Goal: Task Accomplishment & Management: Complete application form

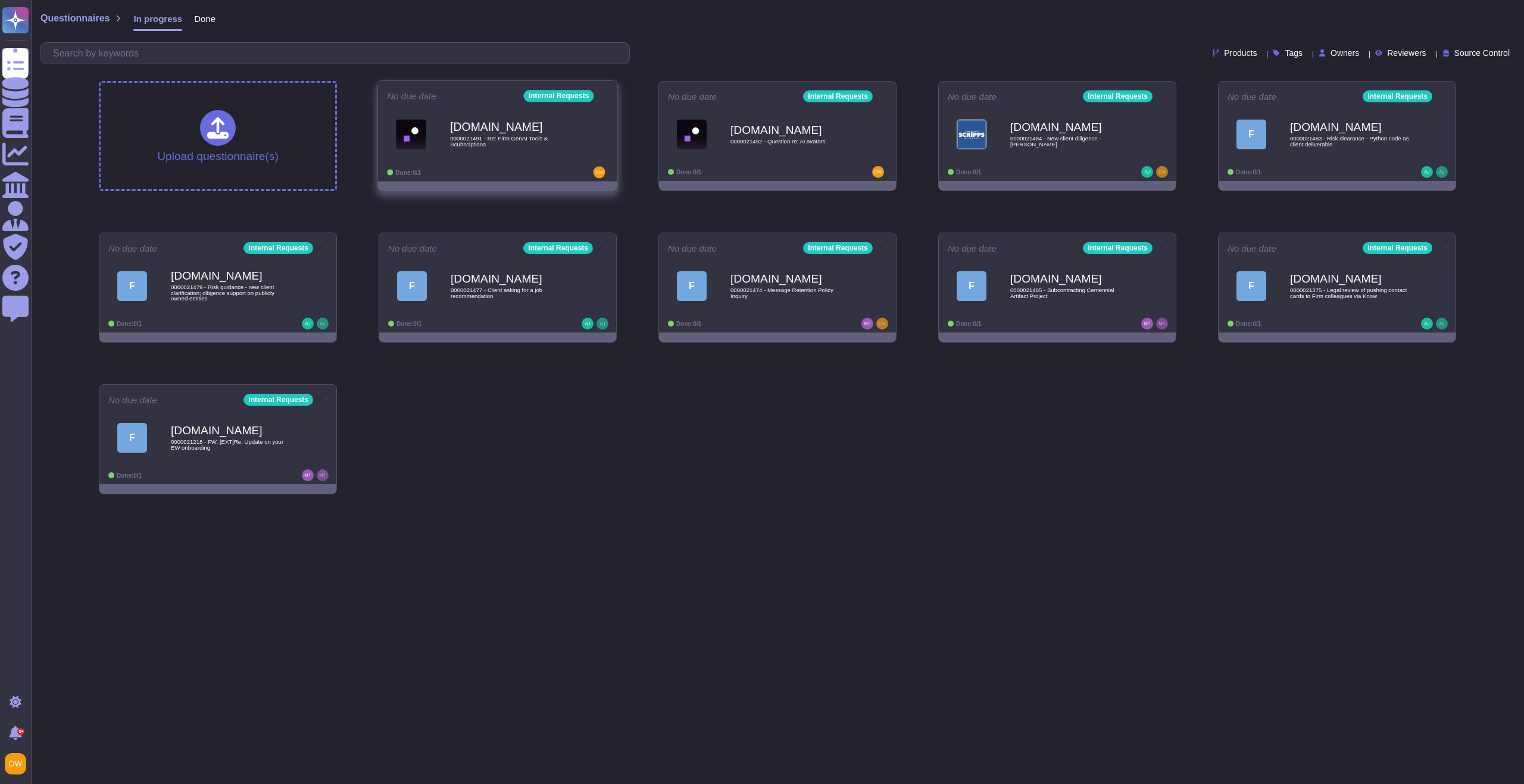
click at [513, 149] on div "[DOMAIN_NAME] 0000021491 - Re: Firm GenAI Tools & Scubsciptions" at bounding box center [510, 133] width 121 height 48
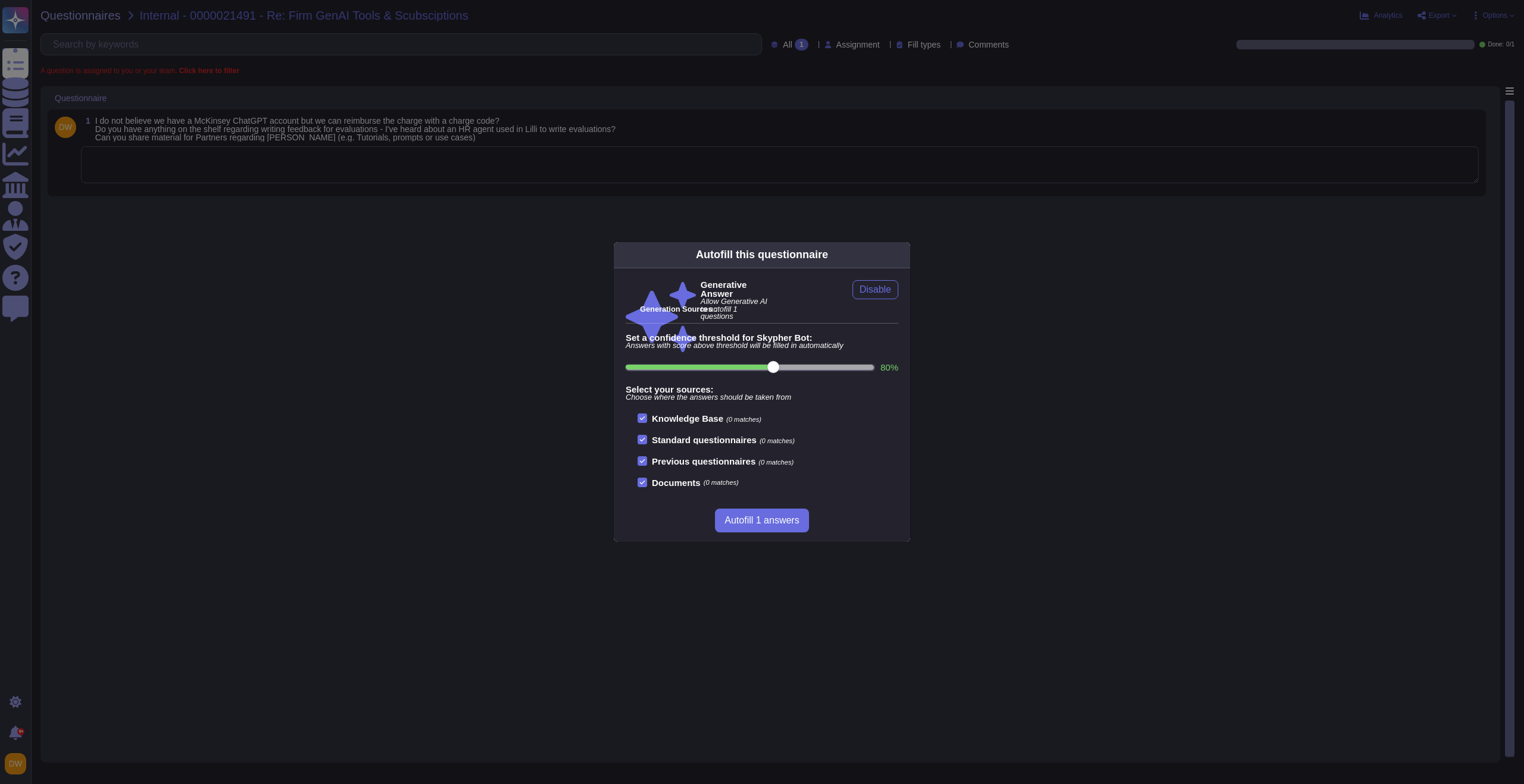
click at [903, 255] on icon at bounding box center [903, 255] width 0 height 0
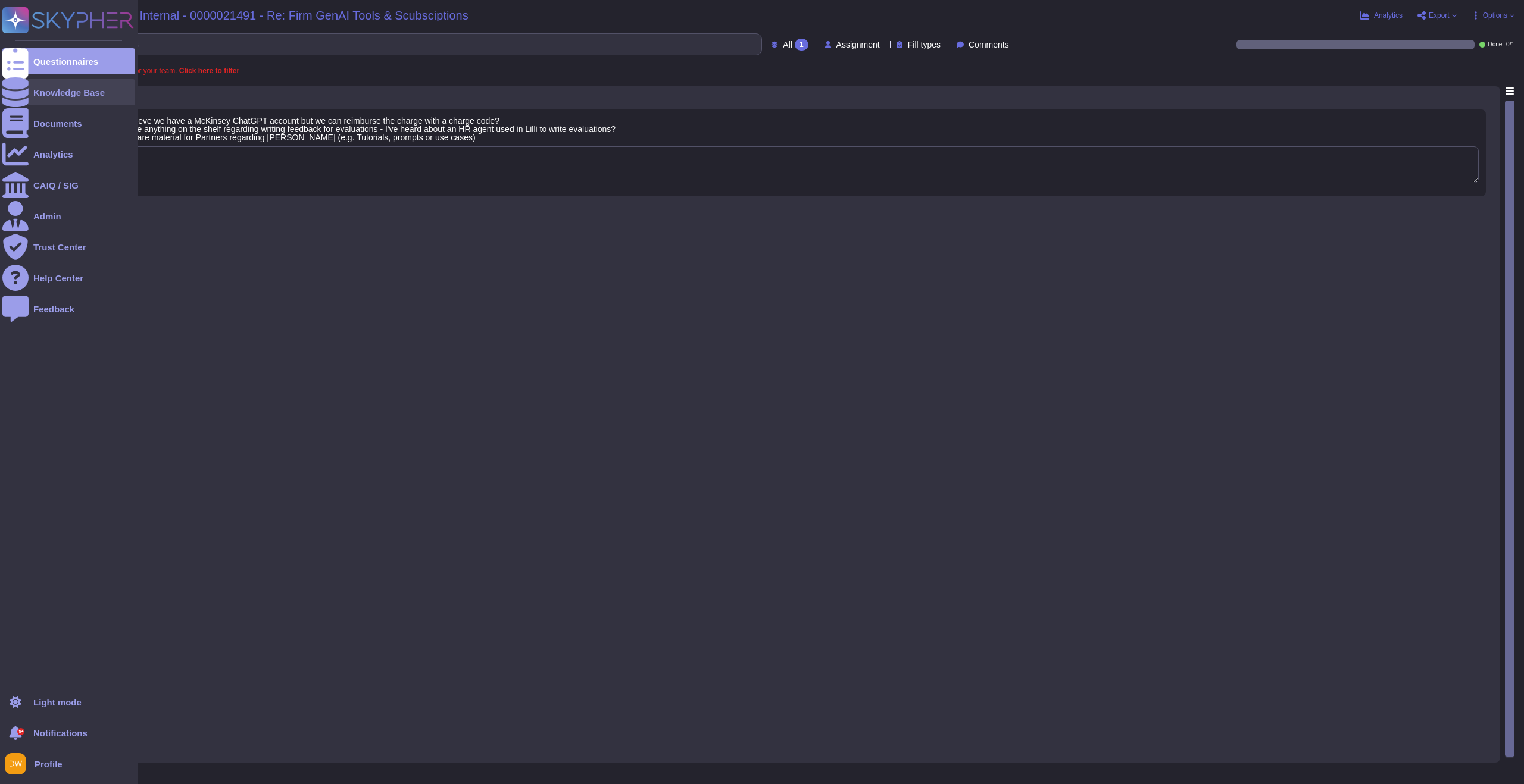
click at [15, 97] on icon at bounding box center [15, 92] width 26 height 30
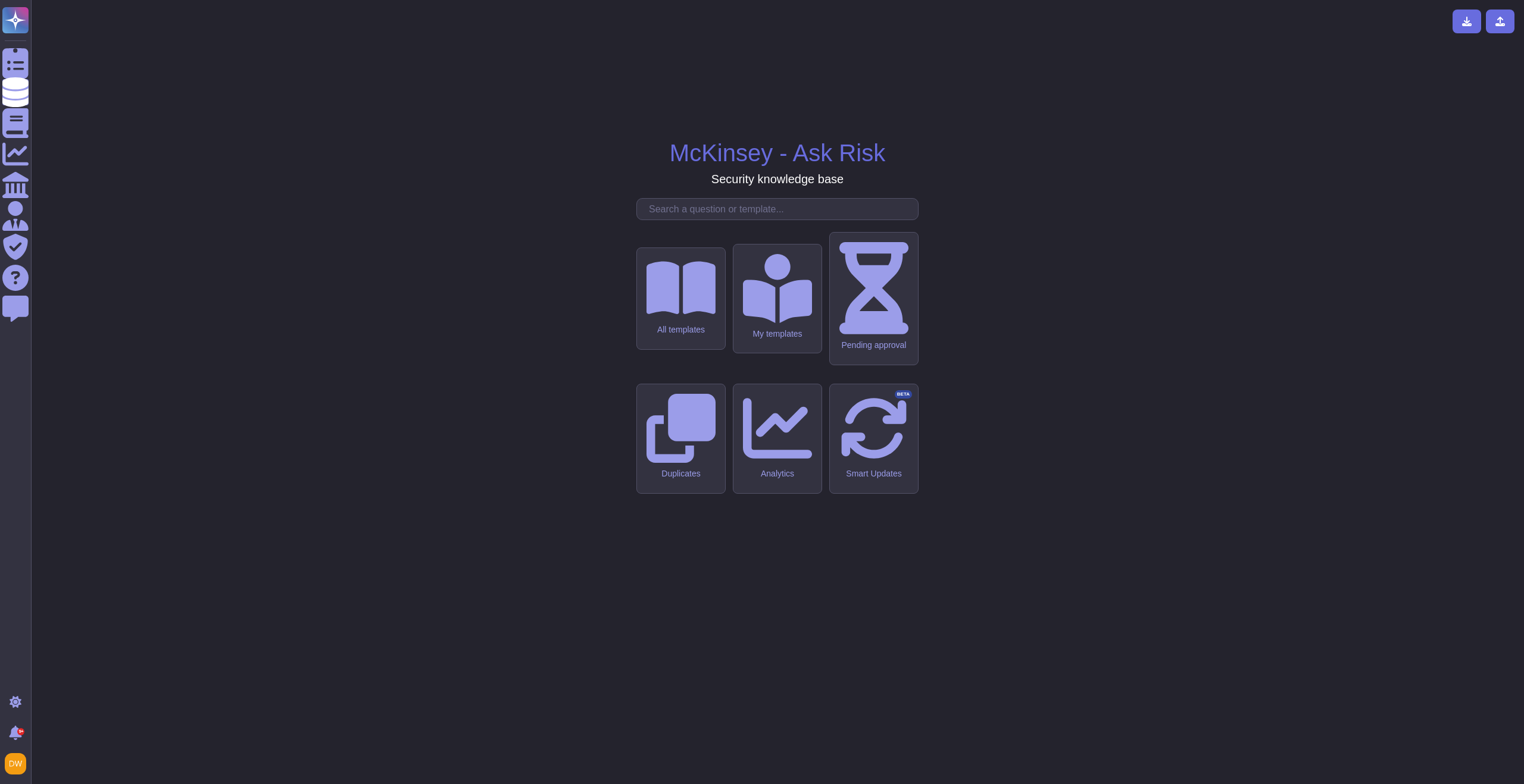
click at [773, 219] on input "text" at bounding box center [780, 208] width 275 height 21
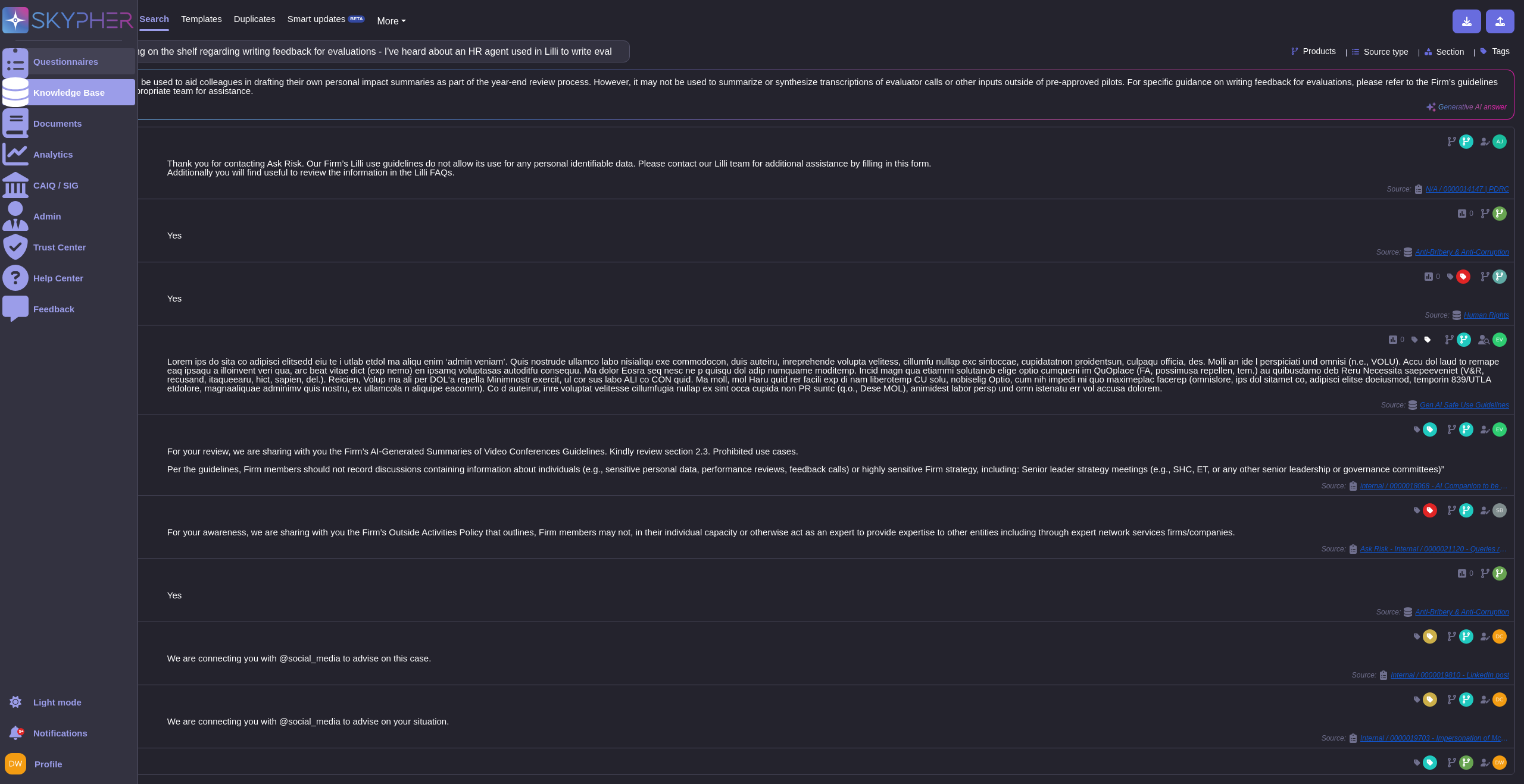
click at [39, 69] on div "Questionnaires" at bounding box center [69, 61] width 132 height 26
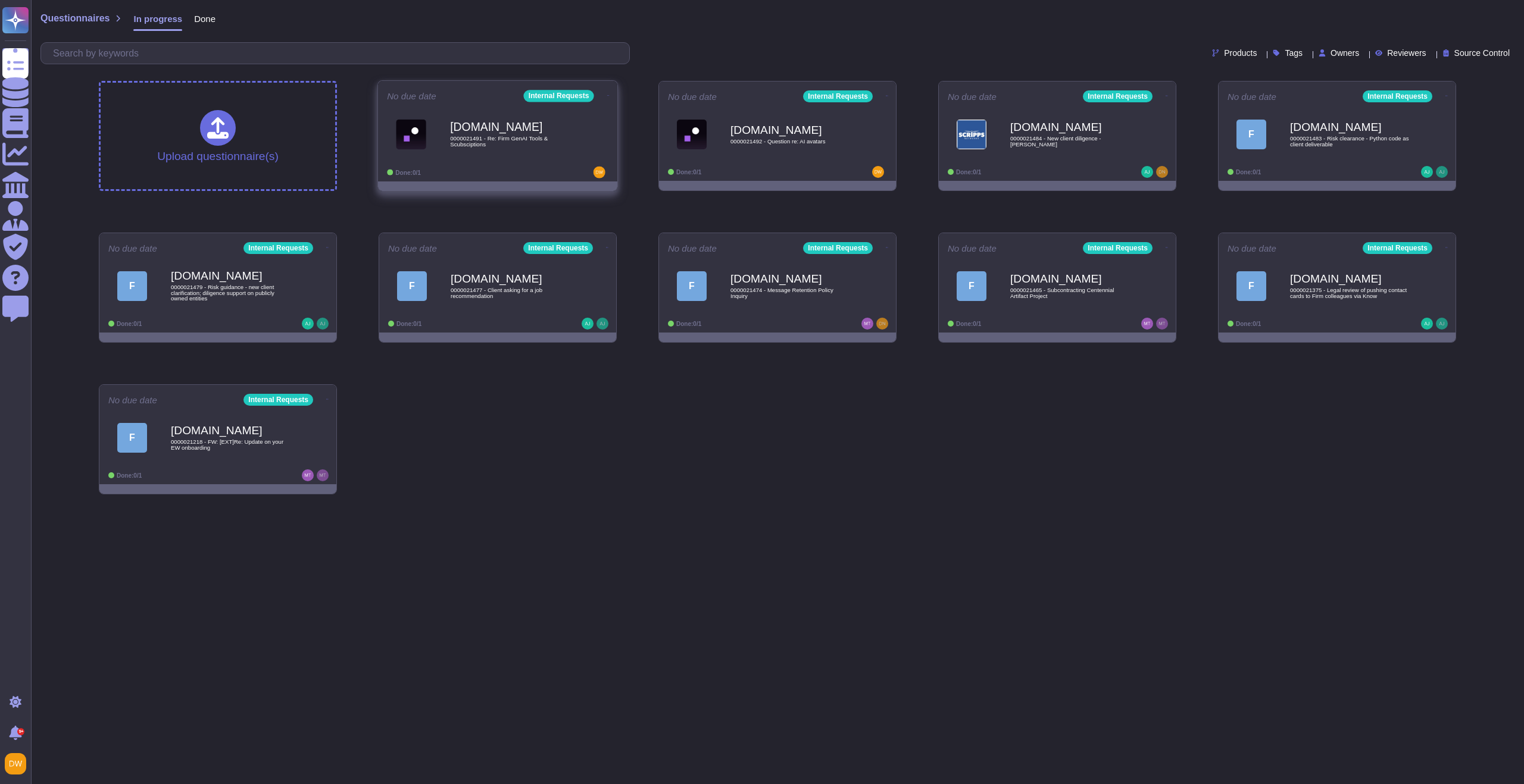
click at [533, 145] on span "0000021491 - Re: Firm GenAI Tools & Scubsciptions" at bounding box center [510, 141] width 121 height 11
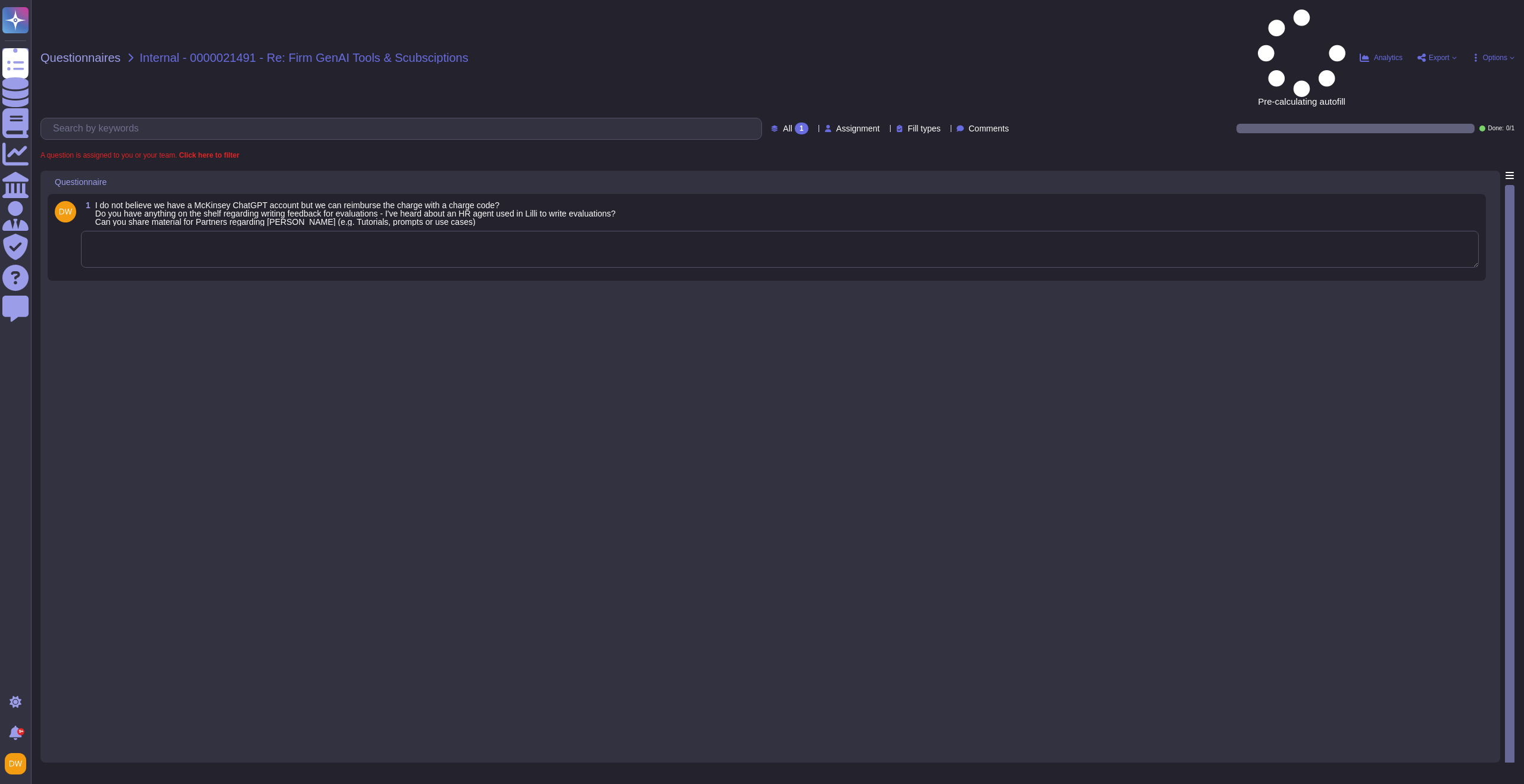
click at [290, 231] on textarea at bounding box center [780, 249] width 1398 height 37
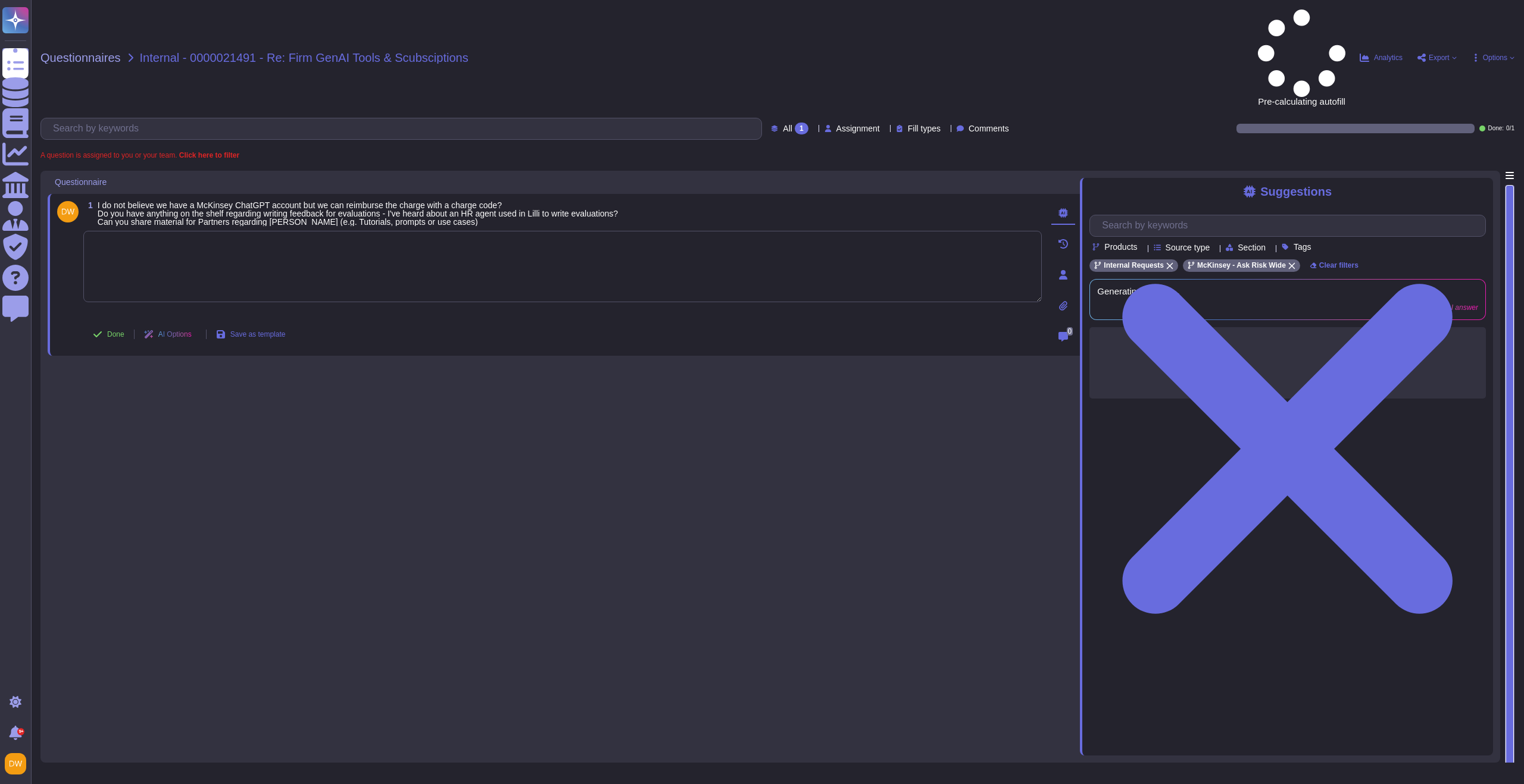
paste textarea "For your awareness, I’m sharing with you our Gen AI Safe Use Guidelines. Additi…"
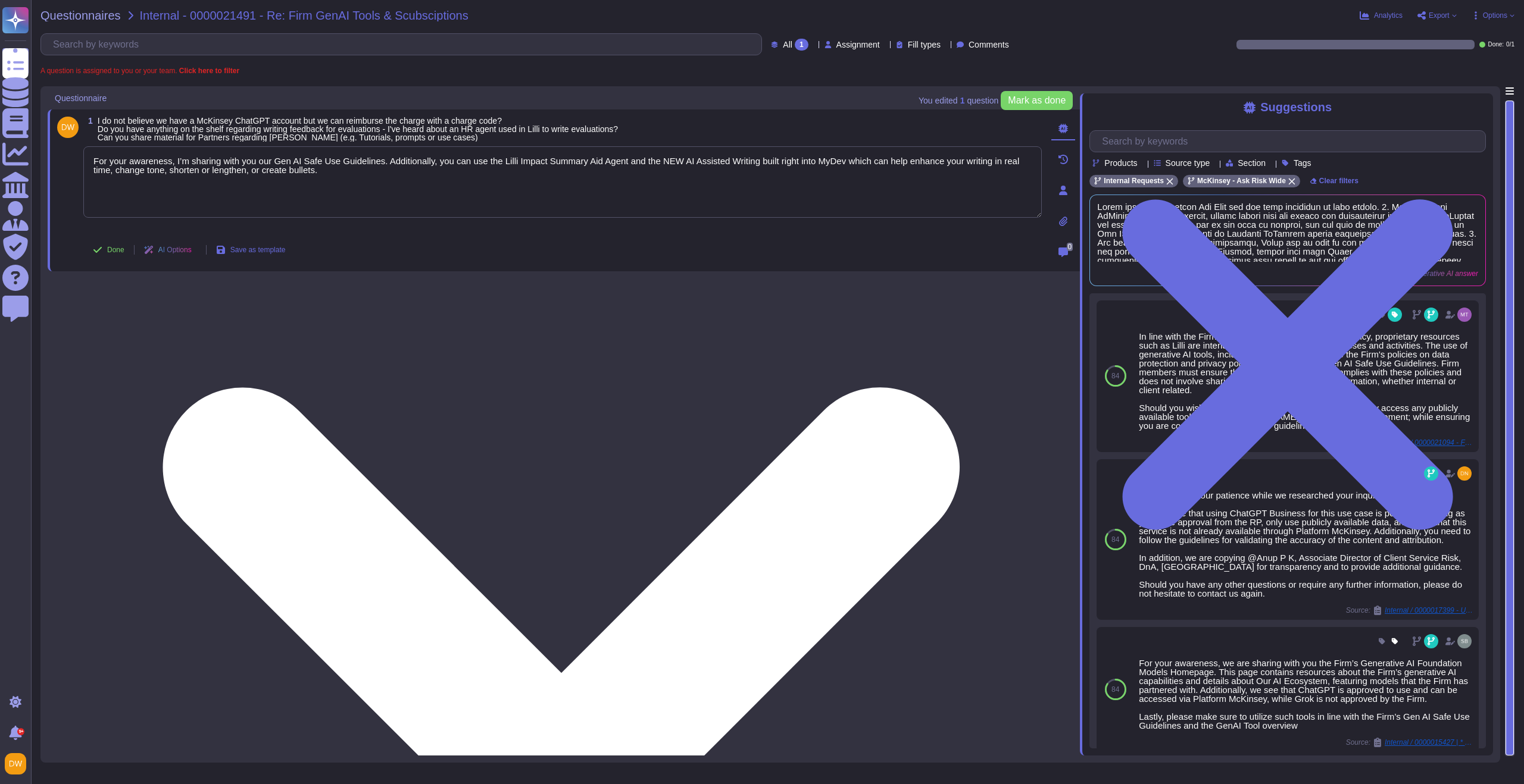
click at [377, 172] on textarea "For your awareness, I’m sharing with you our Gen AI Safe Use Guidelines. Additi…" at bounding box center [562, 182] width 958 height 72
paste textarea "ChatGPT Enterprise has been recently added to our available software and it can…"
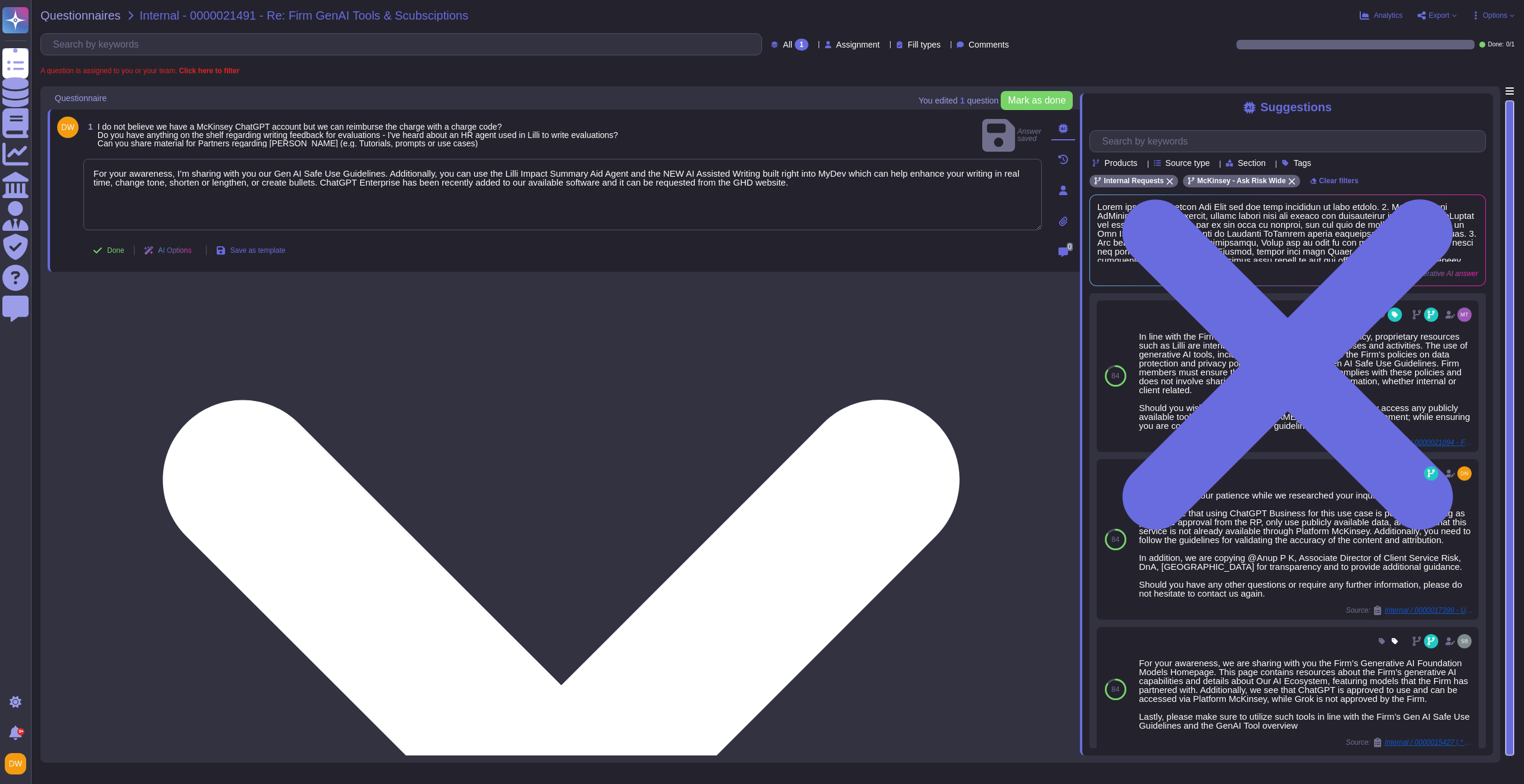
click at [848, 169] on textarea "For your awareness, I’m sharing with you our Gen AI Safe Use Guidelines. Additi…" at bounding box center [562, 194] width 958 height 72
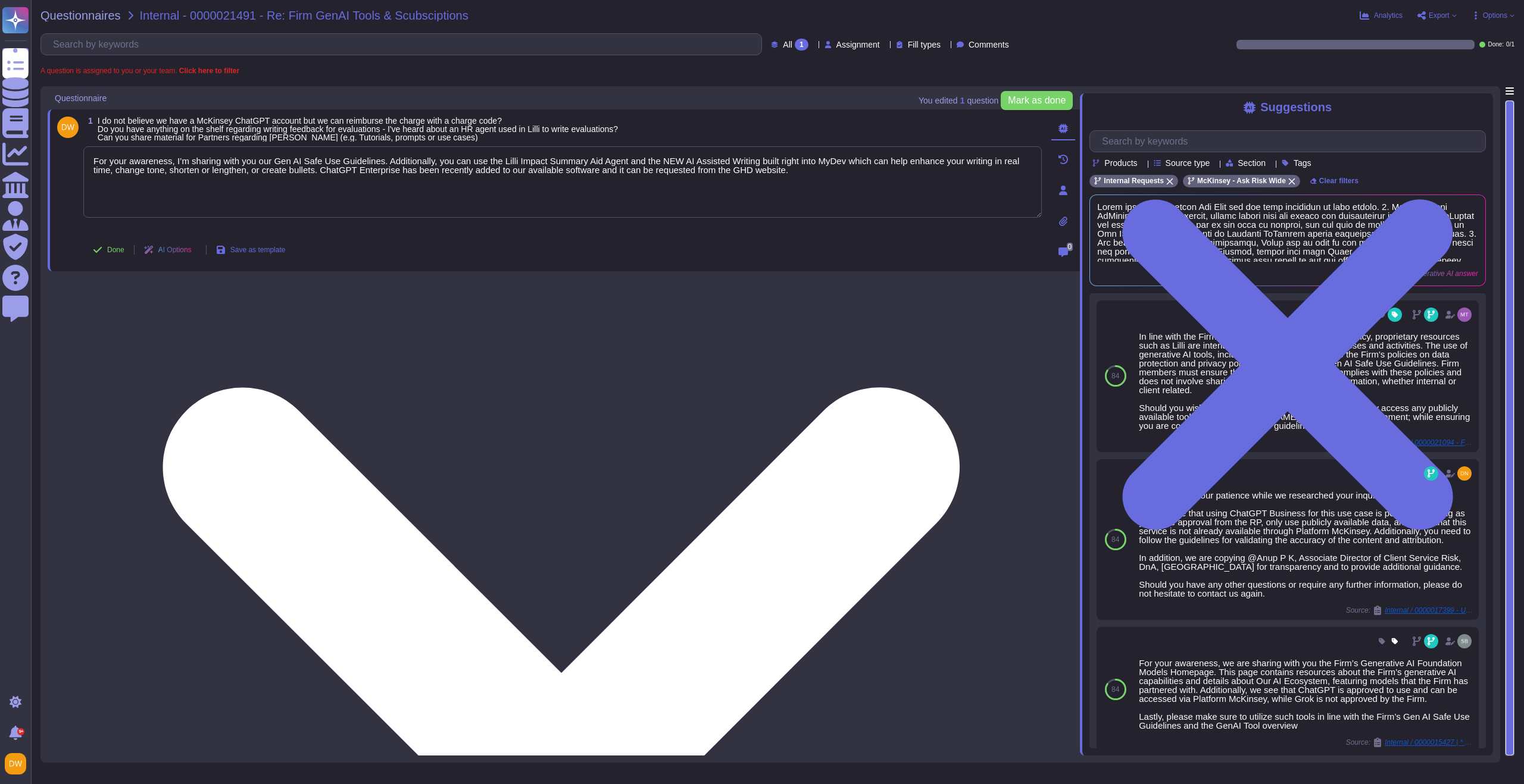
paste textarea "There a few trainings available in Degreed and a short course for Partners, how…"
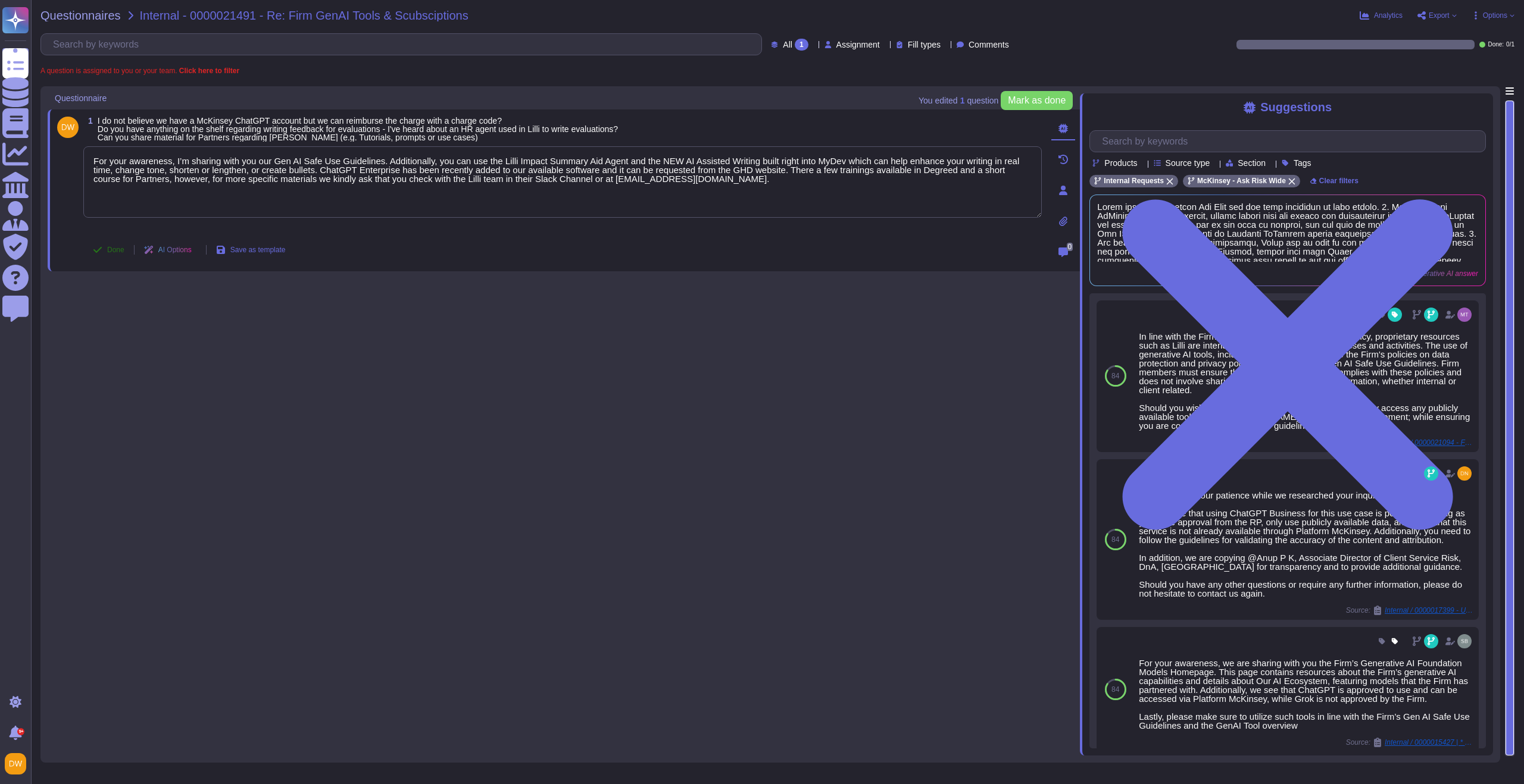
click at [103, 251] on button "Done" at bounding box center [109, 250] width 51 height 24
type textarea "For your awareness, I’m sharing with you our Gen AI Safe Use Guidelines. Additi…"
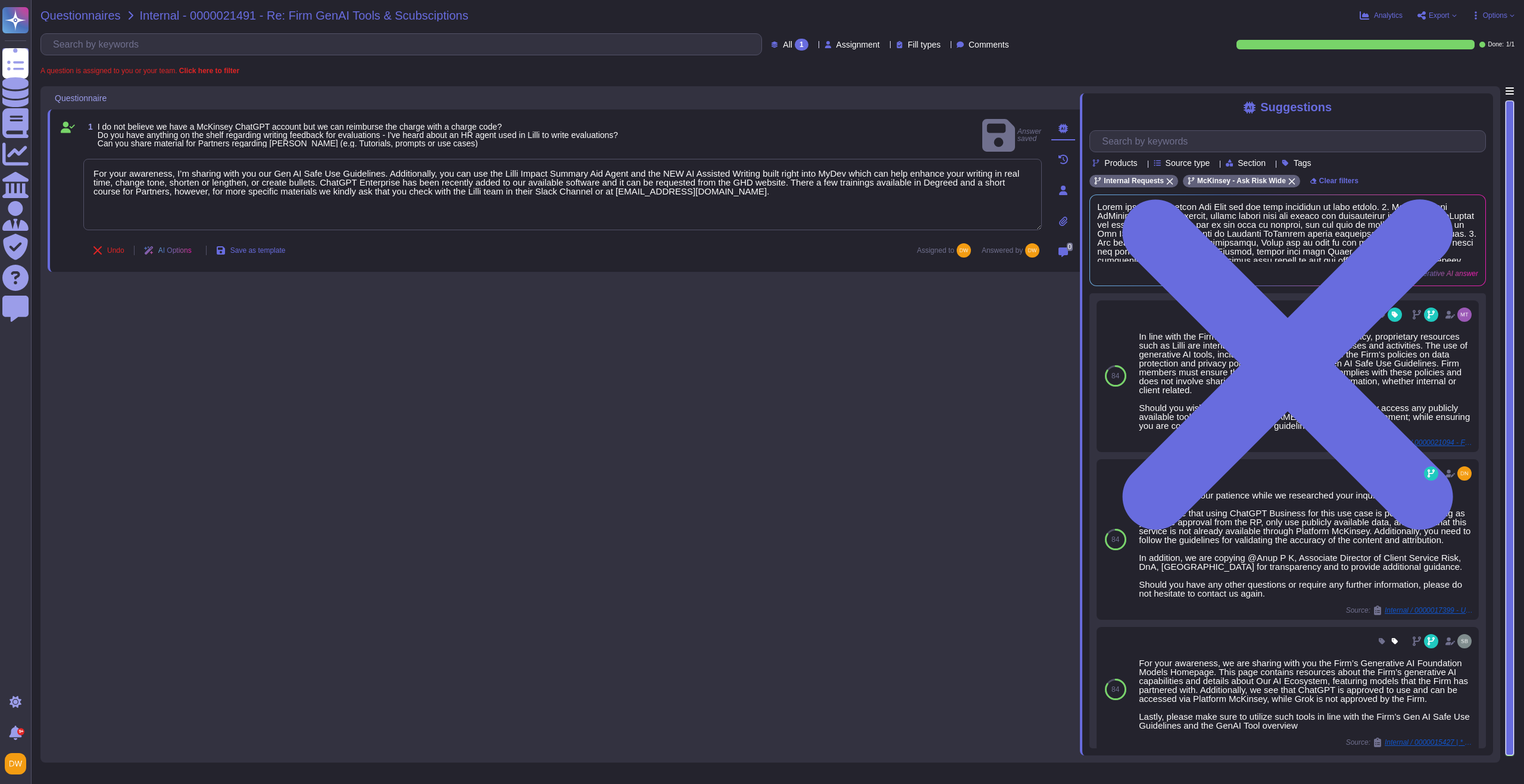
click at [77, 16] on span "Questionnaires" at bounding box center [81, 15] width 81 height 12
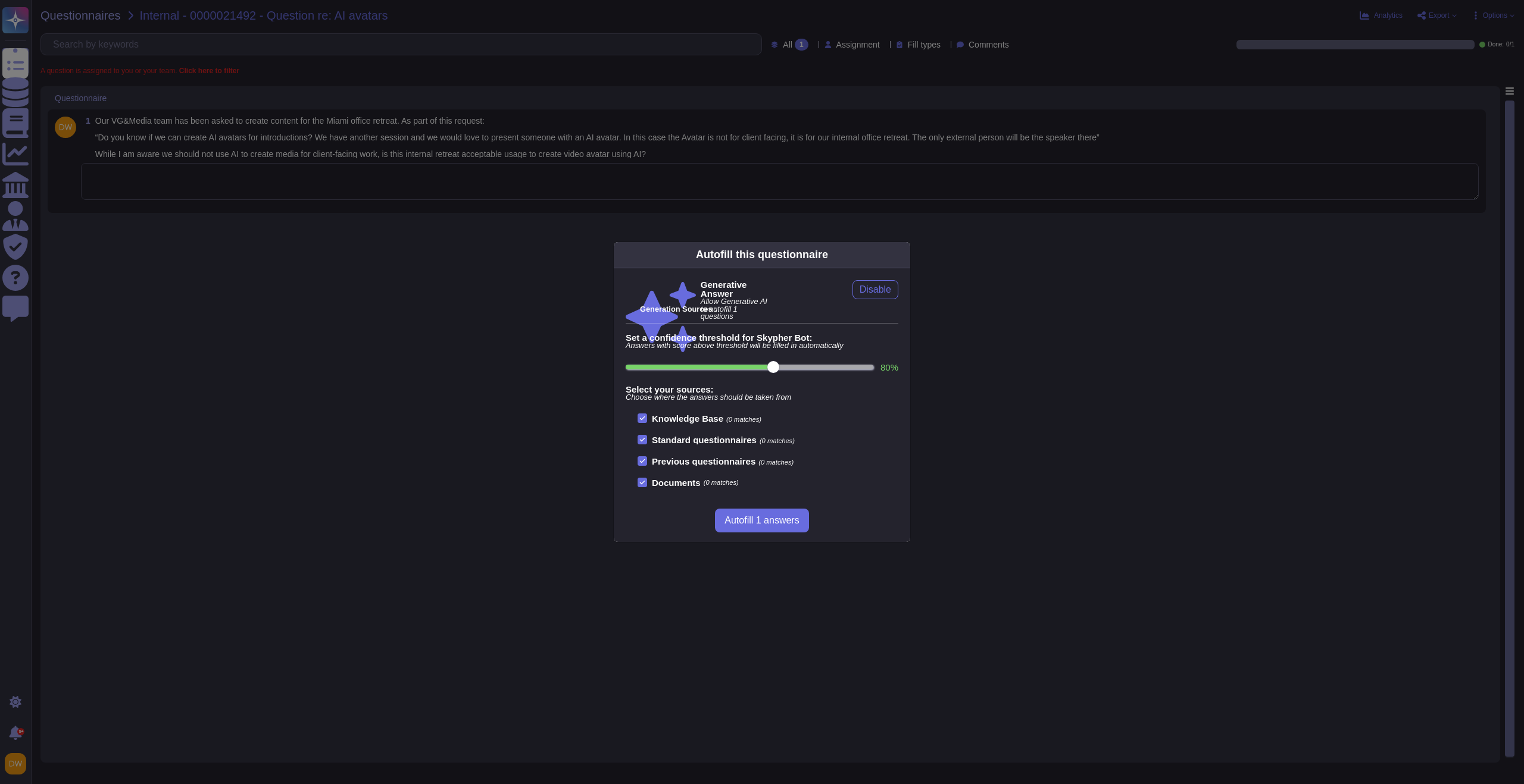
click at [812, 169] on div "Autofill this questionnaire Generative Answer Allow Generative AI to autofill 1…" at bounding box center [762, 392] width 1524 height 784
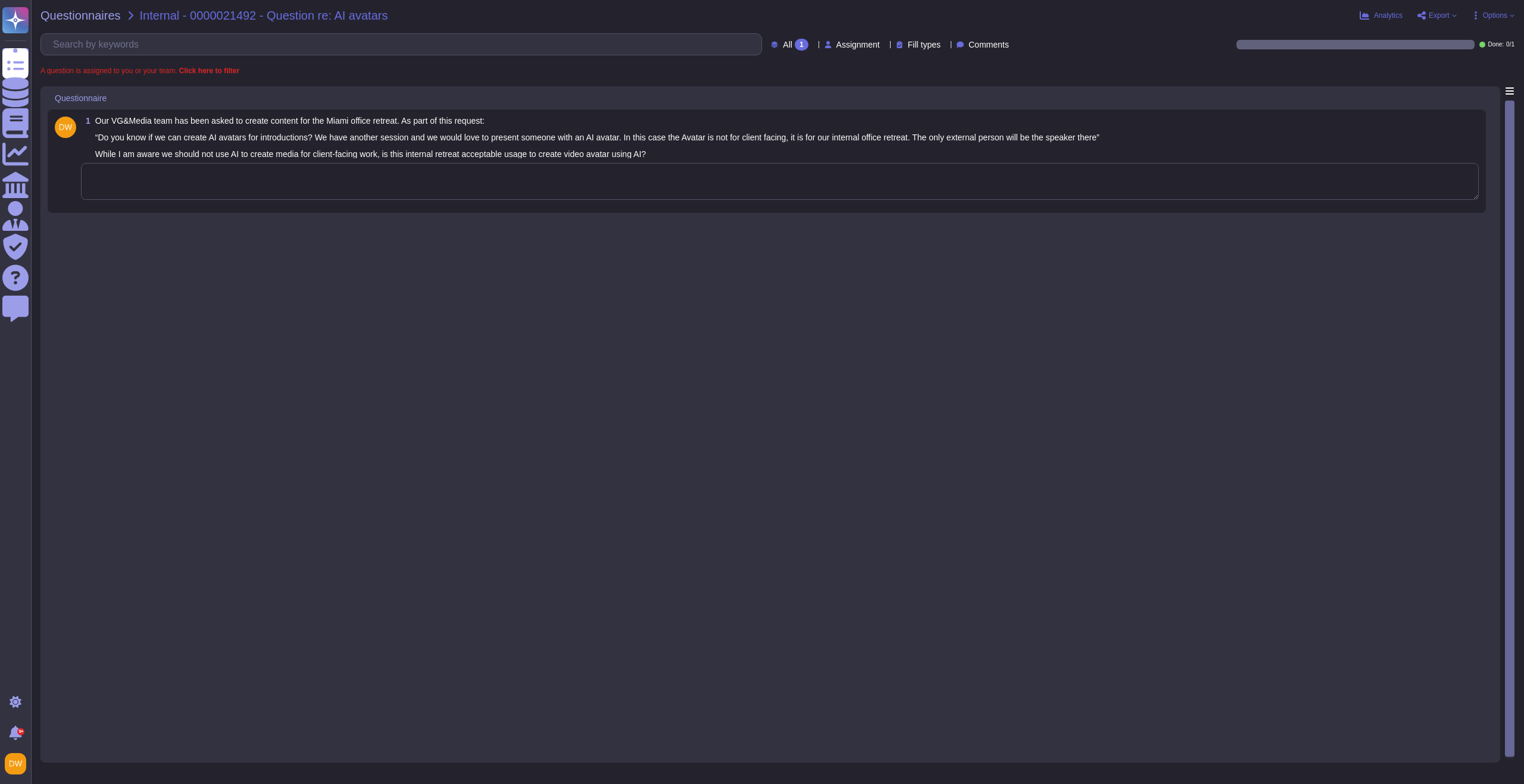
click at [558, 195] on textarea at bounding box center [780, 181] width 1398 height 37
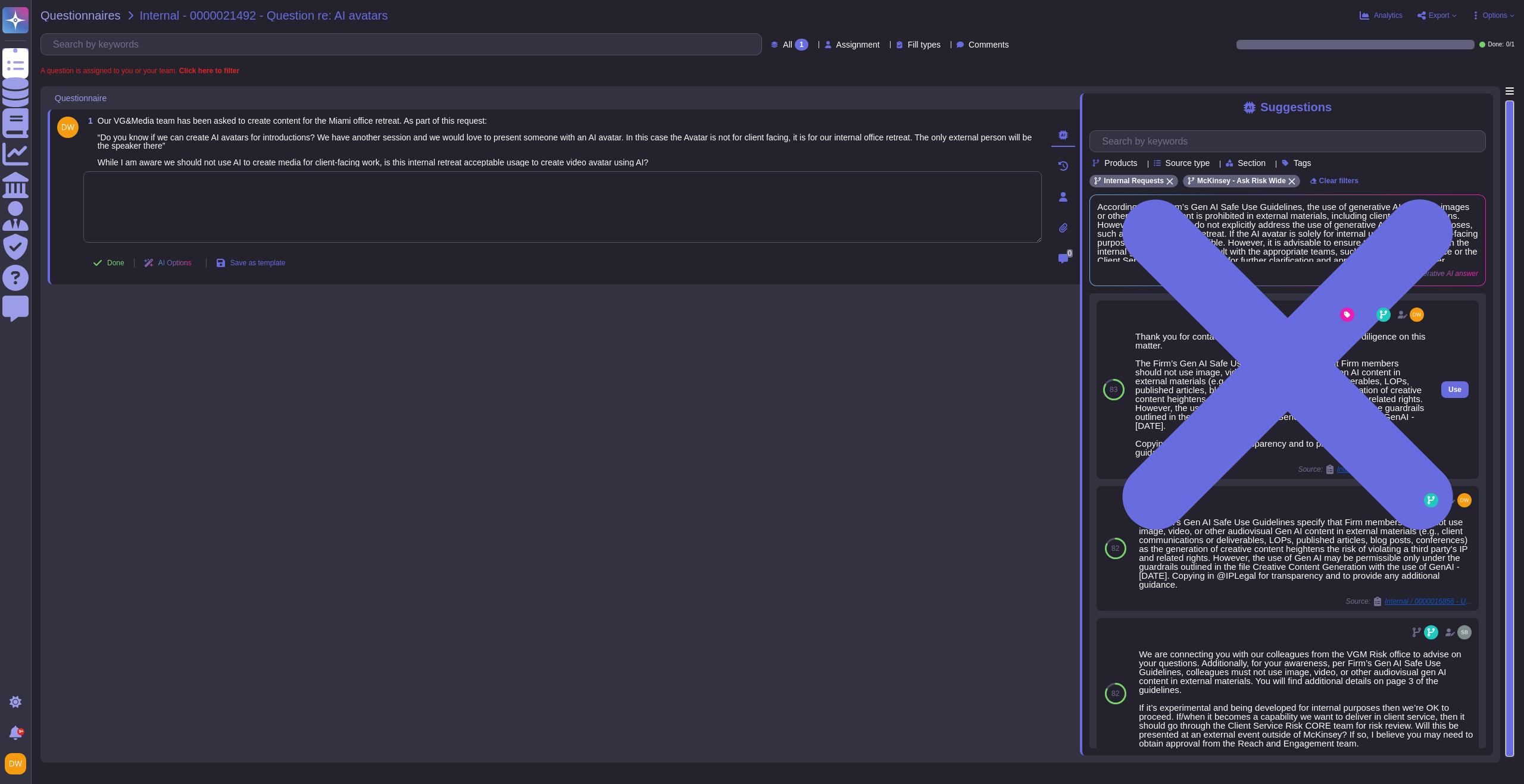
drag, startPoint x: 1136, startPoint y: 363, endPoint x: 1238, endPoint y: 450, distance: 134.1
click at [1238, 450] on div "Thank you for contacting the Ask Risk Team and for your diligence on this matte…" at bounding box center [1280, 394] width 291 height 125
copy div "The Firm’s Gen AI Safe Use Guidelines specify that Firm members should not use …"
click at [1238, 368] on div "Thank you for contacting the Ask Risk Team and for your diligence on this matte…" at bounding box center [1280, 394] width 291 height 125
drag, startPoint x: 1296, startPoint y: 420, endPoint x: 1223, endPoint y: 429, distance: 73.6
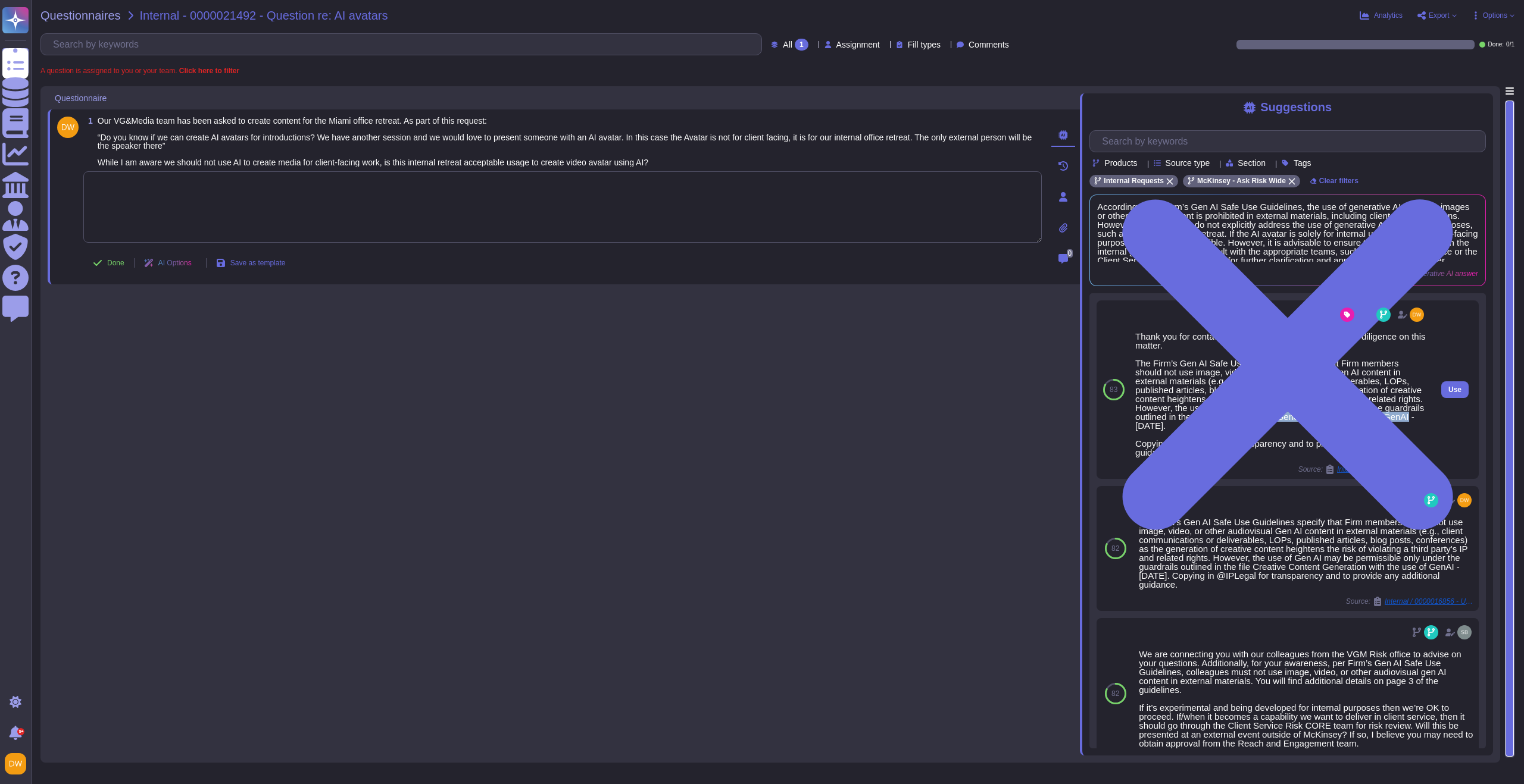
click at [1223, 429] on div "Thank you for contacting the Ask Risk Team and for your diligence on this matte…" at bounding box center [1280, 394] width 291 height 125
copy div "Creative Content Generation with the use of GenAI"
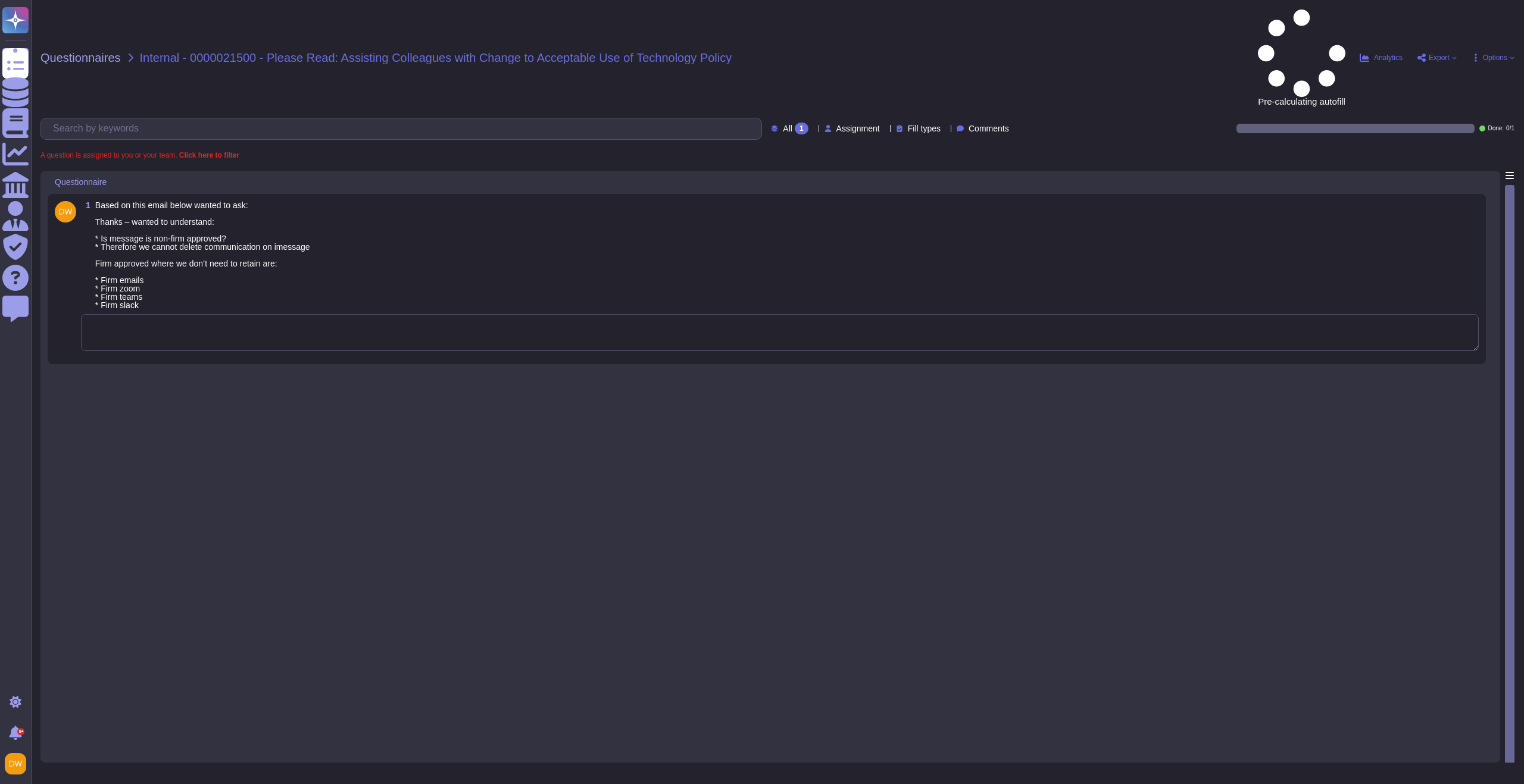
click at [326, 315] on textarea at bounding box center [780, 333] width 1398 height 37
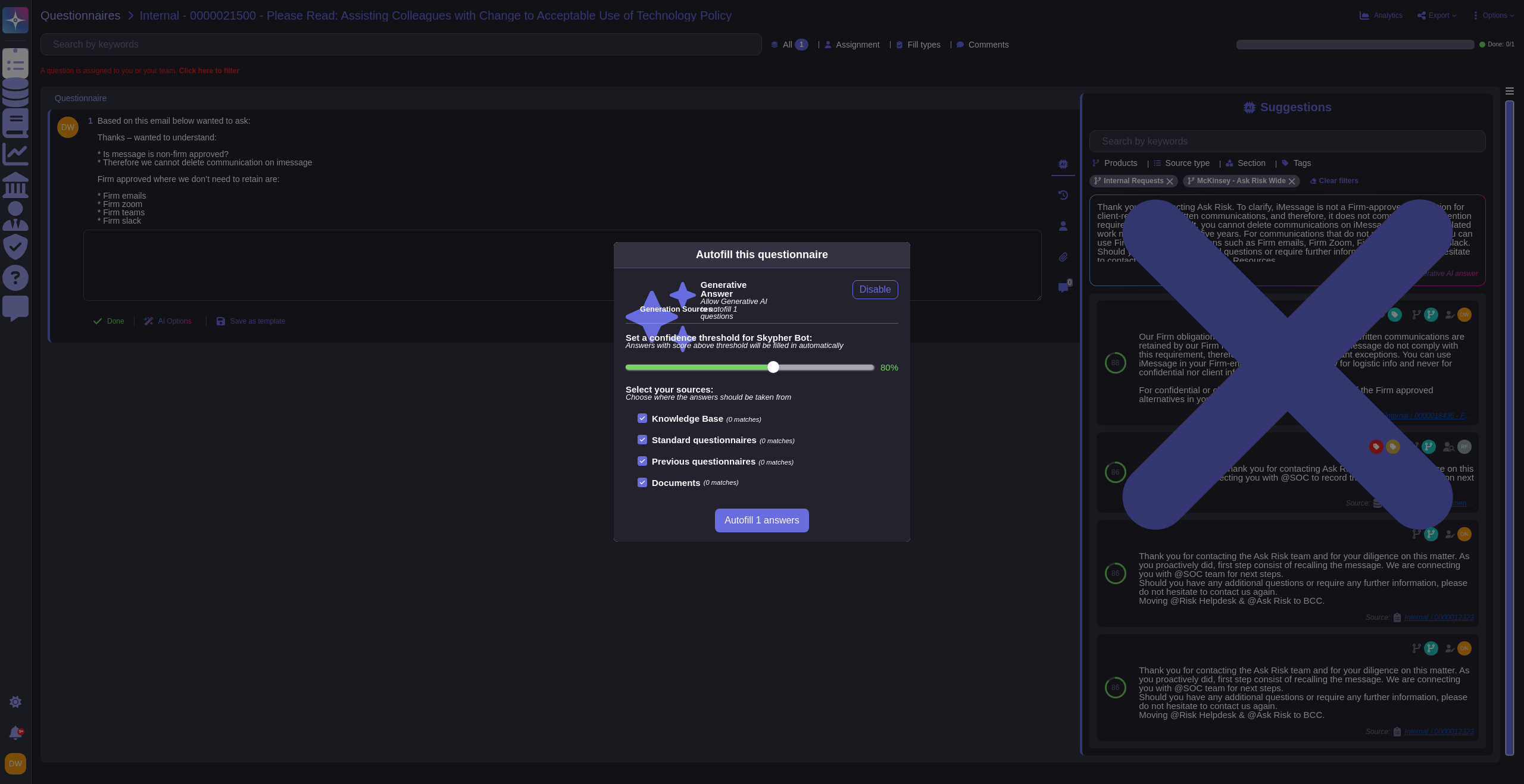
click at [903, 257] on div at bounding box center [903, 254] width 0 height 9
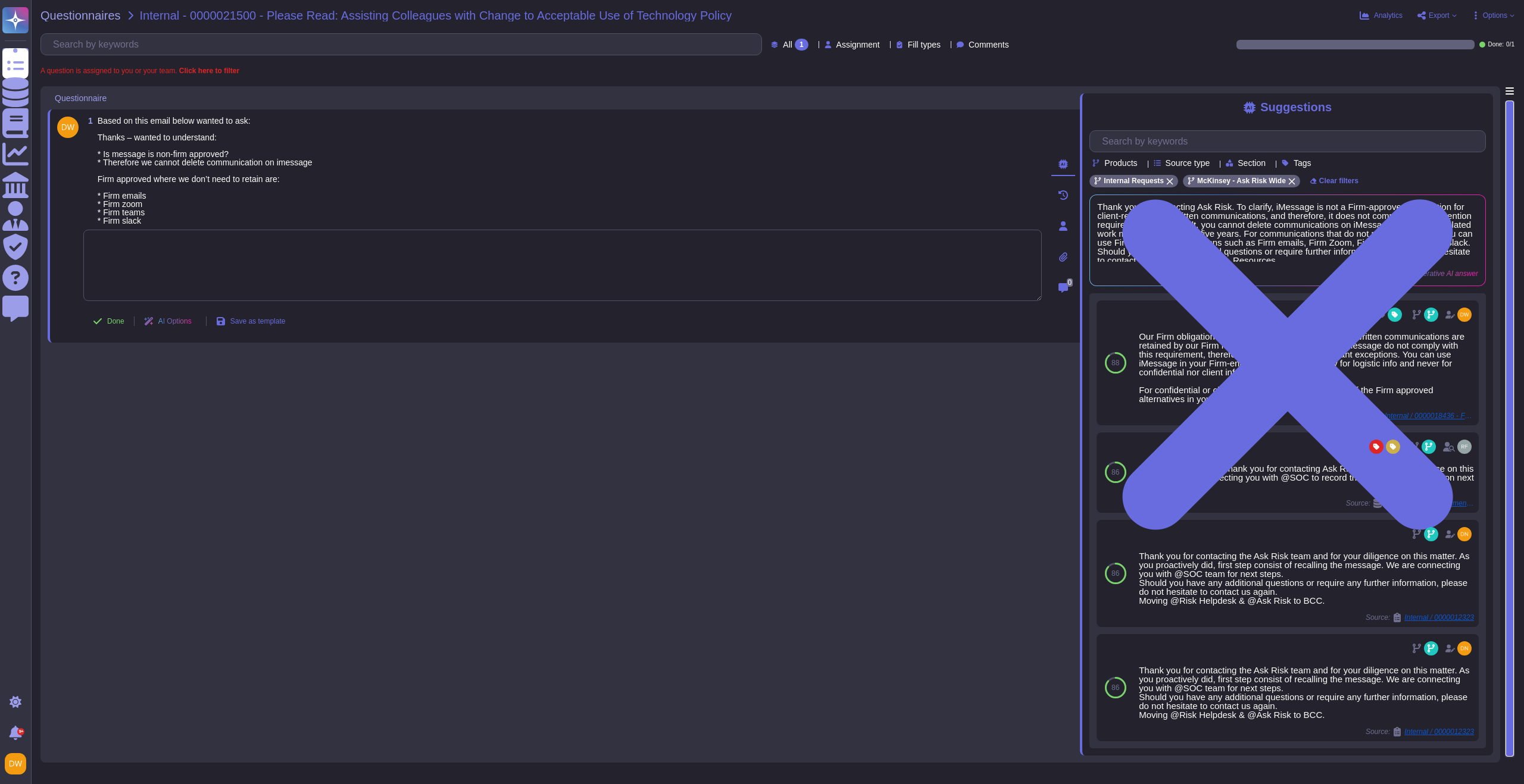
click at [203, 282] on textarea at bounding box center [562, 265] width 958 height 72
paste textarea "WhatsApp, WeChat, iMessage, and text messaging are some examples of non-license…"
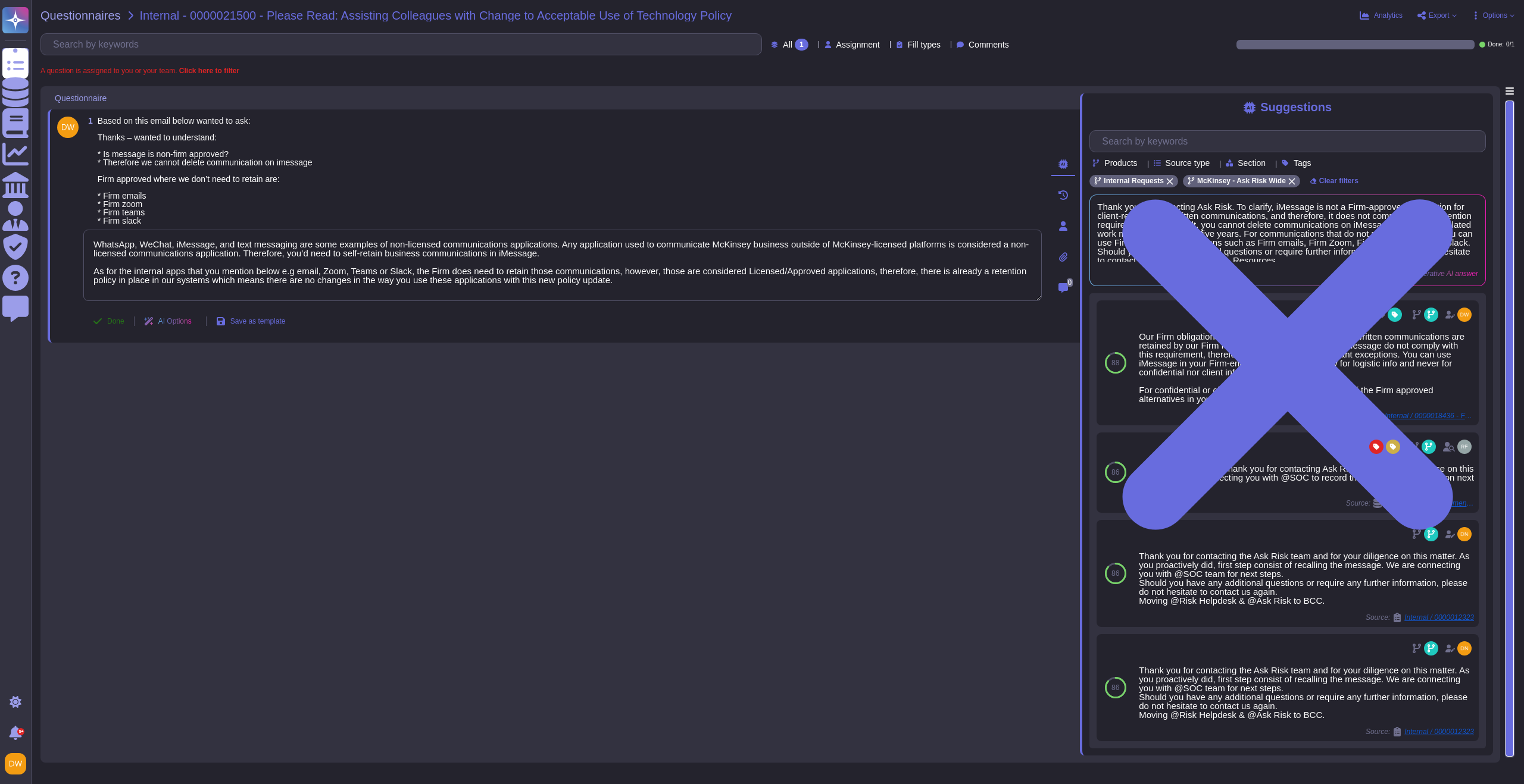
type textarea "WhatsApp, WeChat, iMessage, and text messaging are some examples of non-license…"
click at [103, 321] on button "Done" at bounding box center [109, 321] width 51 height 24
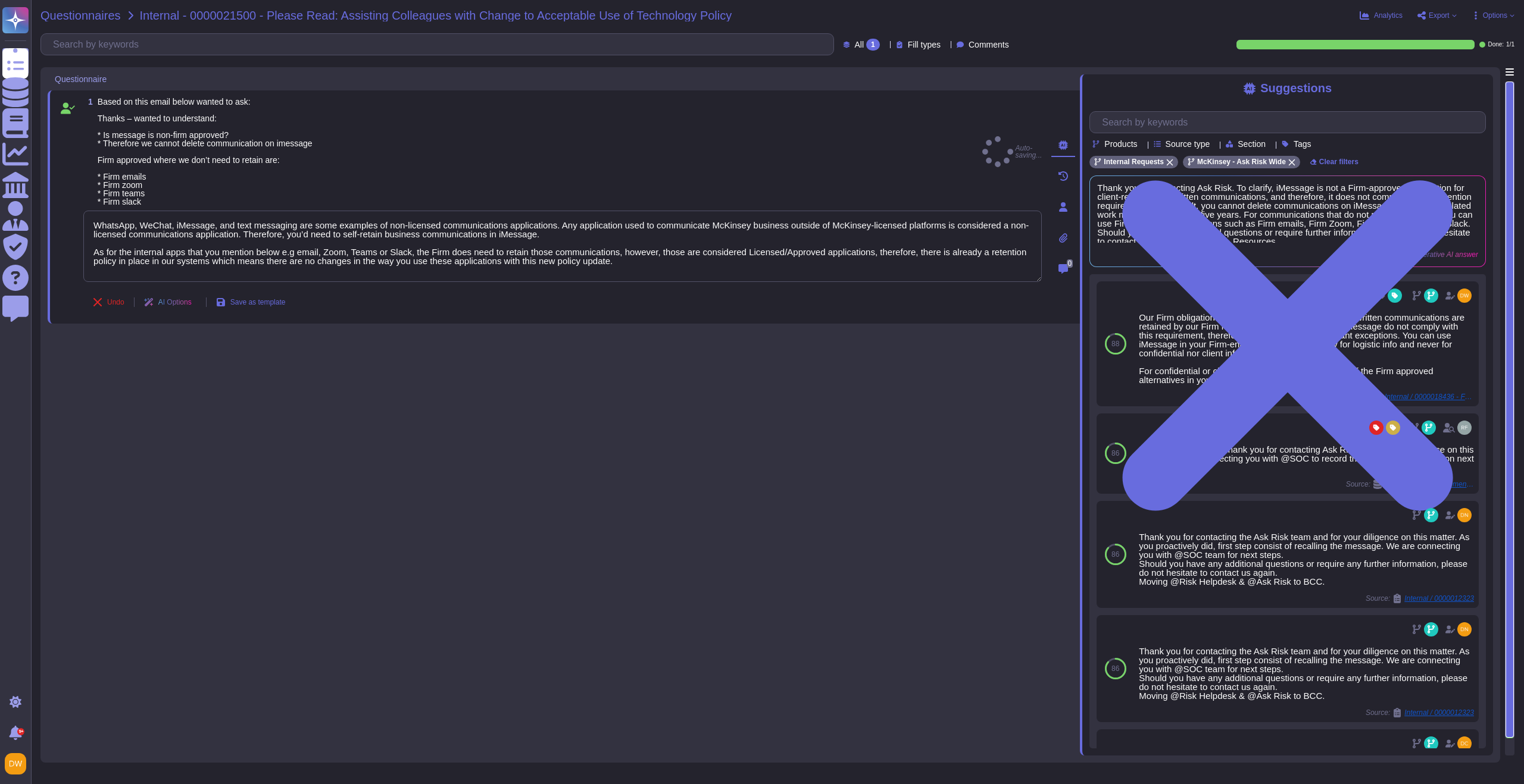
click at [92, 15] on span "Questionnaires" at bounding box center [81, 15] width 81 height 12
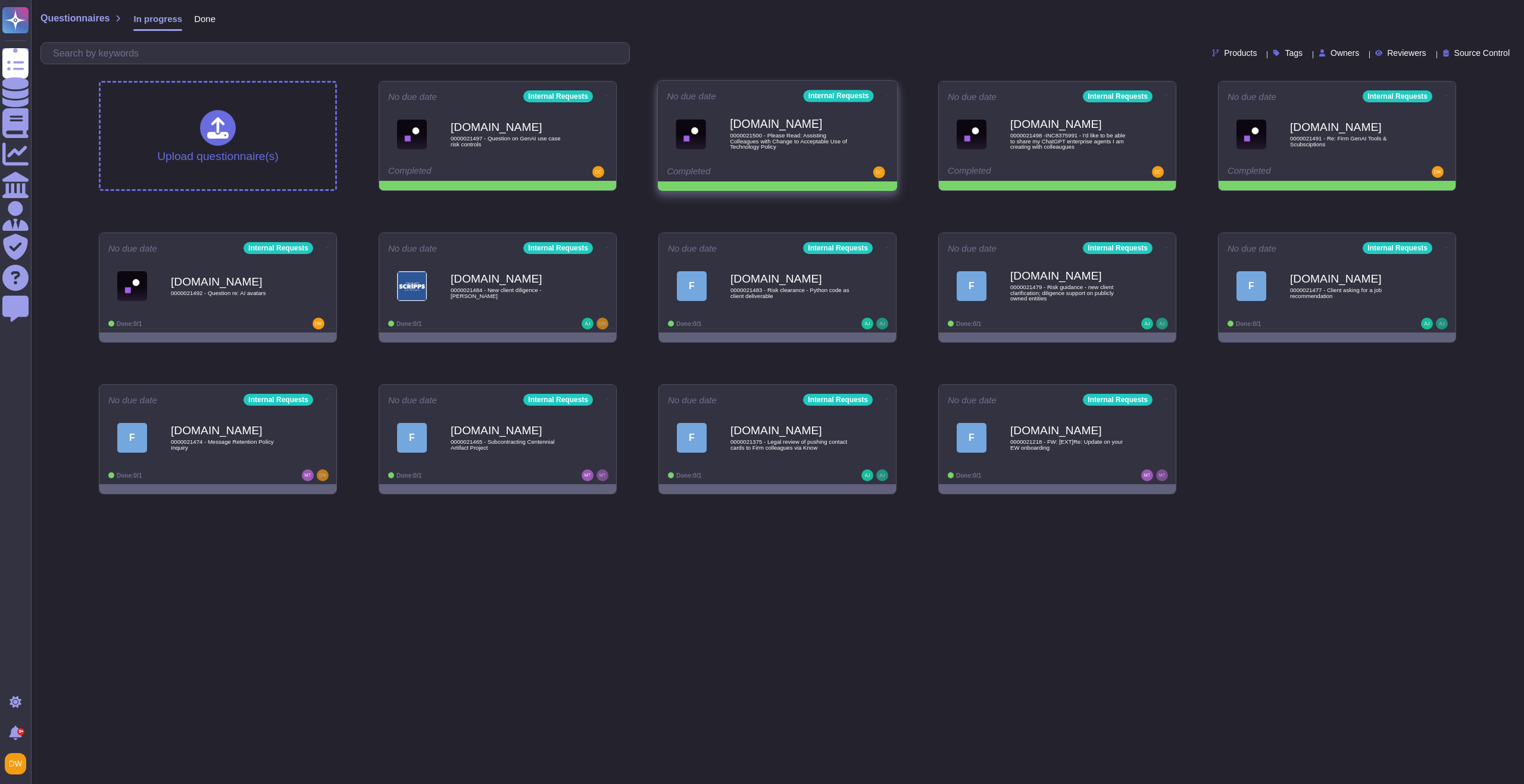
click at [608, 94] on icon at bounding box center [607, 95] width 3 height 3
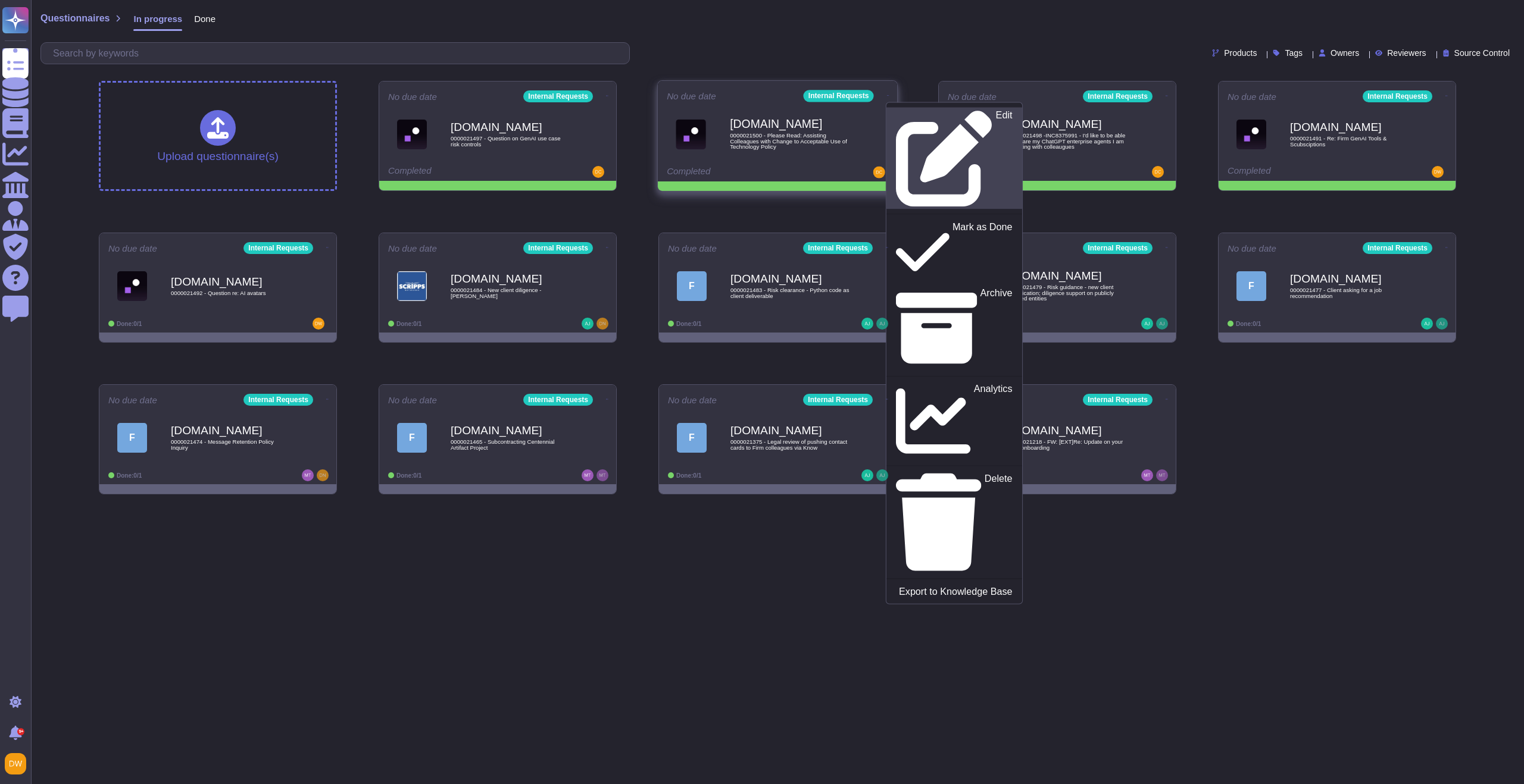
click at [898, 111] on div "Edit" at bounding box center [954, 158] width 116 height 97
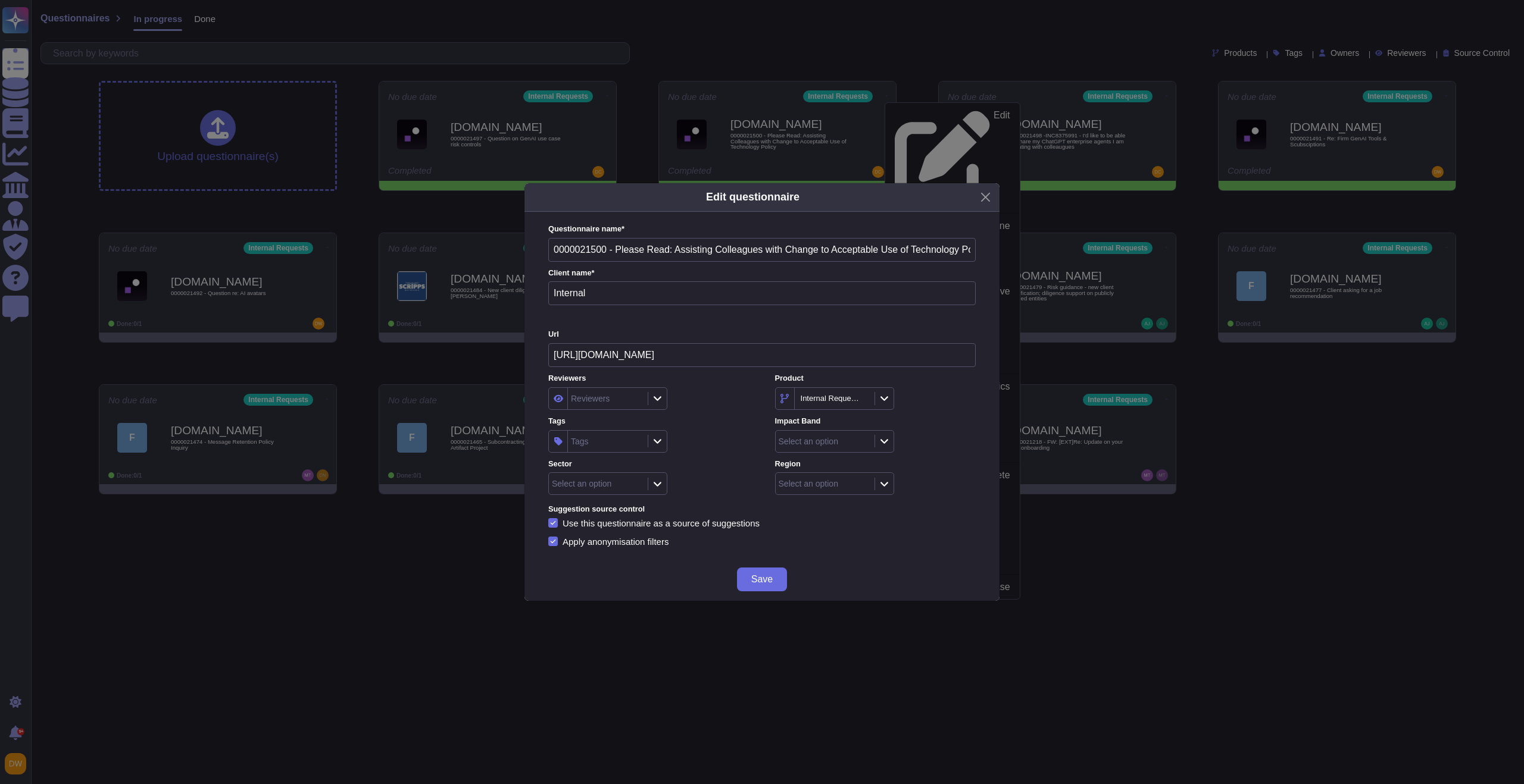
click at [626, 401] on div "Reviewers" at bounding box center [606, 399] width 77 height 22
type input "diego w"
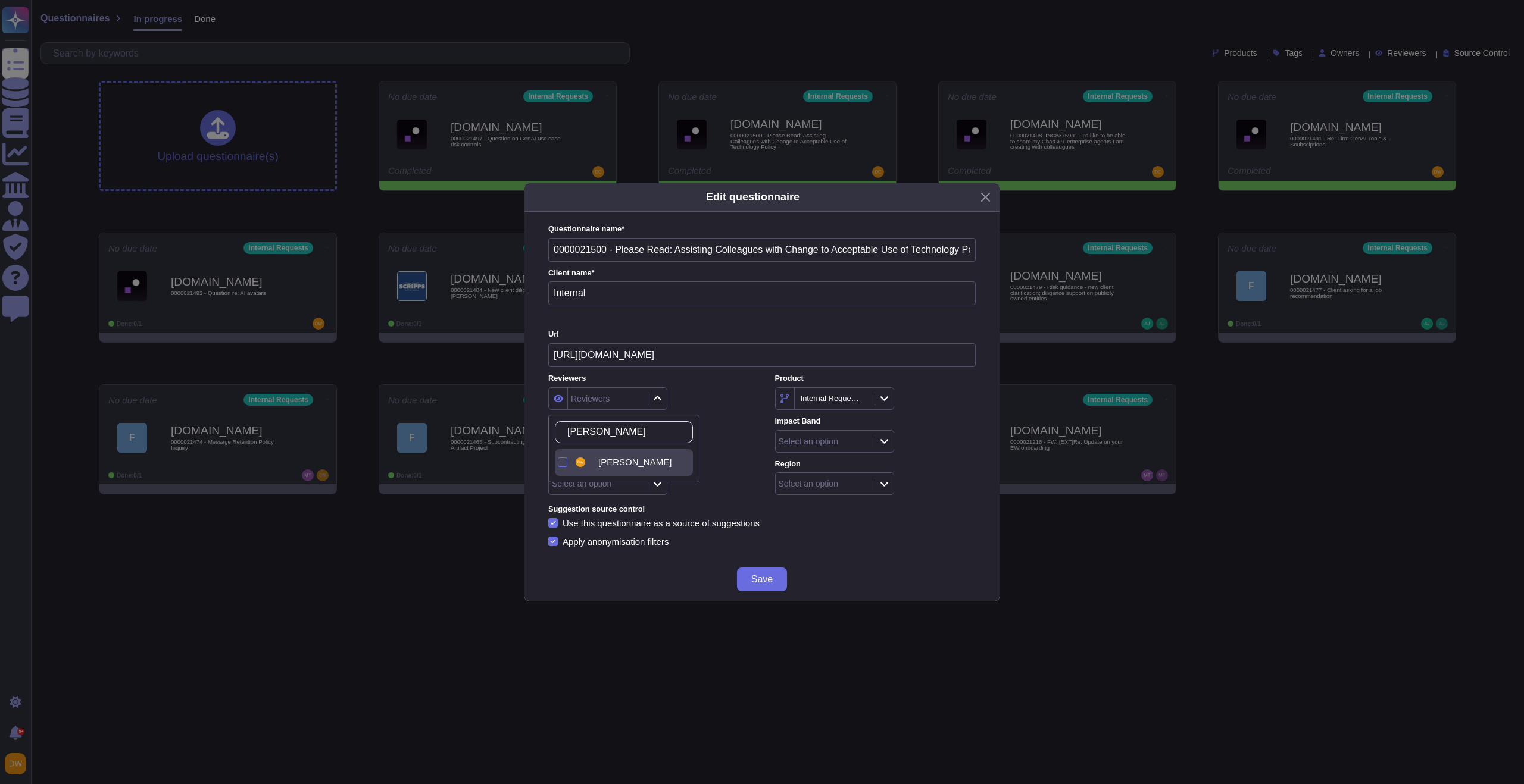
click at [607, 458] on span "Diego Webb" at bounding box center [635, 462] width 73 height 11
click at [723, 386] on div "Reviewers Diego Webb" at bounding box center [648, 392] width 200 height 37
click at [887, 453] on div "Reviewers Diego Webb Product Internal Requests Tags Tags Impact Band Select an …" at bounding box center [762, 434] width 427 height 122
click at [883, 444] on icon at bounding box center [885, 440] width 9 height 10
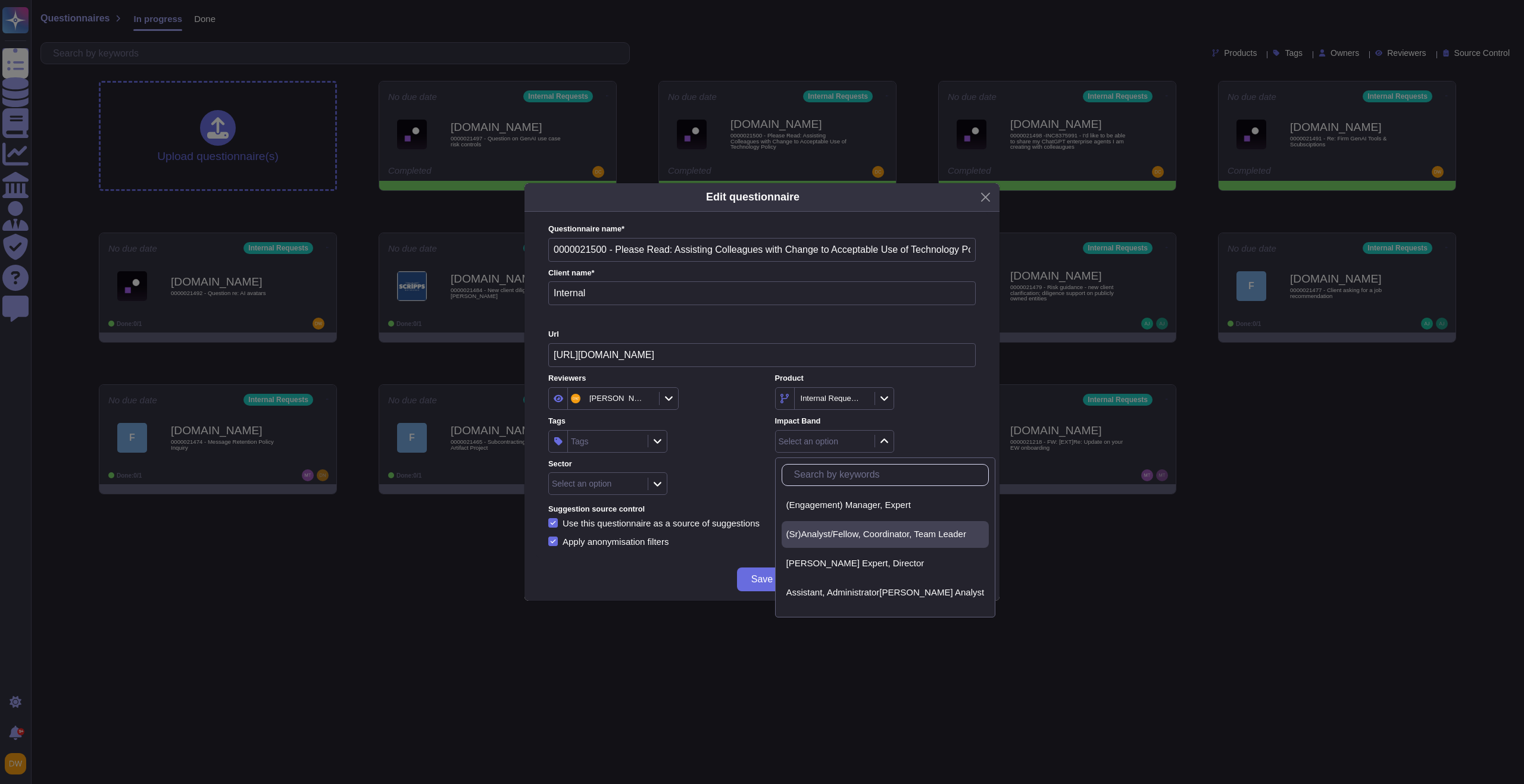
click at [861, 537] on span "(Sr)Analyst/Fellow, Coordinator, Team Leader" at bounding box center [876, 535] width 180 height 11
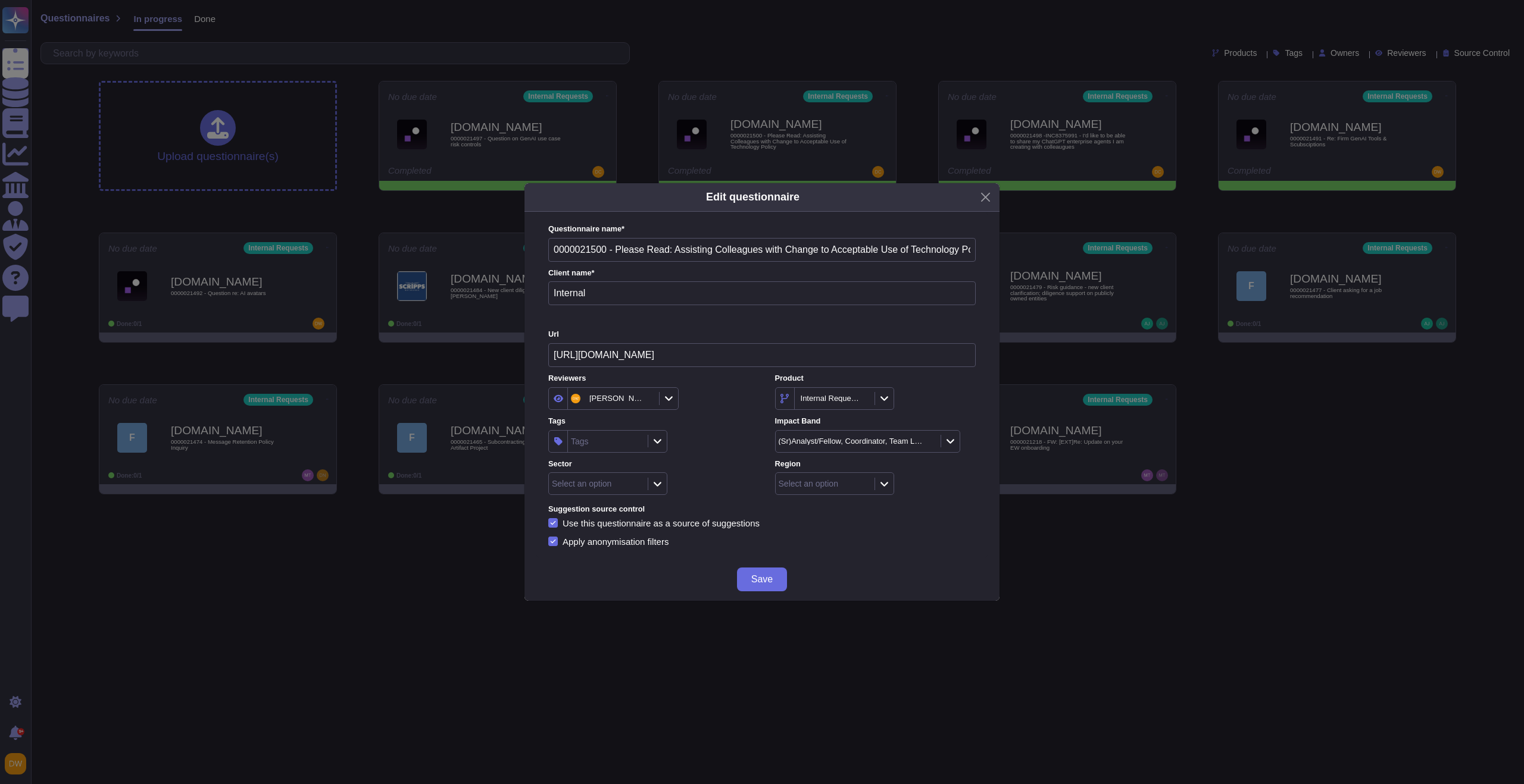
click at [877, 481] on div at bounding box center [884, 484] width 19 height 13
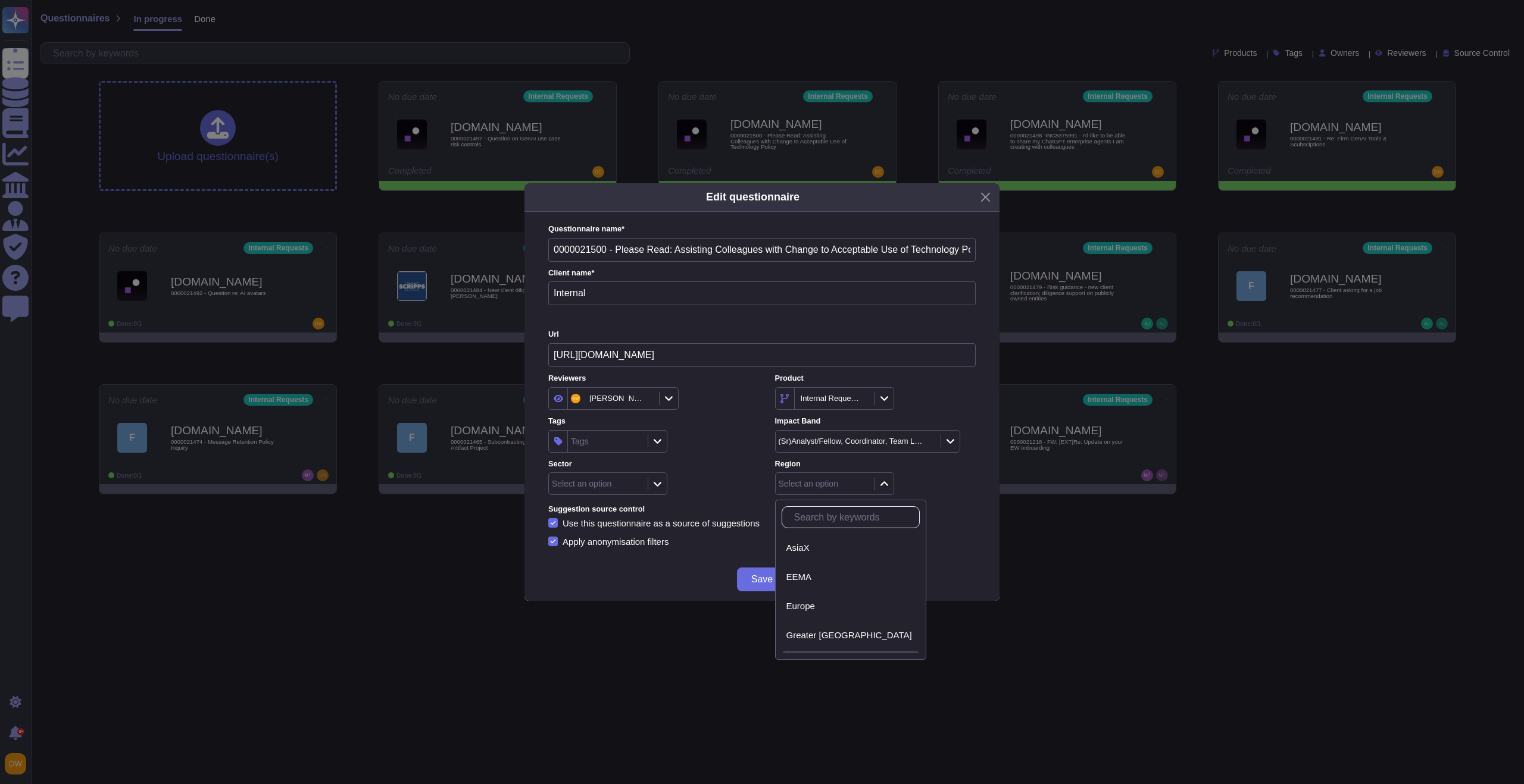
scroll to position [53, 0]
click at [803, 641] on span "[GEOGRAPHIC_DATA]" at bounding box center [832, 641] width 92 height 11
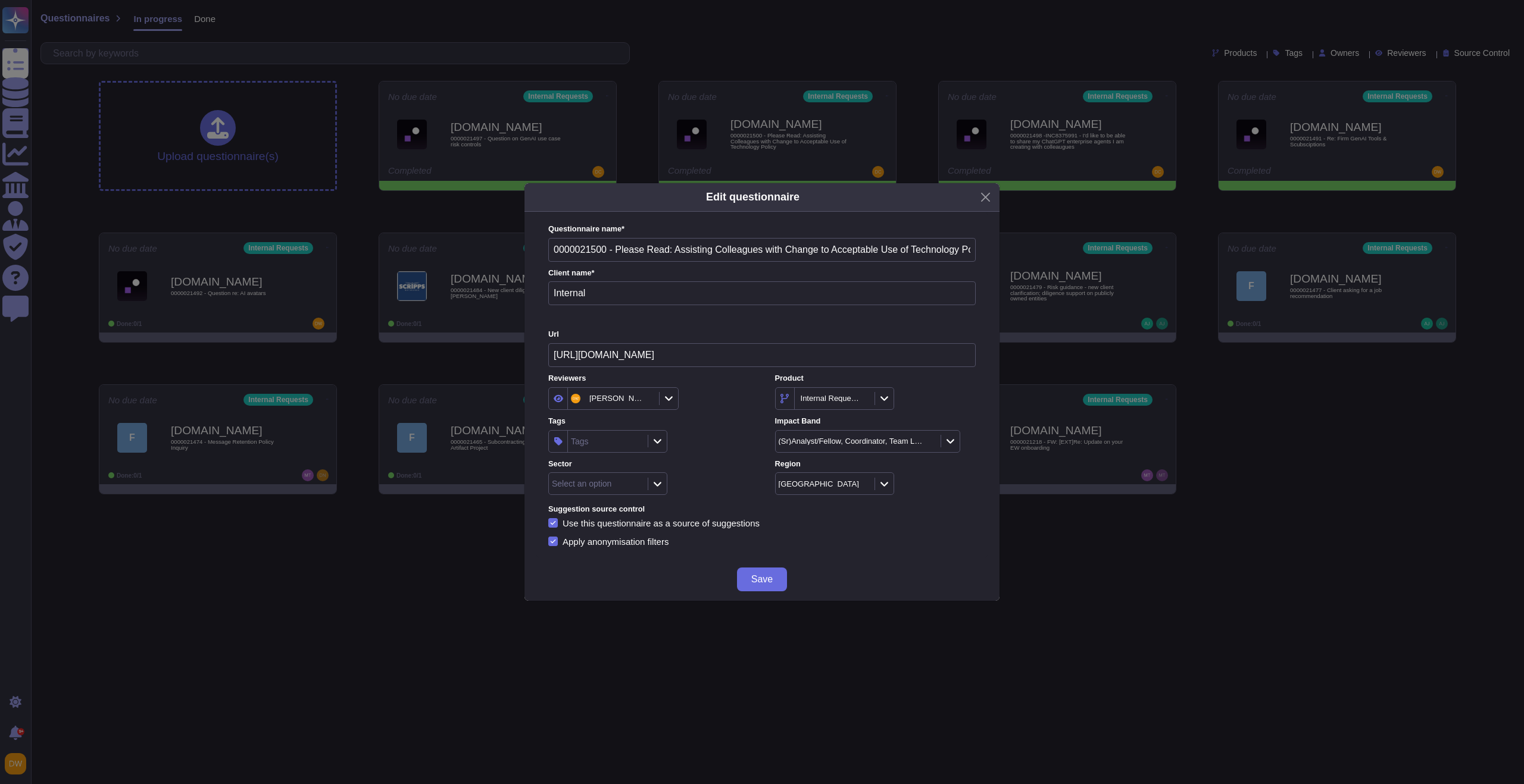
click at [665, 483] on div at bounding box center [656, 484] width 19 height 13
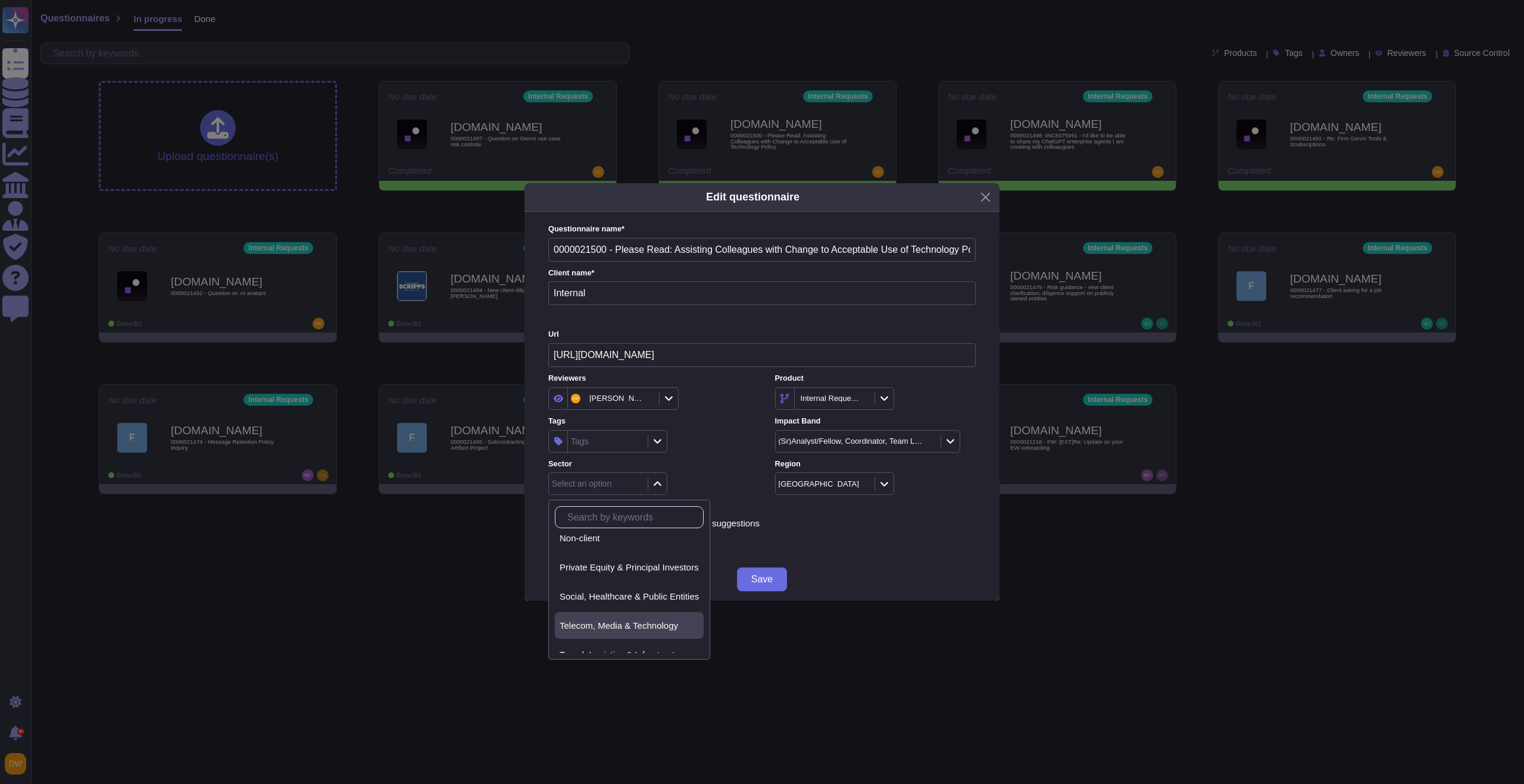
scroll to position [145, 0]
click at [655, 584] on div "Non-client" at bounding box center [629, 578] width 140 height 11
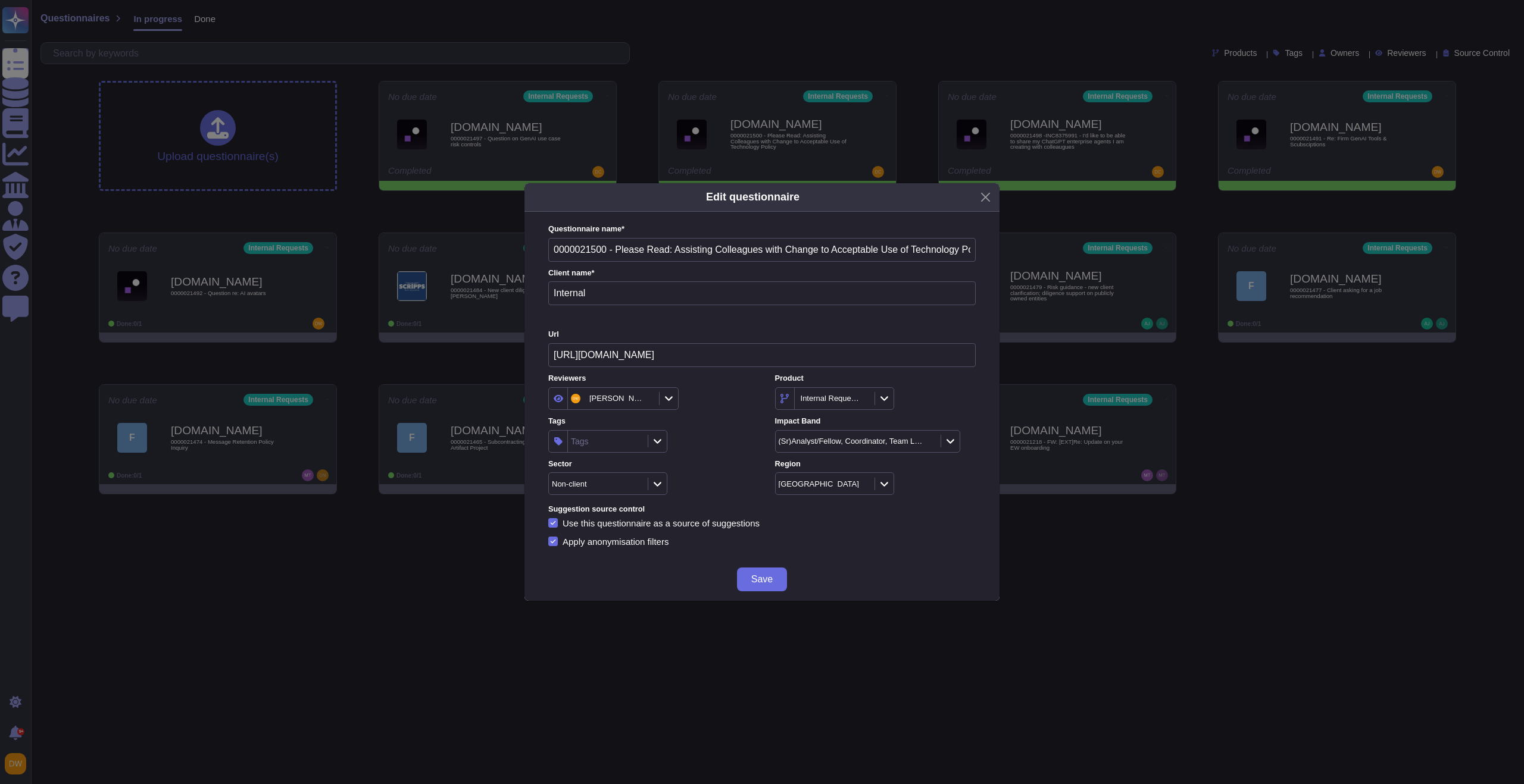
click at [613, 441] on div "Tags" at bounding box center [606, 441] width 77 height 22
type input "tech"
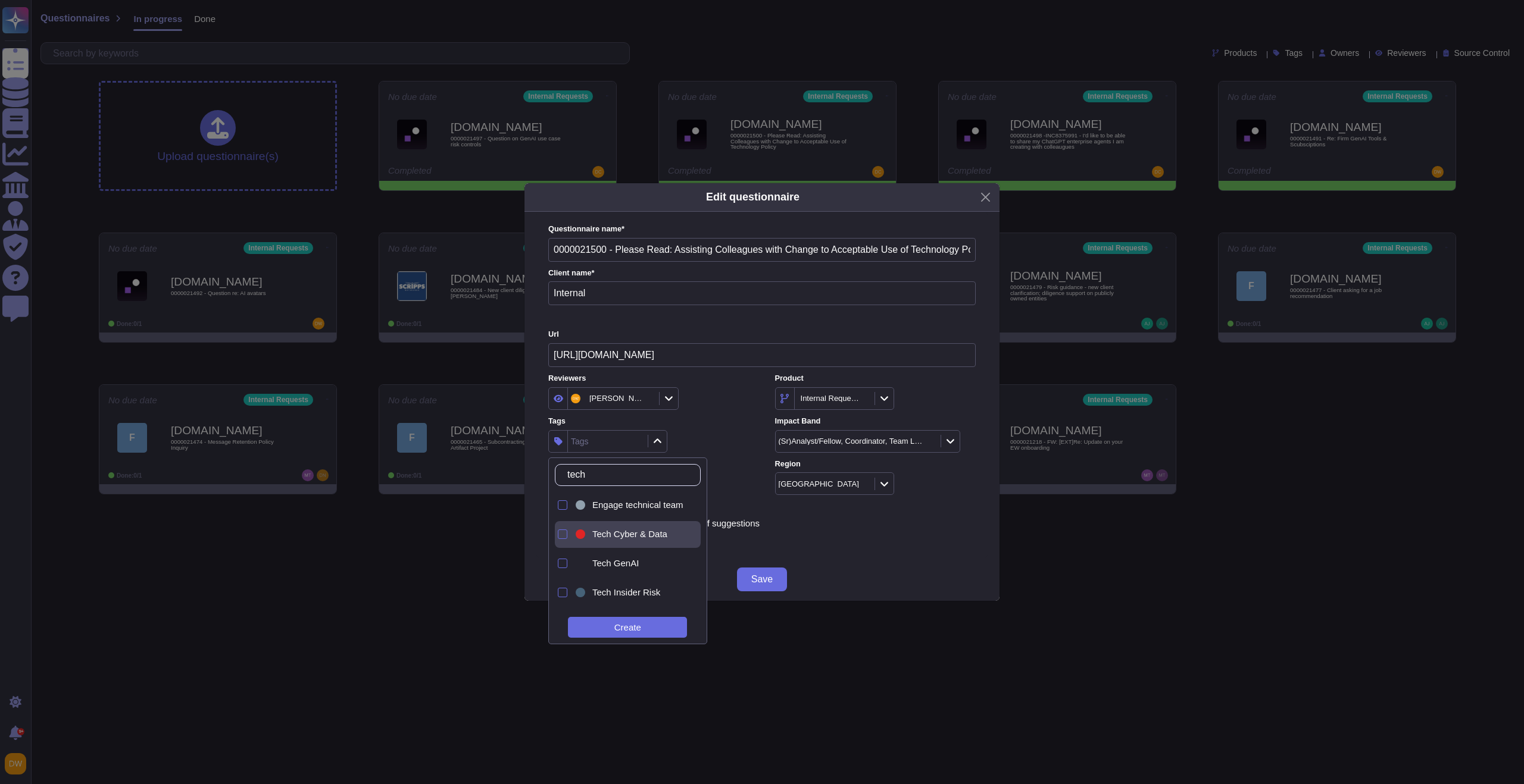
click at [630, 539] on span "Tech Cyber & Data" at bounding box center [629, 535] width 75 height 11
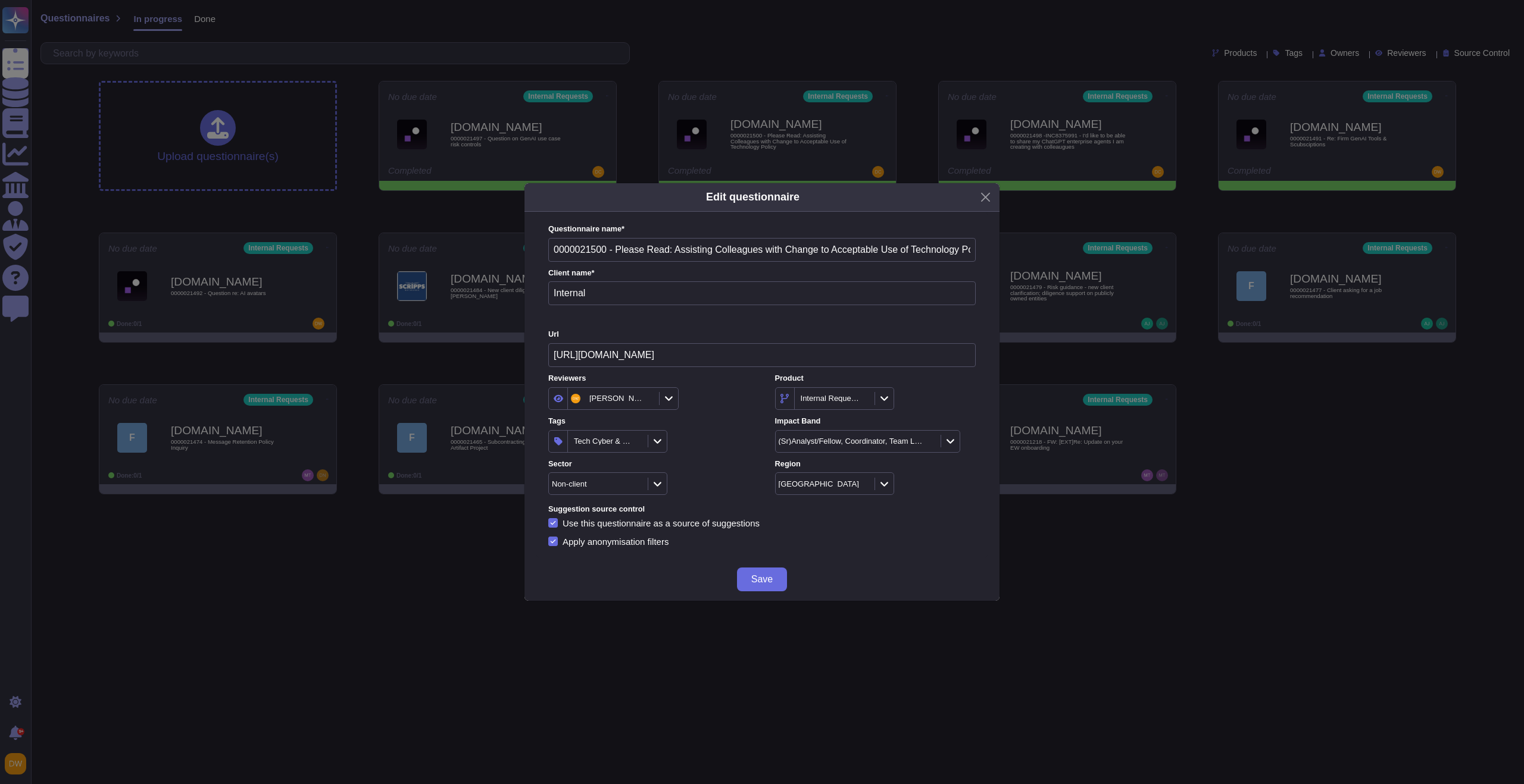
click at [732, 418] on label "Tags" at bounding box center [648, 421] width 200 height 8
click at [764, 581] on span "Save" at bounding box center [762, 579] width 22 height 10
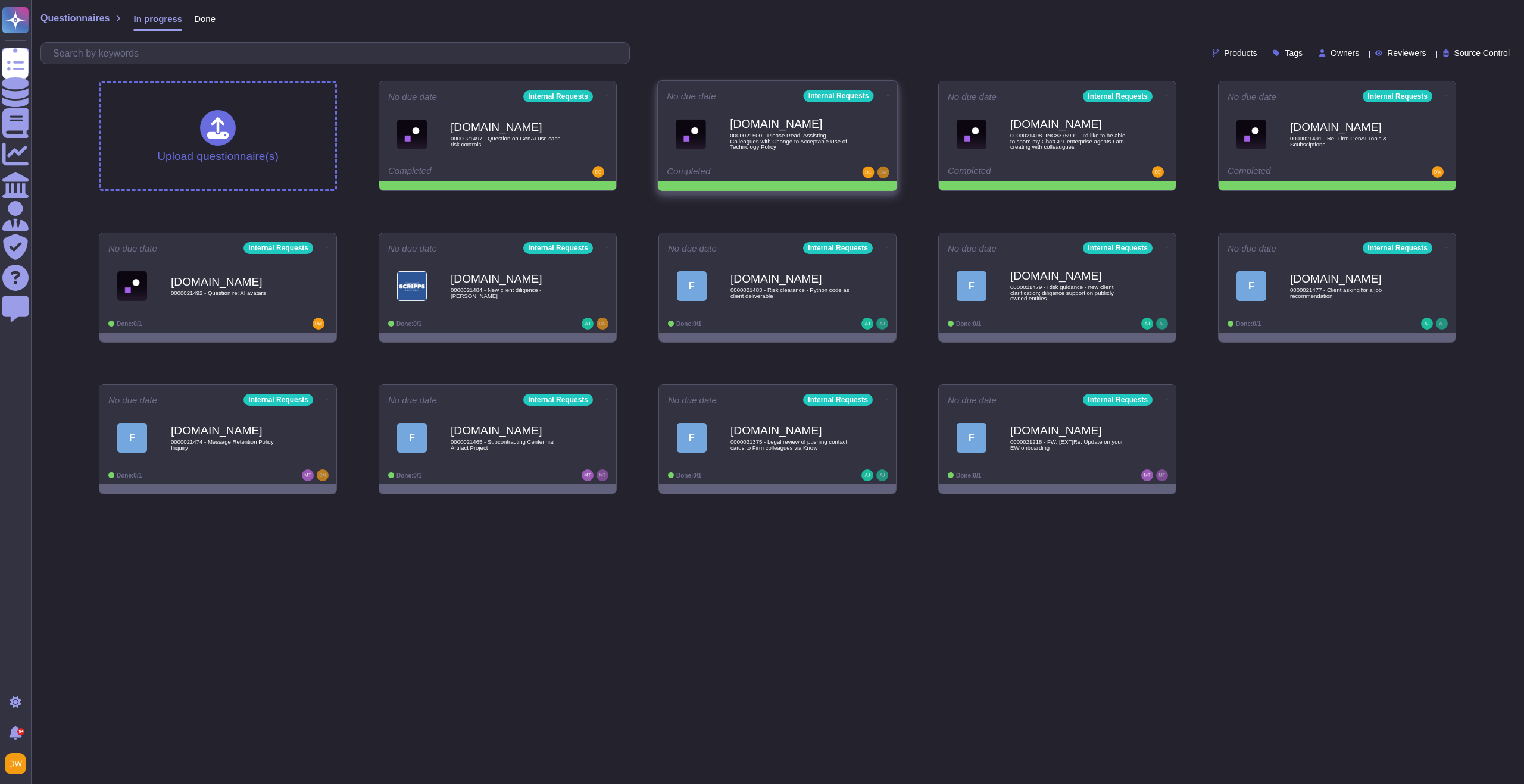
click at [608, 95] on icon at bounding box center [607, 95] width 3 height 3
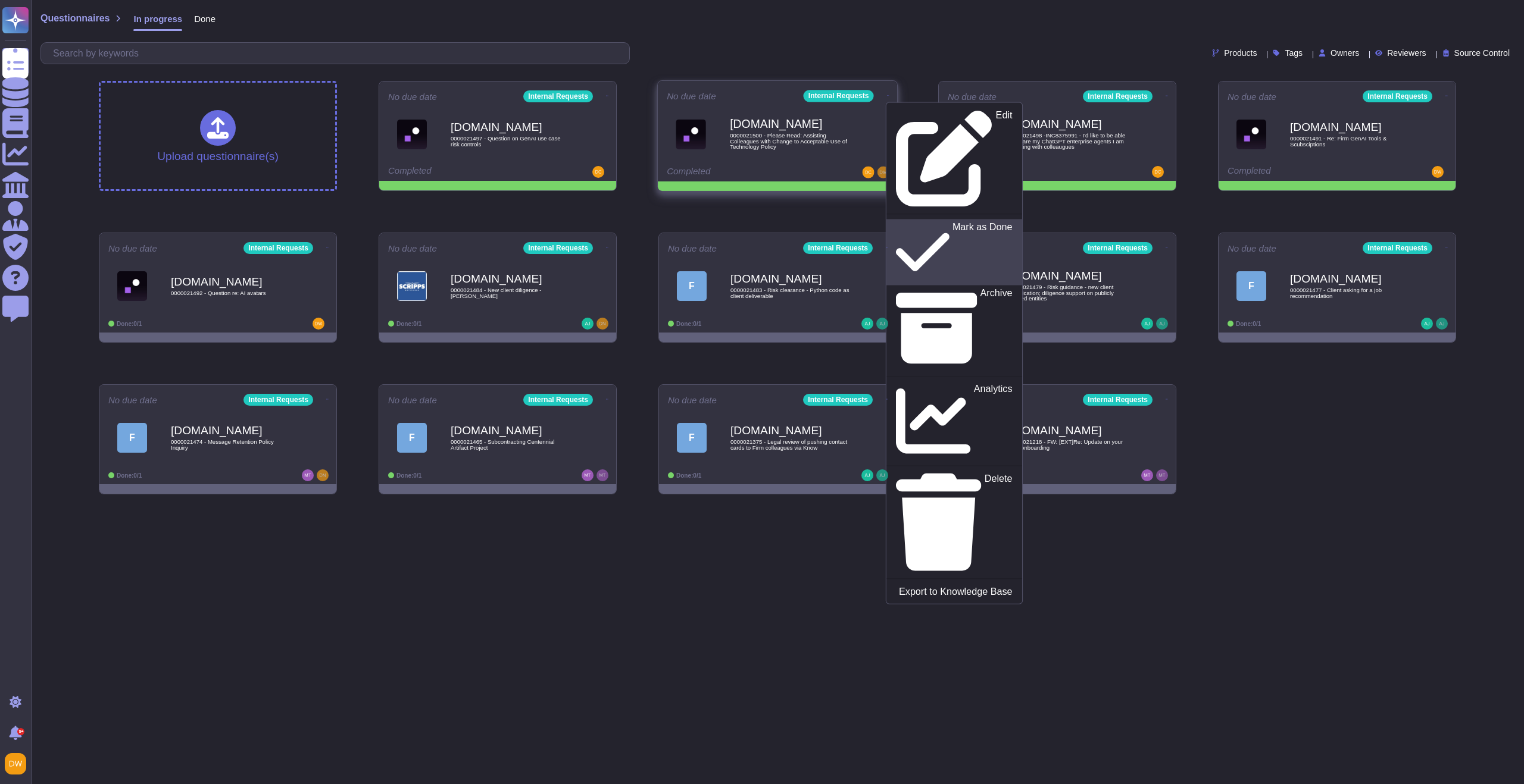
click at [953, 222] on p "Mark as Done" at bounding box center [983, 252] width 60 height 61
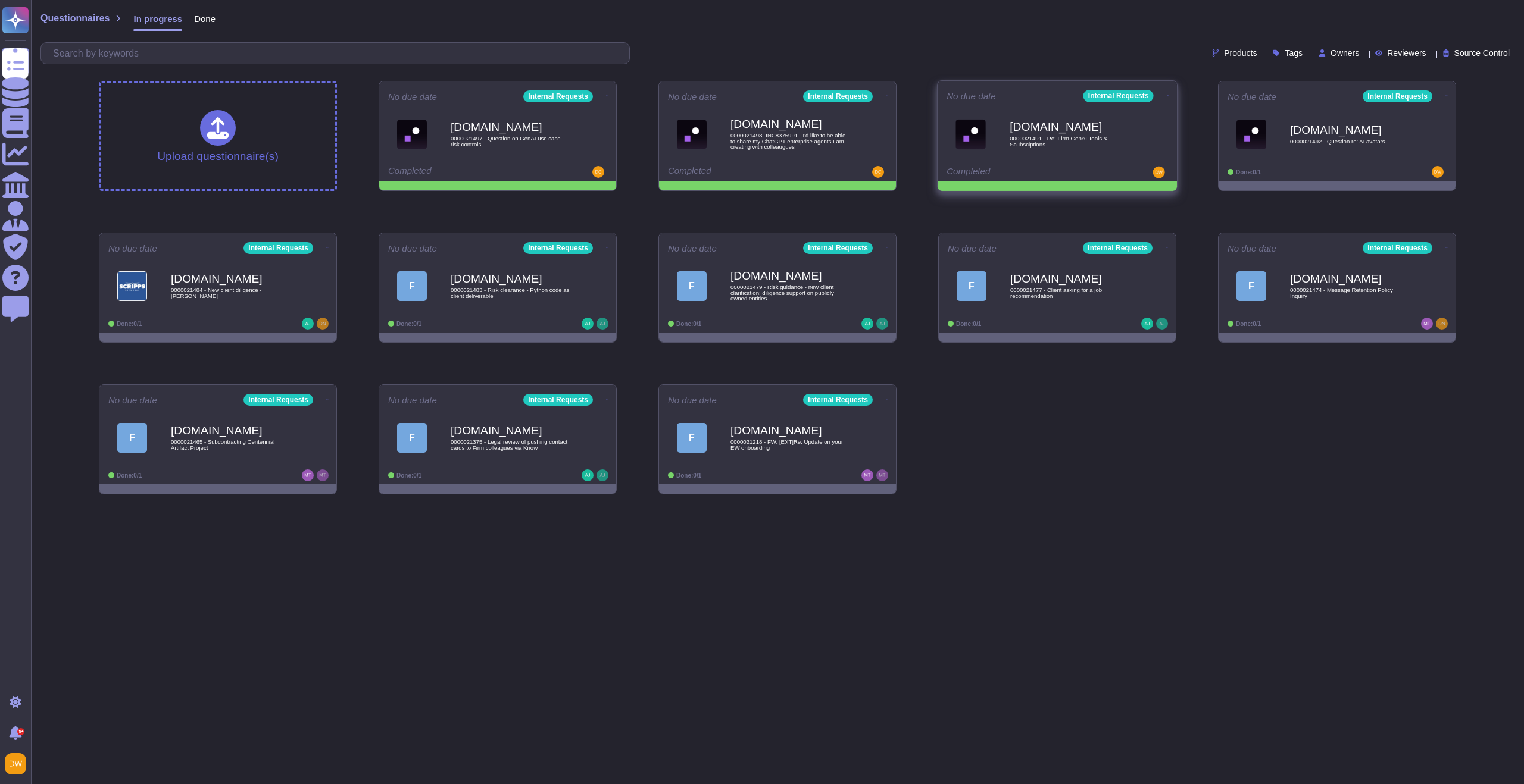
click at [608, 94] on icon at bounding box center [607, 95] width 3 height 3
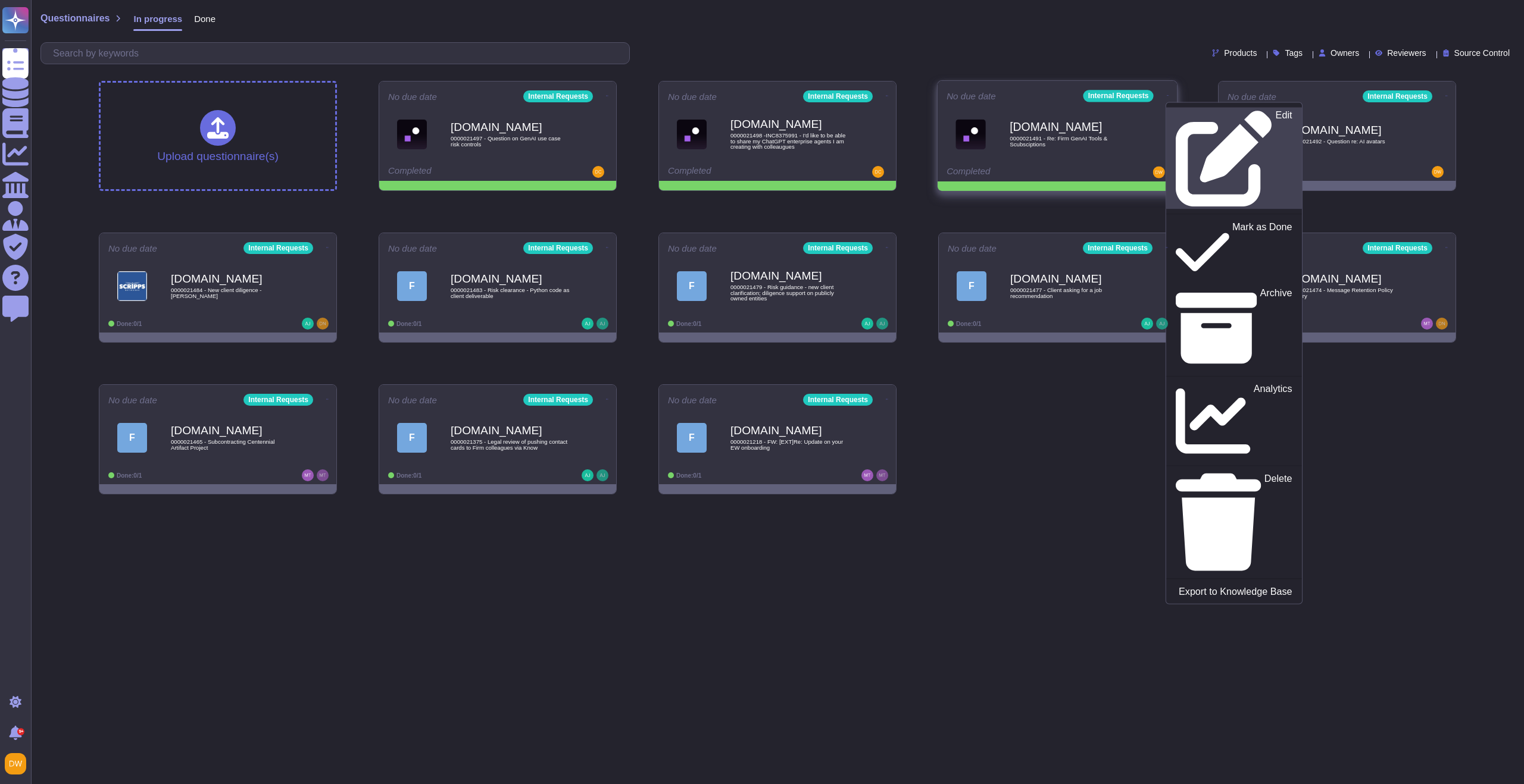
click at [1176, 117] on icon at bounding box center [1224, 159] width 96 height 96
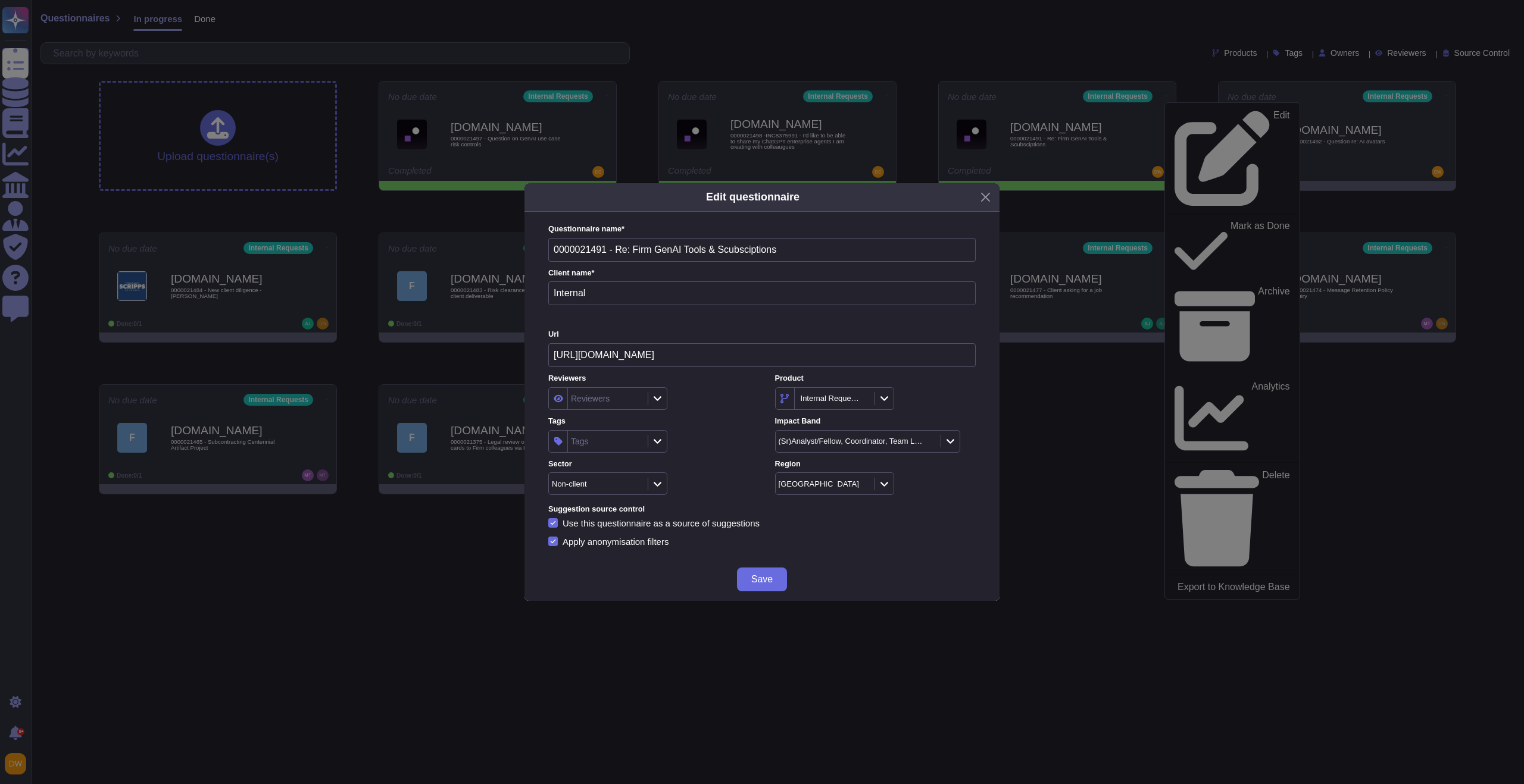
click at [604, 438] on div "Tags" at bounding box center [606, 441] width 77 height 22
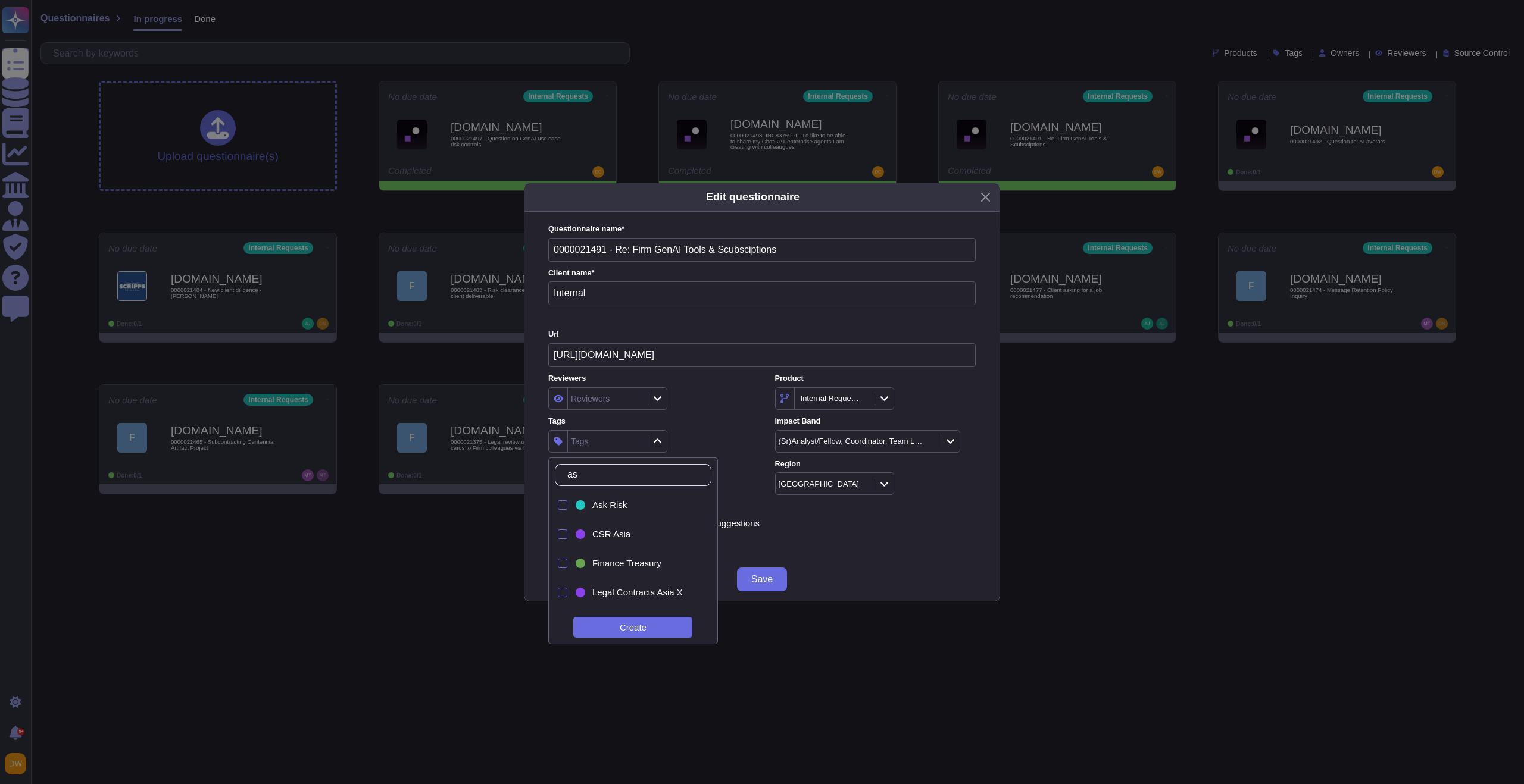
type input "ask"
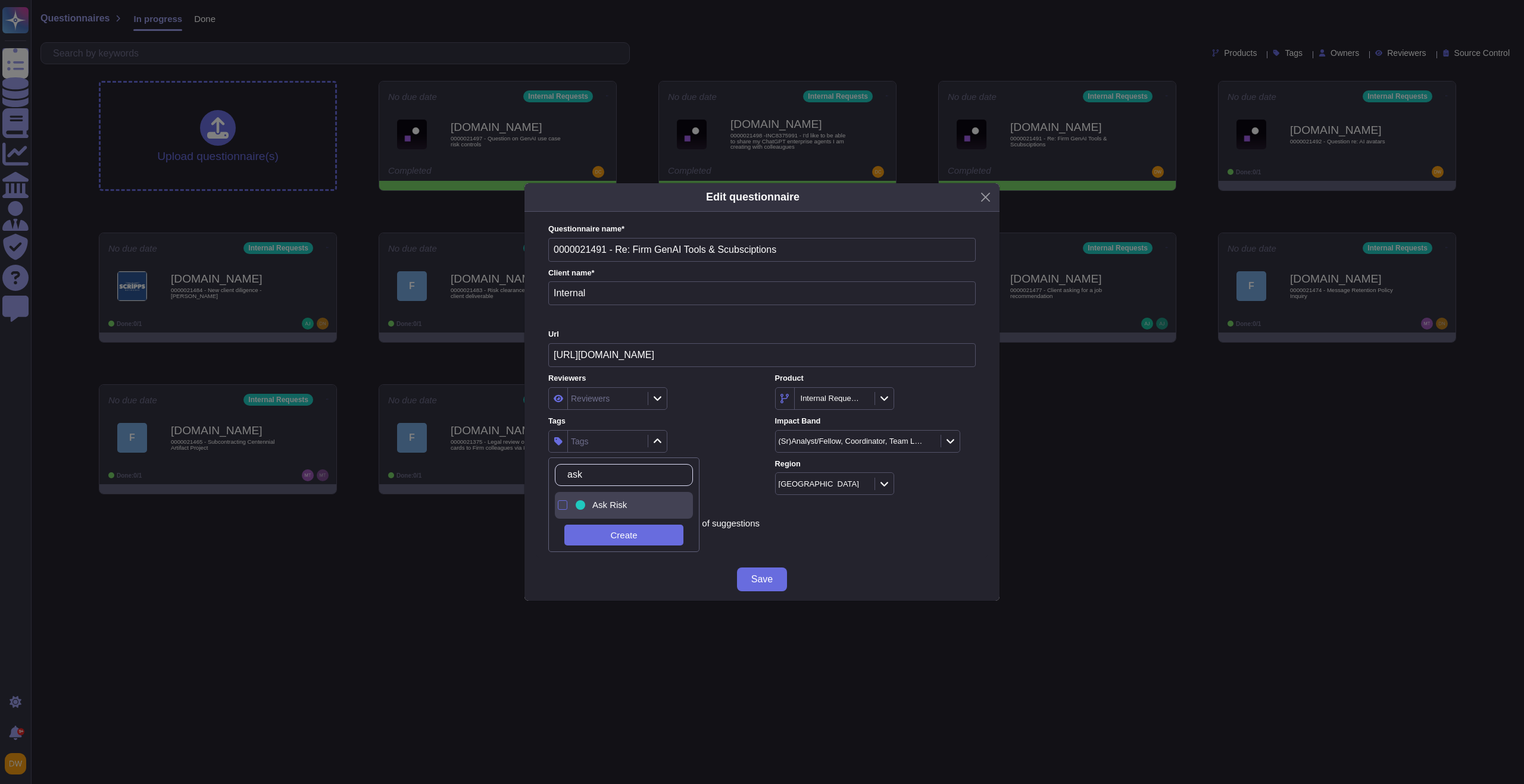
click at [606, 507] on span "Ask Risk" at bounding box center [609, 506] width 34 height 11
click at [708, 425] on label "Tags" at bounding box center [648, 421] width 200 height 8
click at [755, 576] on span "Save" at bounding box center [762, 579] width 22 height 10
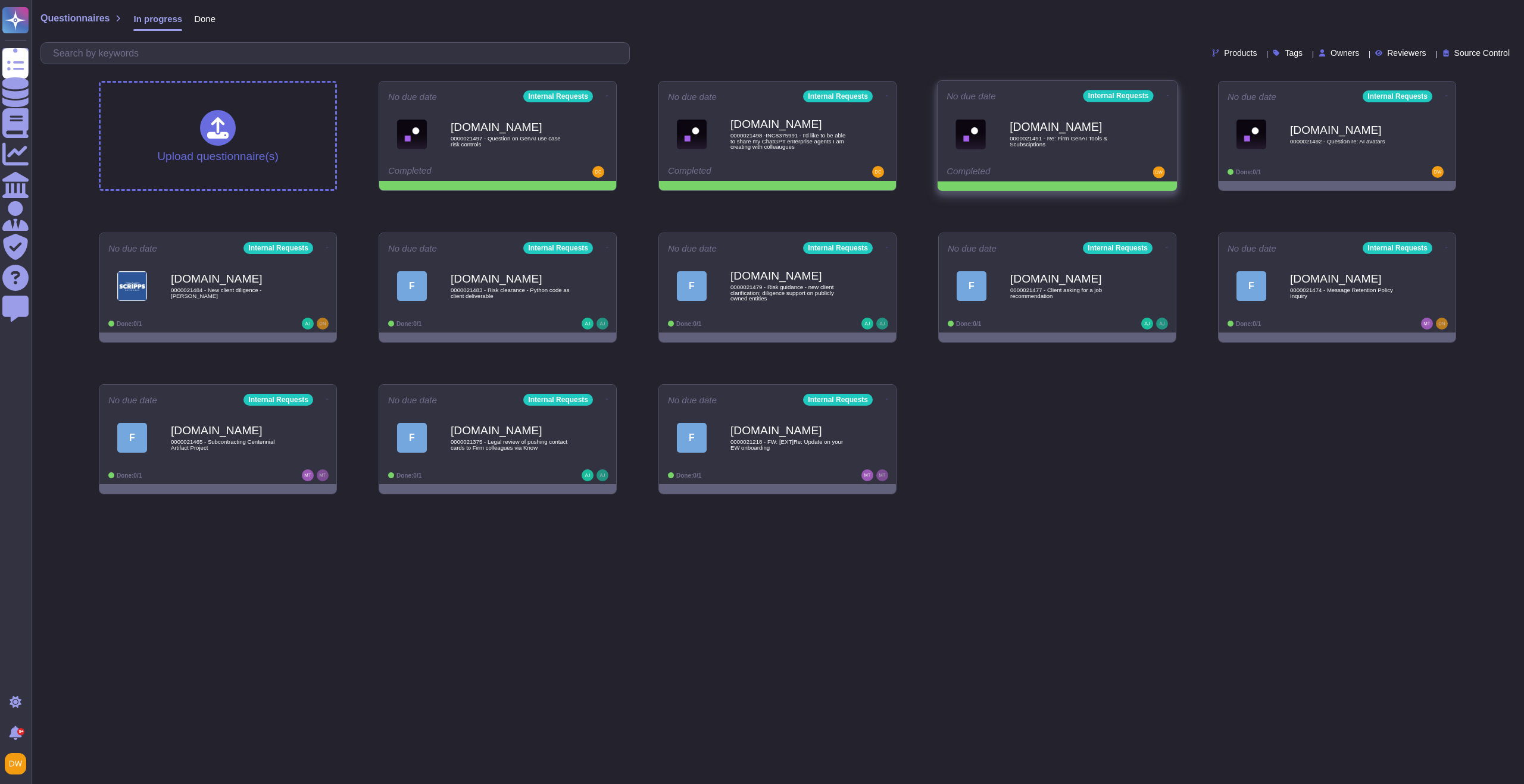
click at [608, 96] on icon at bounding box center [607, 95] width 3 height 3
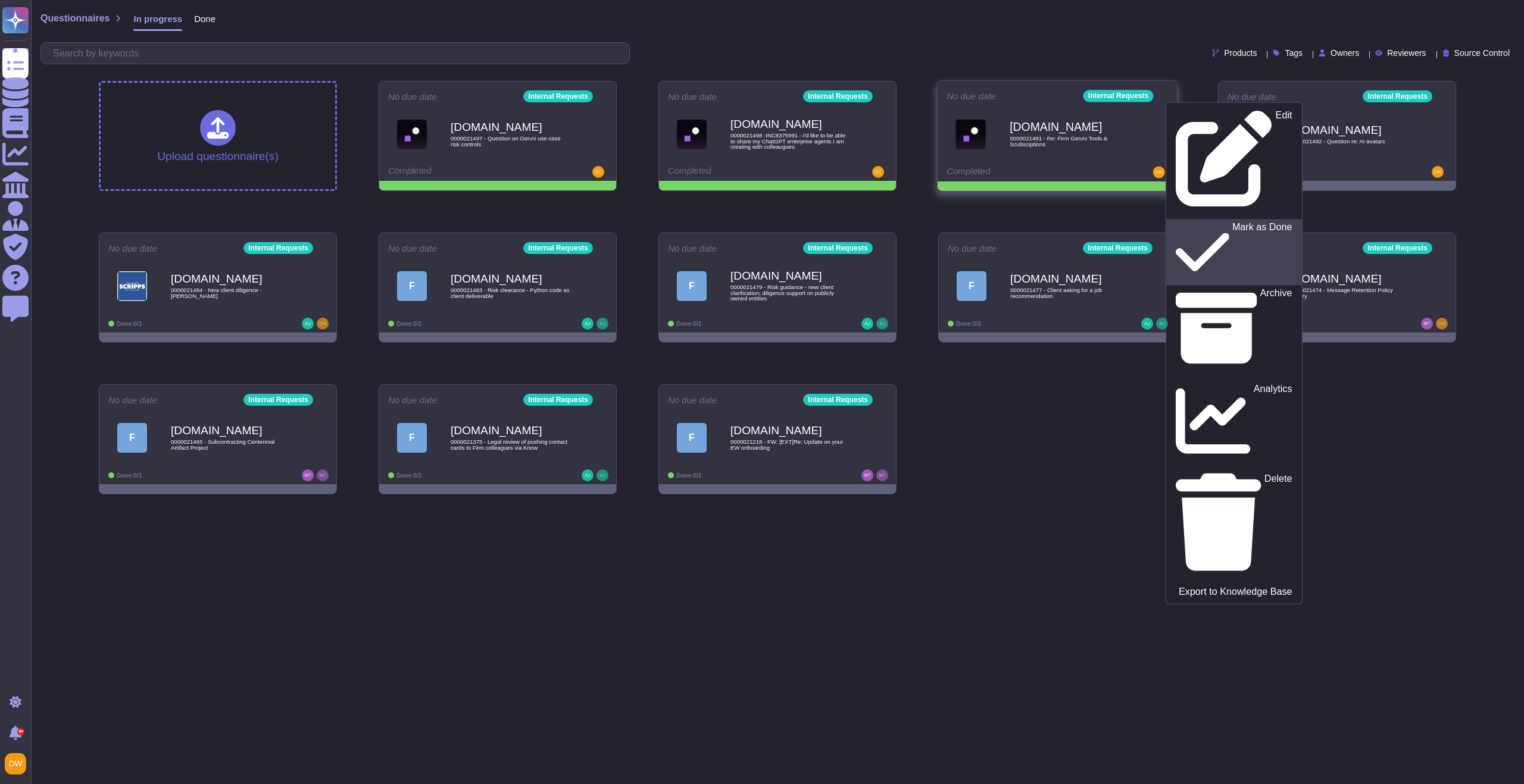
click at [1176, 221] on icon at bounding box center [1202, 252] width 53 height 62
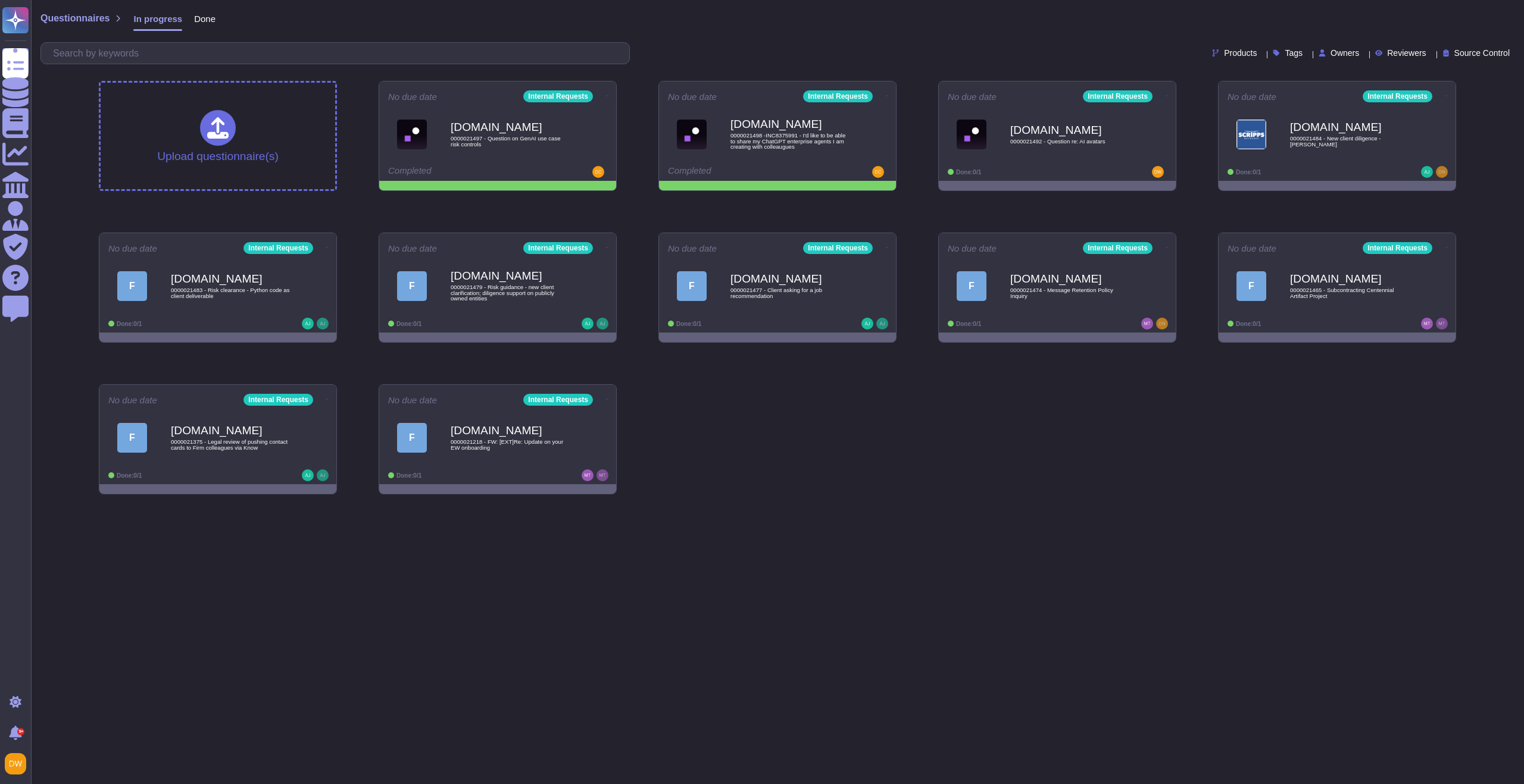
click at [1066, 62] on div "Products Tags Owners Reviewers Source Control" at bounding box center [778, 53] width 1474 height 22
click at [1096, 117] on div "Force.com 0000021492 - Question re: AI avatars" at bounding box center [1069, 134] width 119 height 48
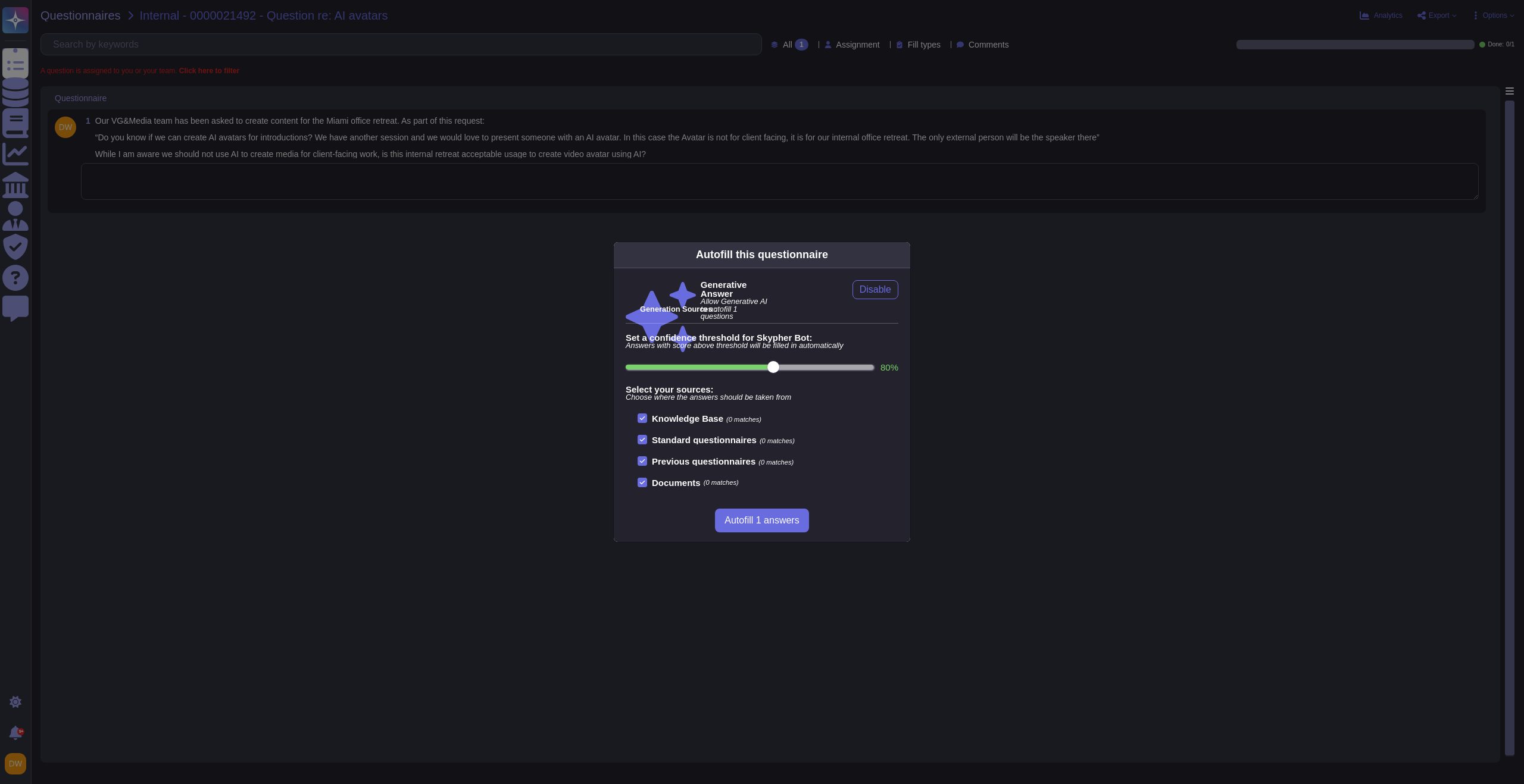
click at [903, 257] on div "Autofill this questionnaire" at bounding box center [762, 255] width 296 height 26
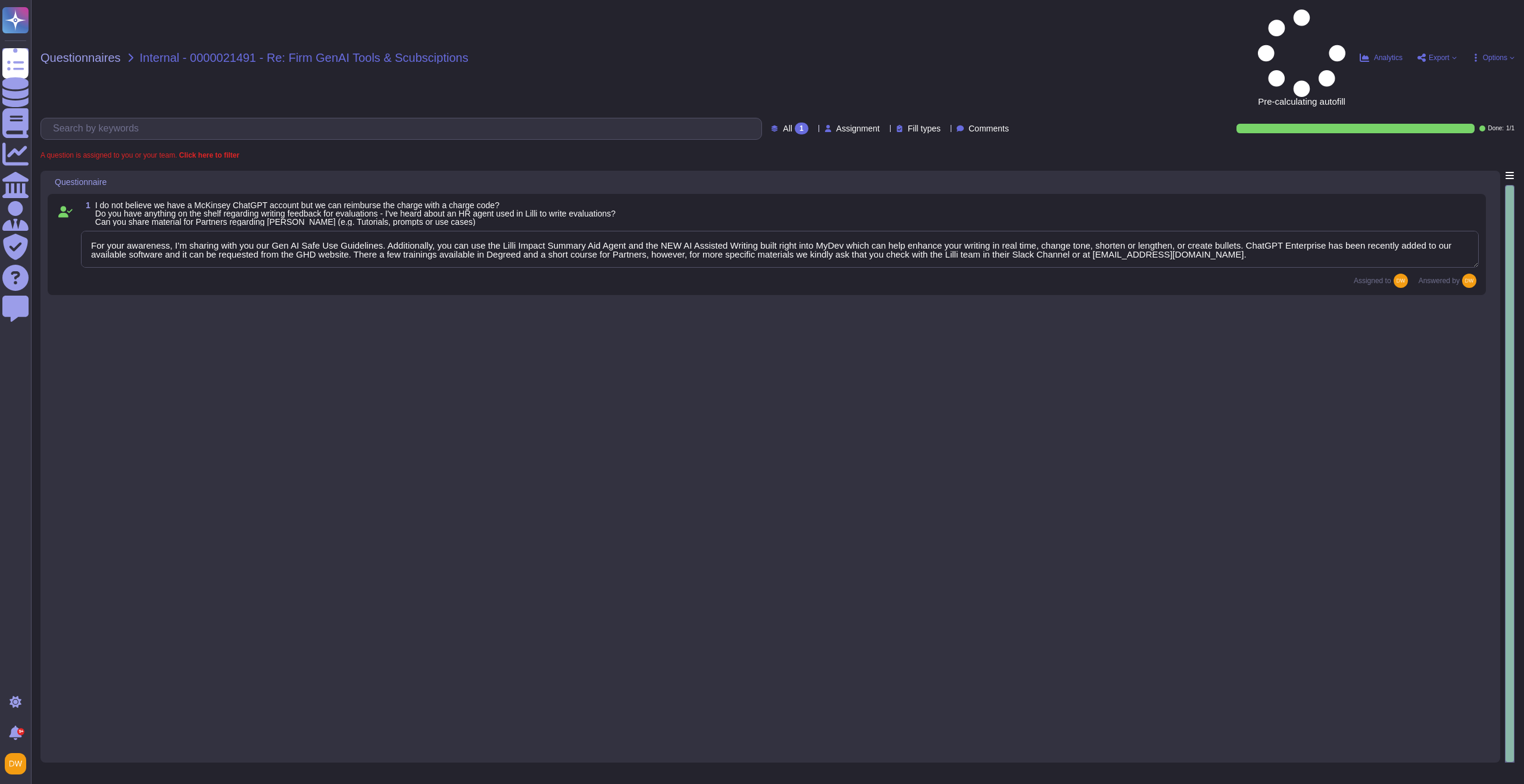
type textarea "For your awareness, I’m sharing with you our Gen AI Safe Use Guidelines. Additi…"
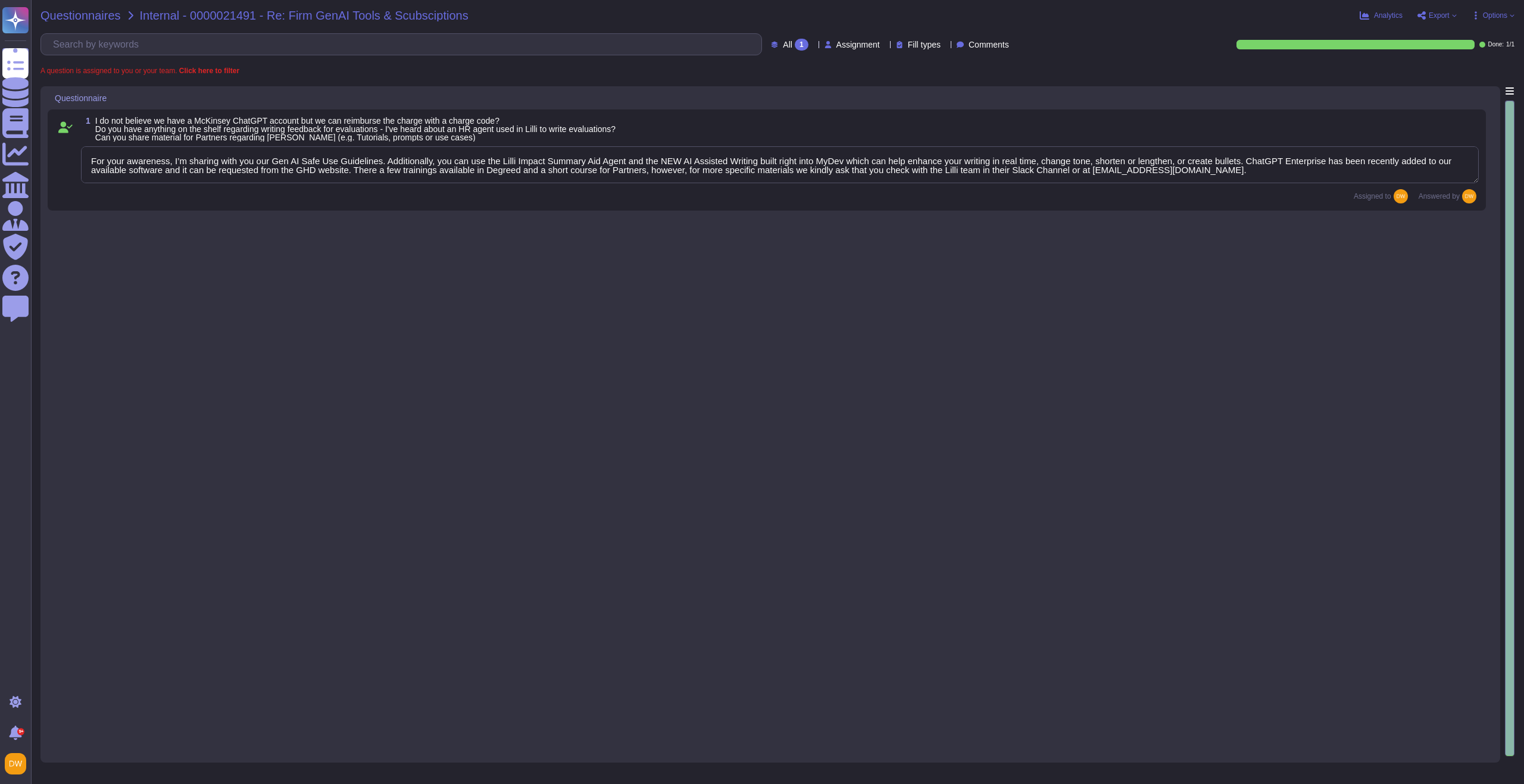
click at [81, 12] on span "Questionnaires" at bounding box center [81, 15] width 81 height 12
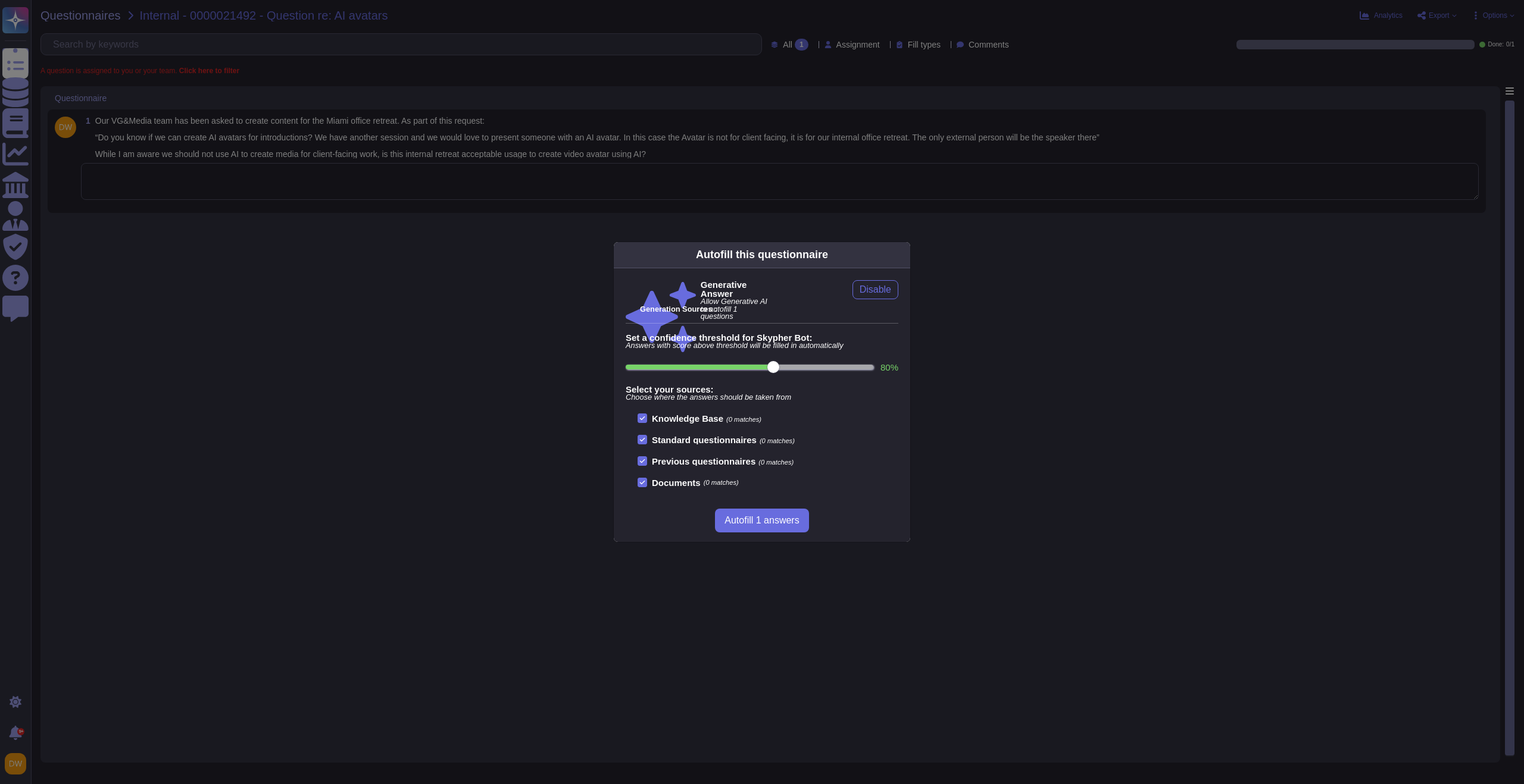
click at [903, 255] on icon at bounding box center [903, 255] width 0 height 0
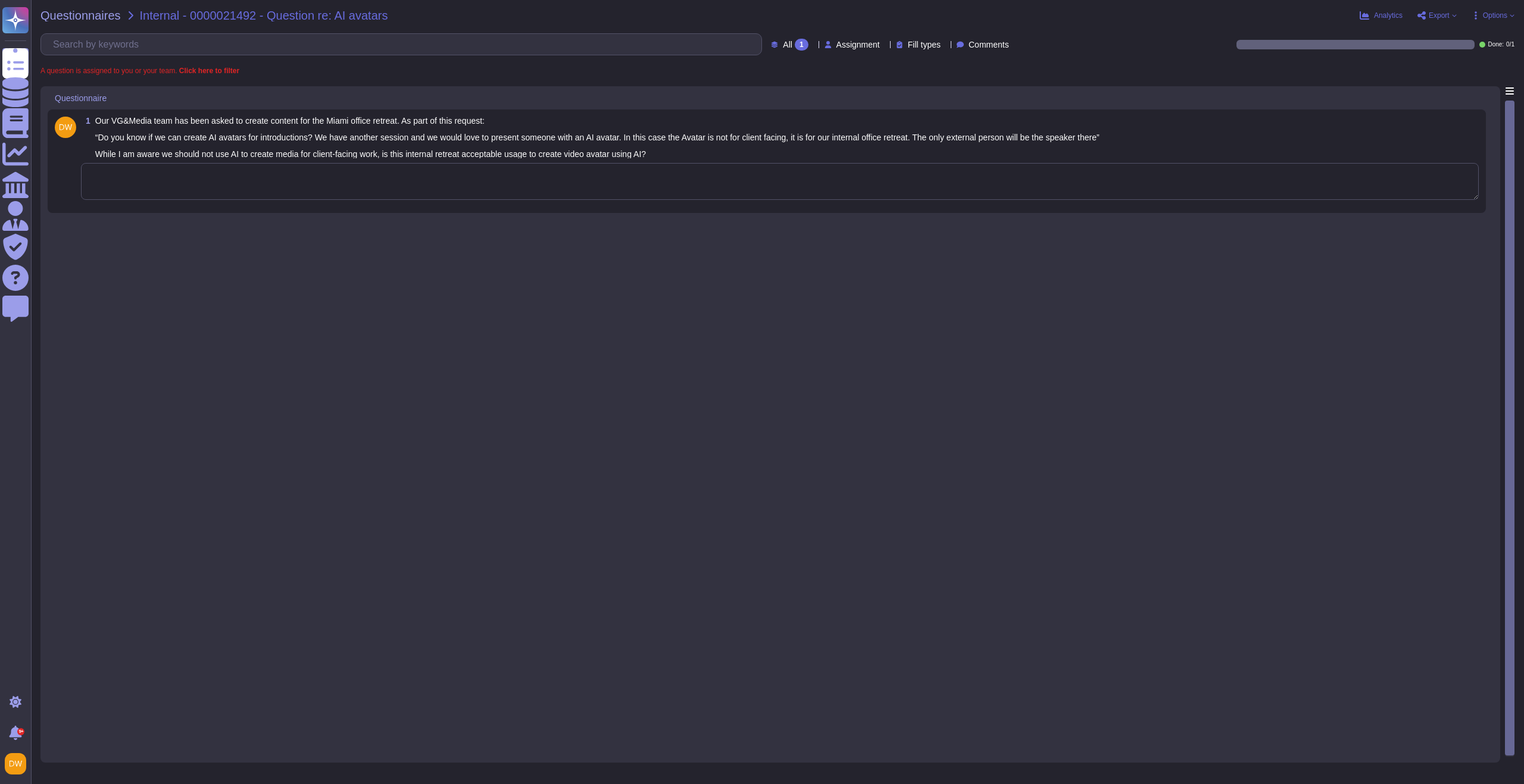
click at [539, 185] on textarea at bounding box center [780, 181] width 1398 height 37
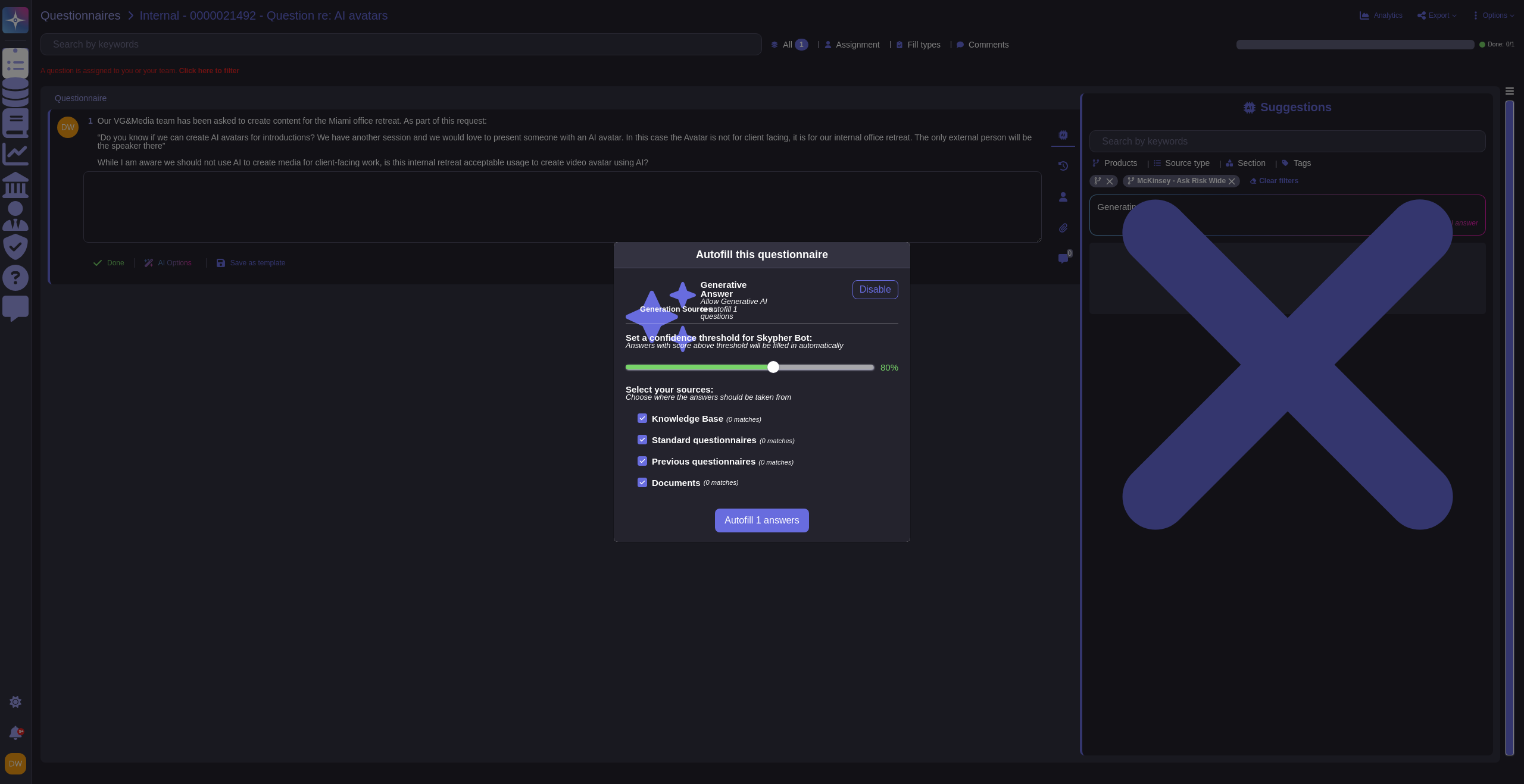
click at [510, 182] on div "Autofill this questionnaire Generative Answer Allow Generative AI to autofill 1…" at bounding box center [762, 392] width 1524 height 784
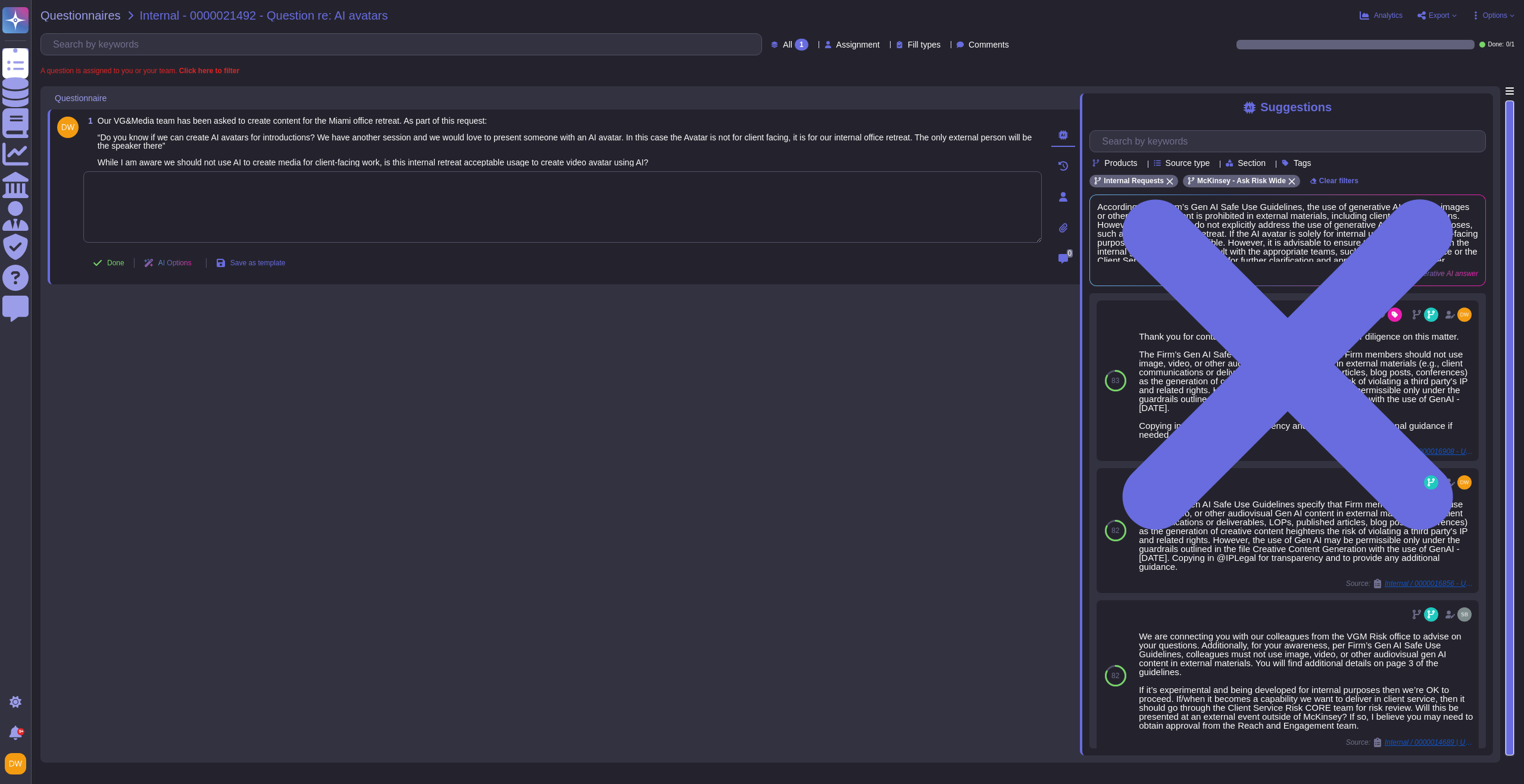
click at [759, 215] on textarea at bounding box center [562, 207] width 958 height 72
click at [712, 203] on textarea at bounding box center [562, 207] width 958 height 72
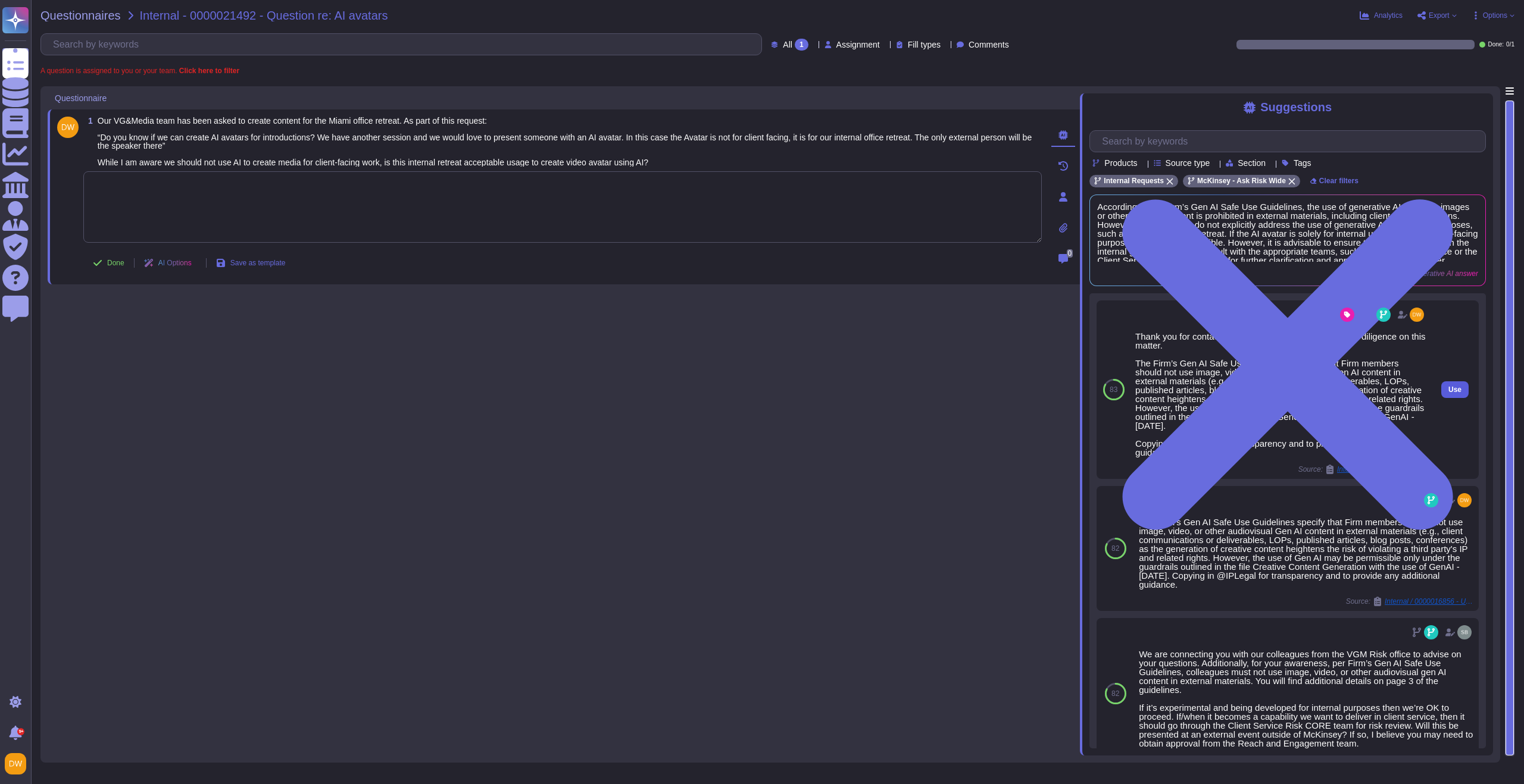
click at [1449, 393] on span "Use" at bounding box center [1455, 390] width 13 height 7
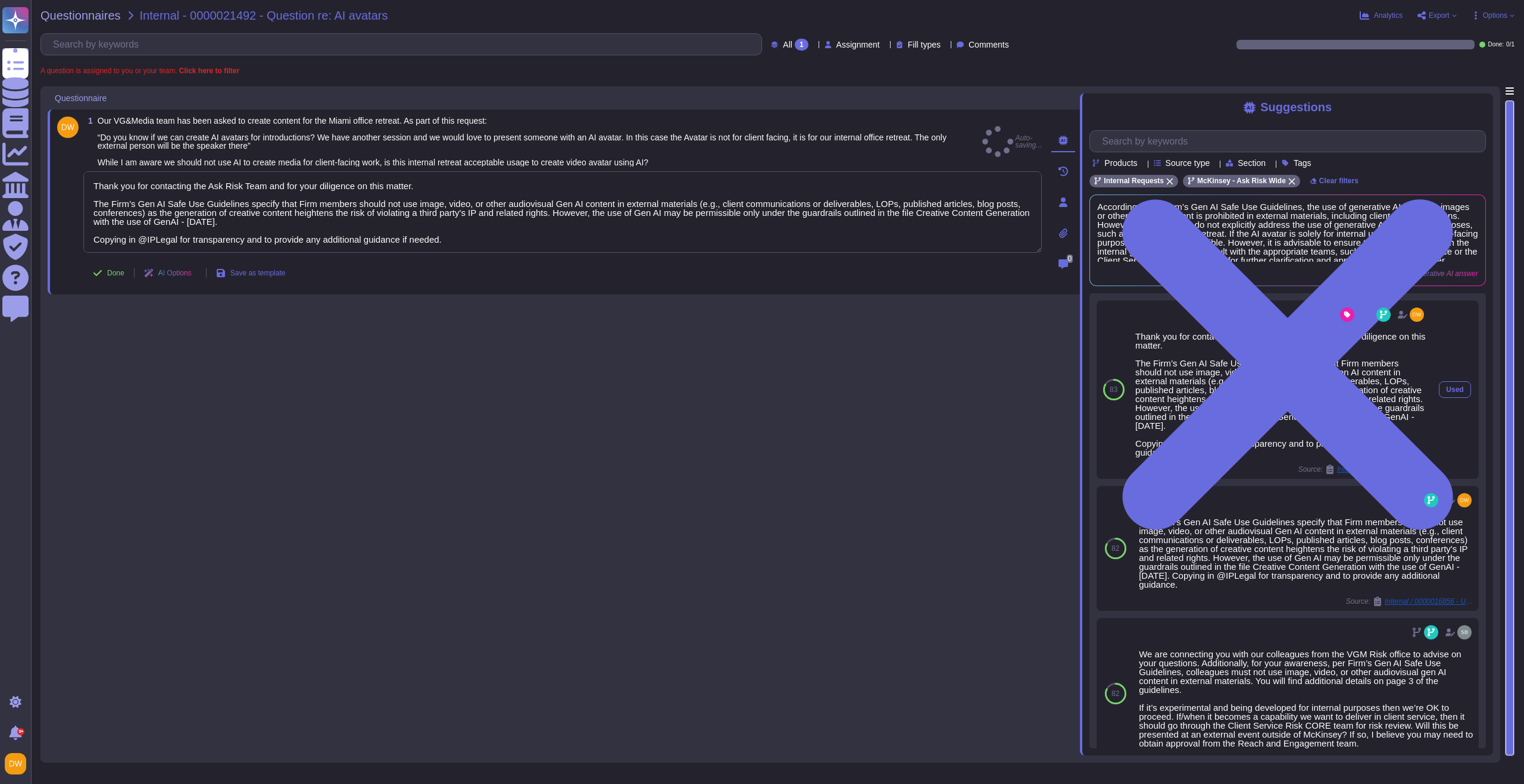
type textarea "Thank you for contacting the Ask Risk Team and for your diligence on this matte…"
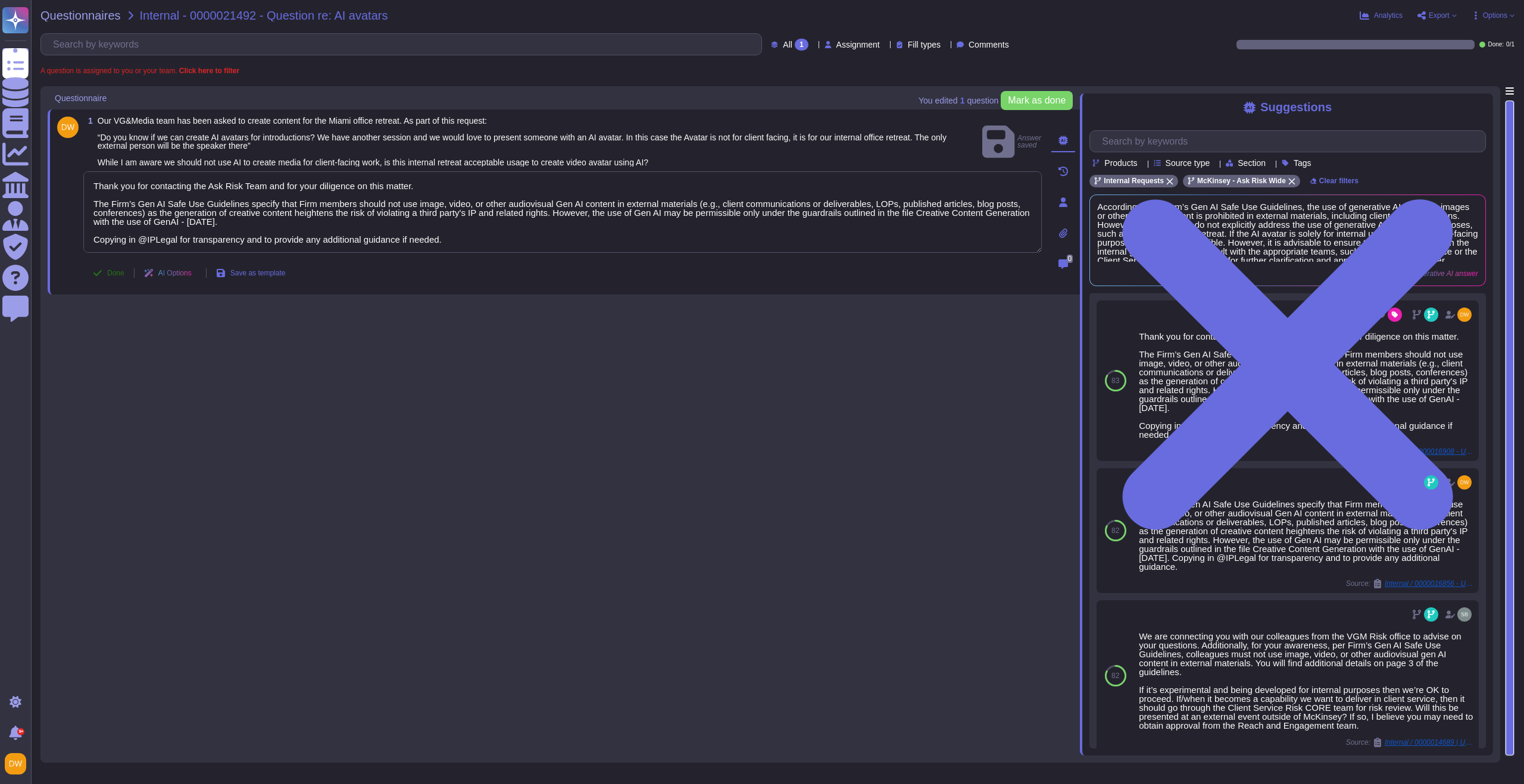
click at [111, 273] on span "Done" at bounding box center [115, 273] width 17 height 7
click at [101, 10] on span "Questionnaires" at bounding box center [81, 15] width 81 height 12
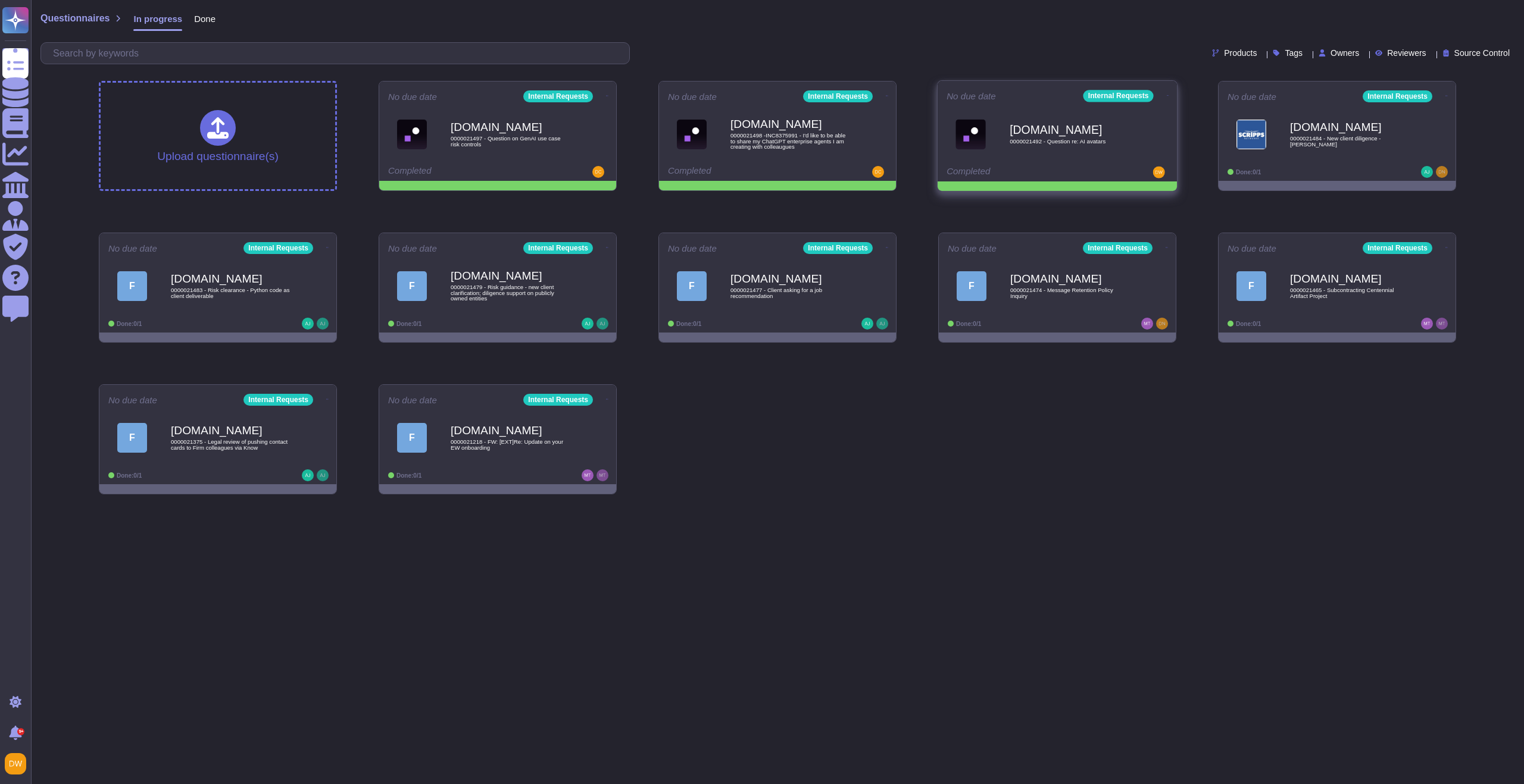
click at [609, 92] on span at bounding box center [607, 95] width 5 height 13
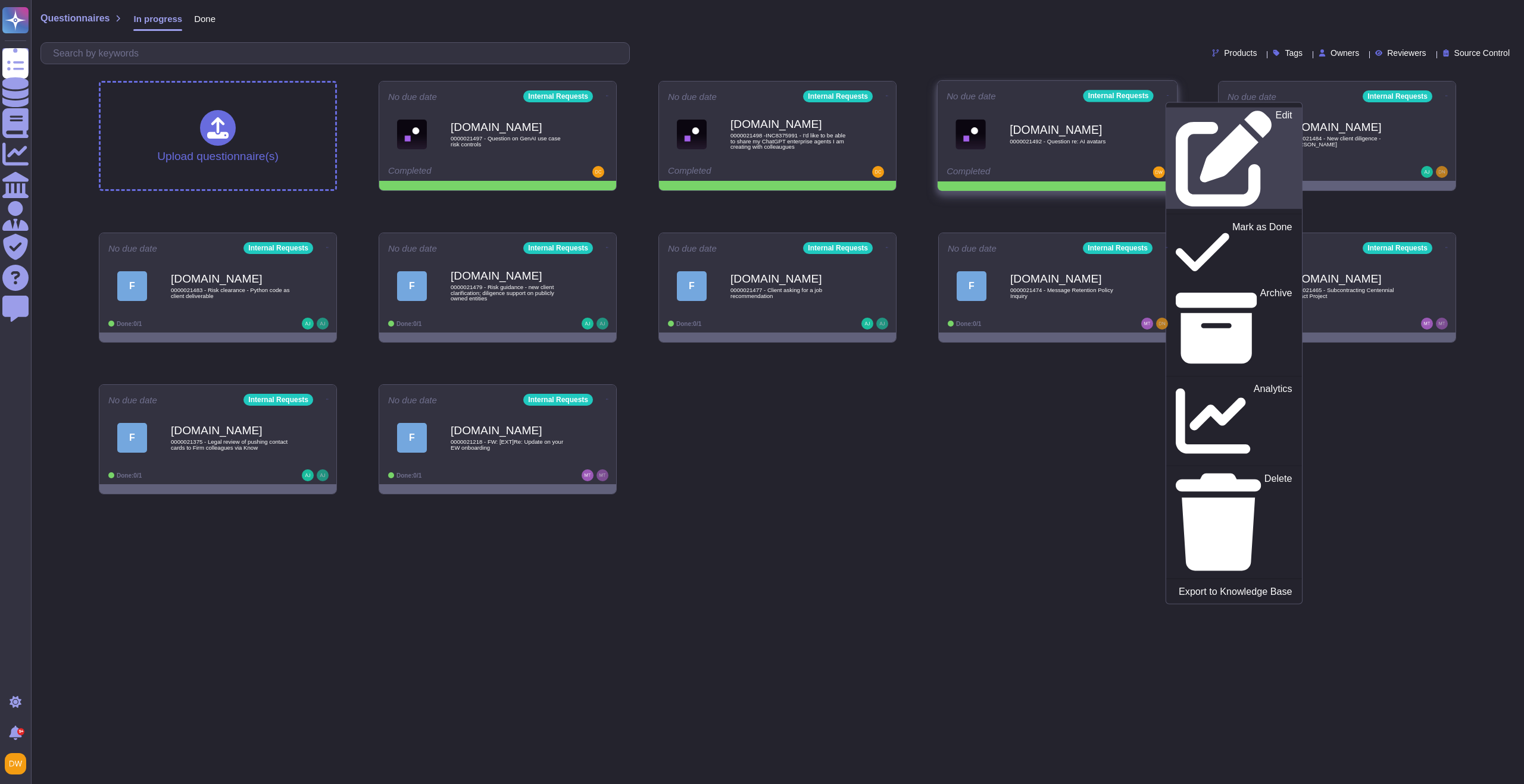
click at [1178, 110] on div "Edit" at bounding box center [1234, 158] width 116 height 97
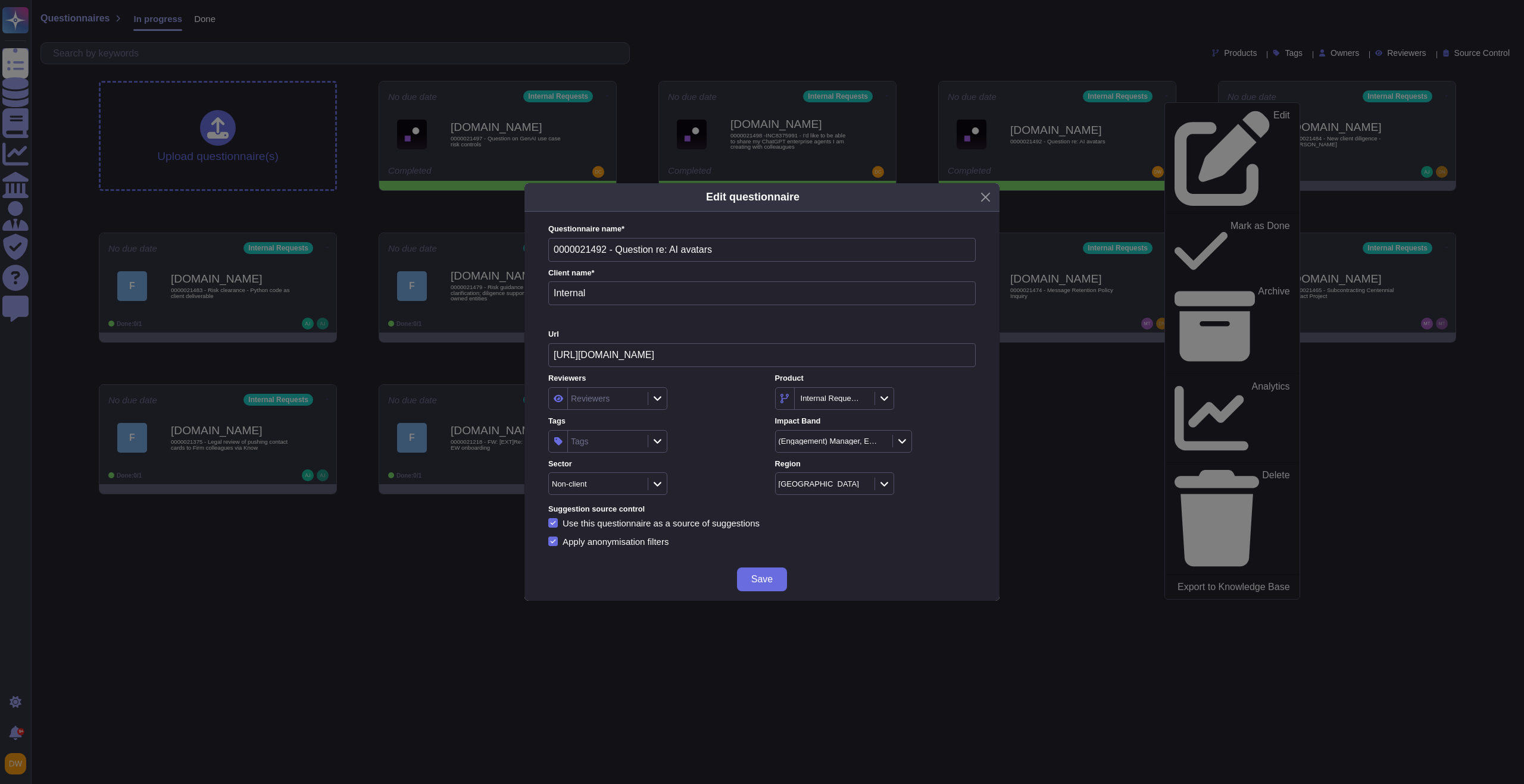
click at [630, 447] on div "Tags" at bounding box center [606, 441] width 77 height 22
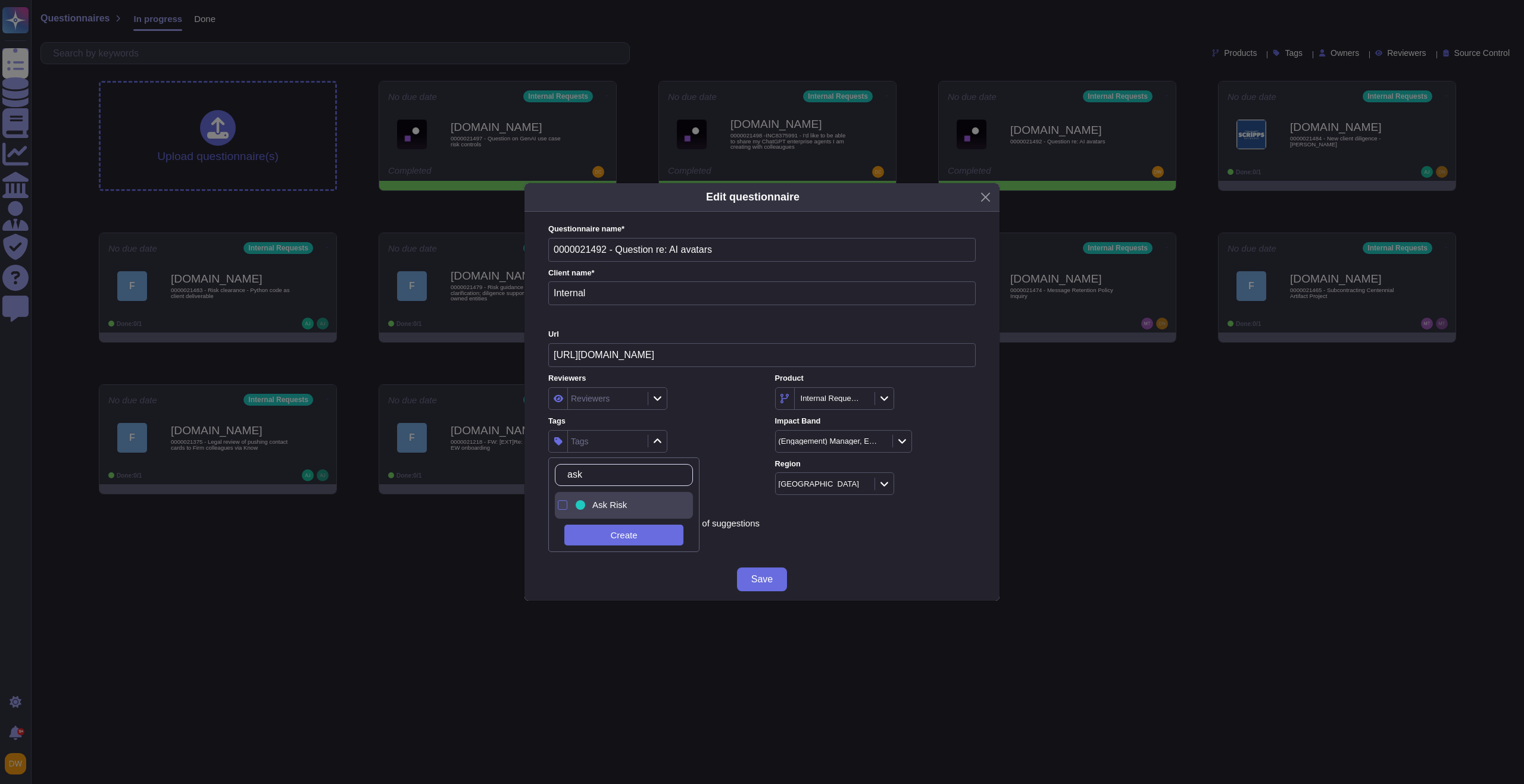
click at [605, 497] on div "Ask Risk" at bounding box center [626, 506] width 107 height 27
click at [660, 466] on input "ask" at bounding box center [626, 475] width 131 height 21
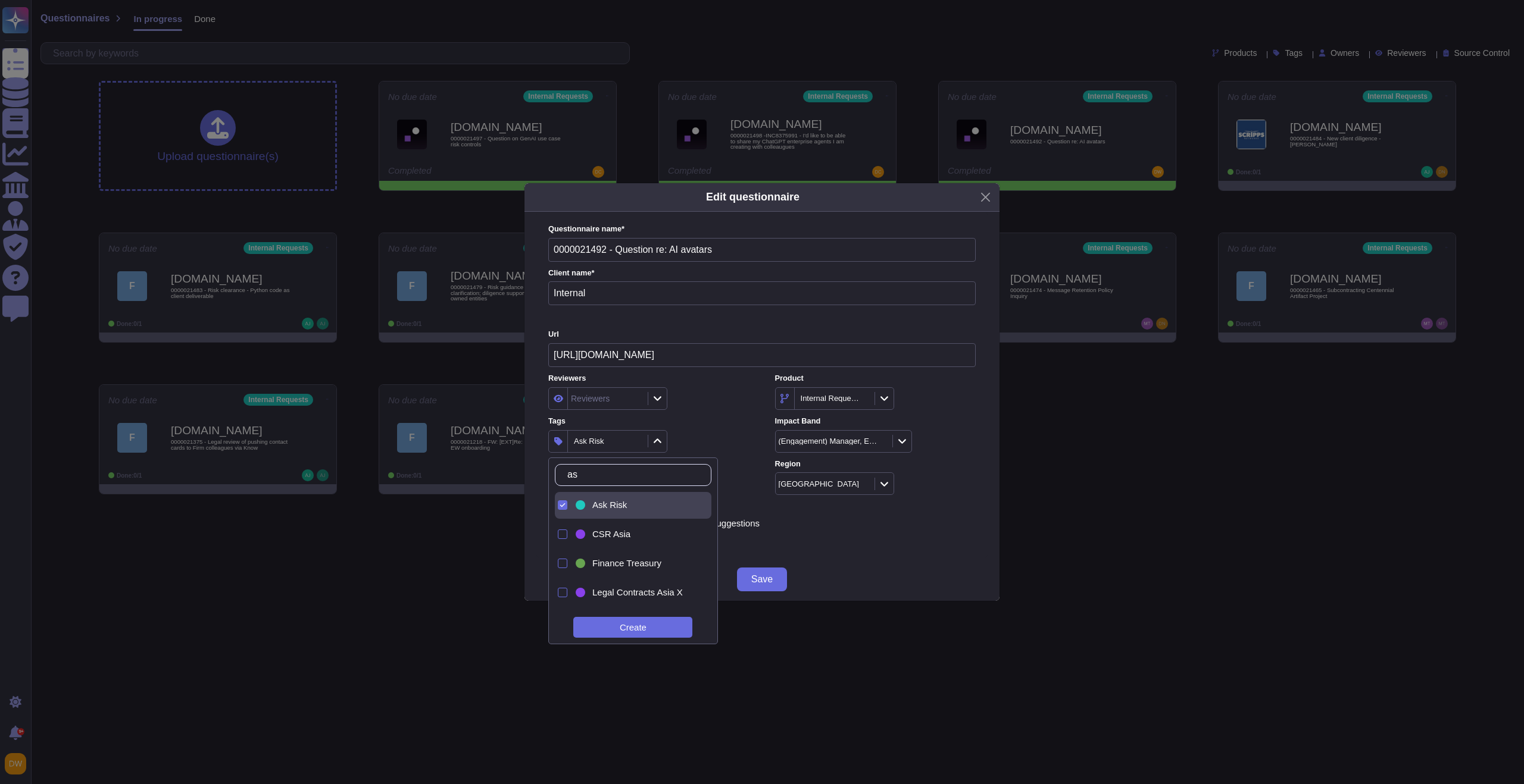
type input "a"
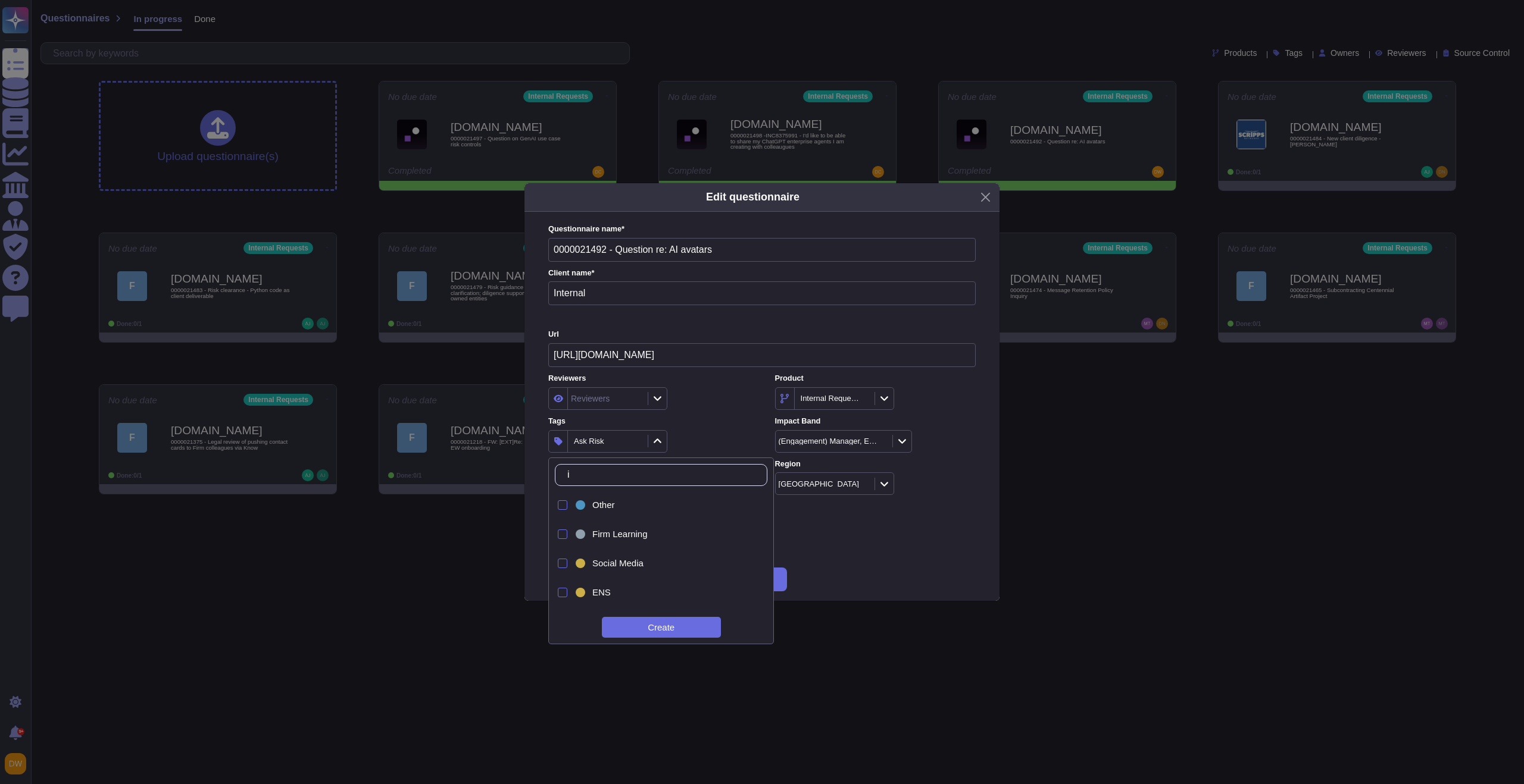
type input "ip"
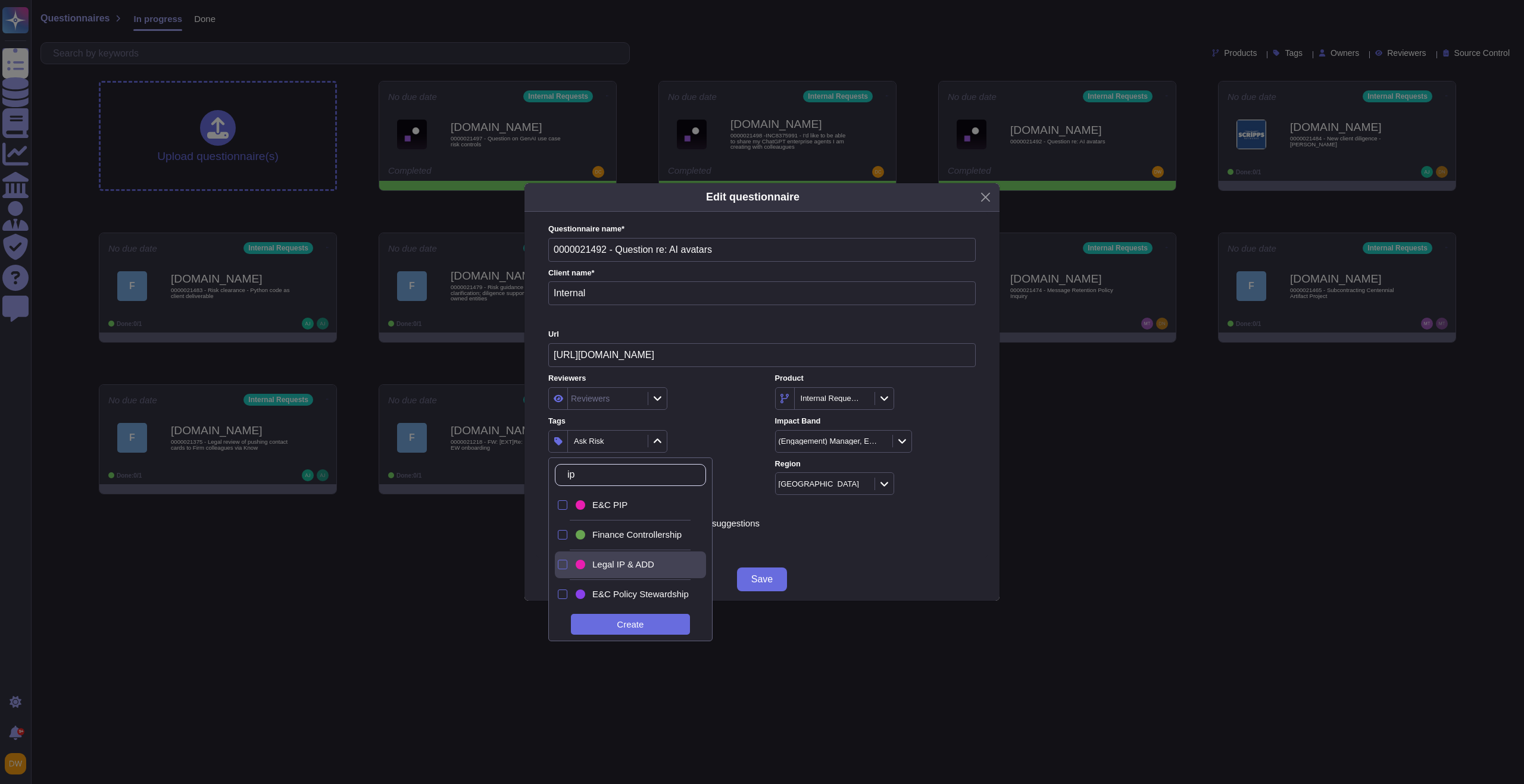
click at [643, 564] on span "Legal IP & ADD" at bounding box center [623, 565] width 62 height 11
click at [704, 429] on div "Tags 2 items selected" at bounding box center [648, 434] width 200 height 37
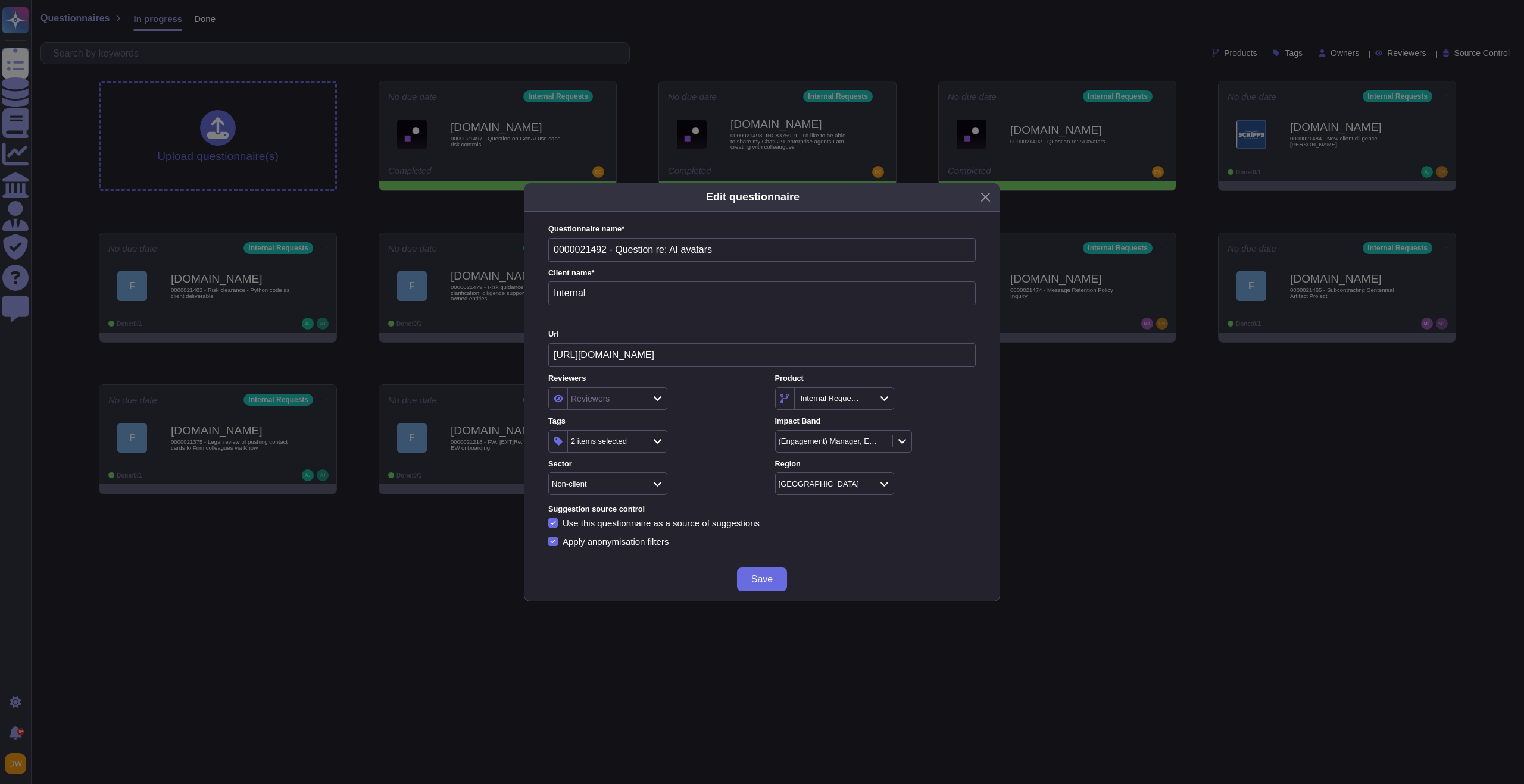
click at [757, 578] on span "Save" at bounding box center [762, 579] width 22 height 10
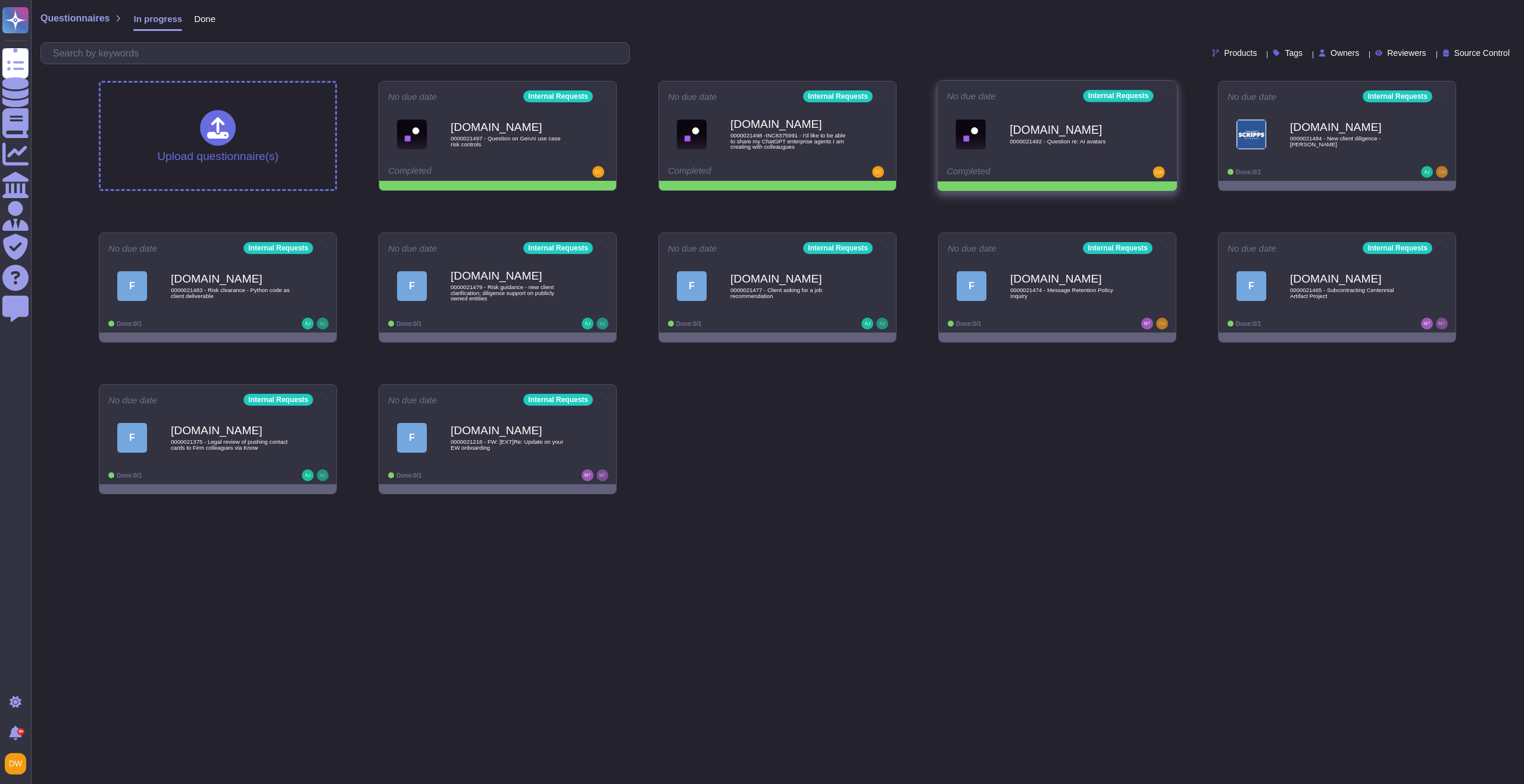
click at [608, 94] on icon at bounding box center [607, 95] width 3 height 3
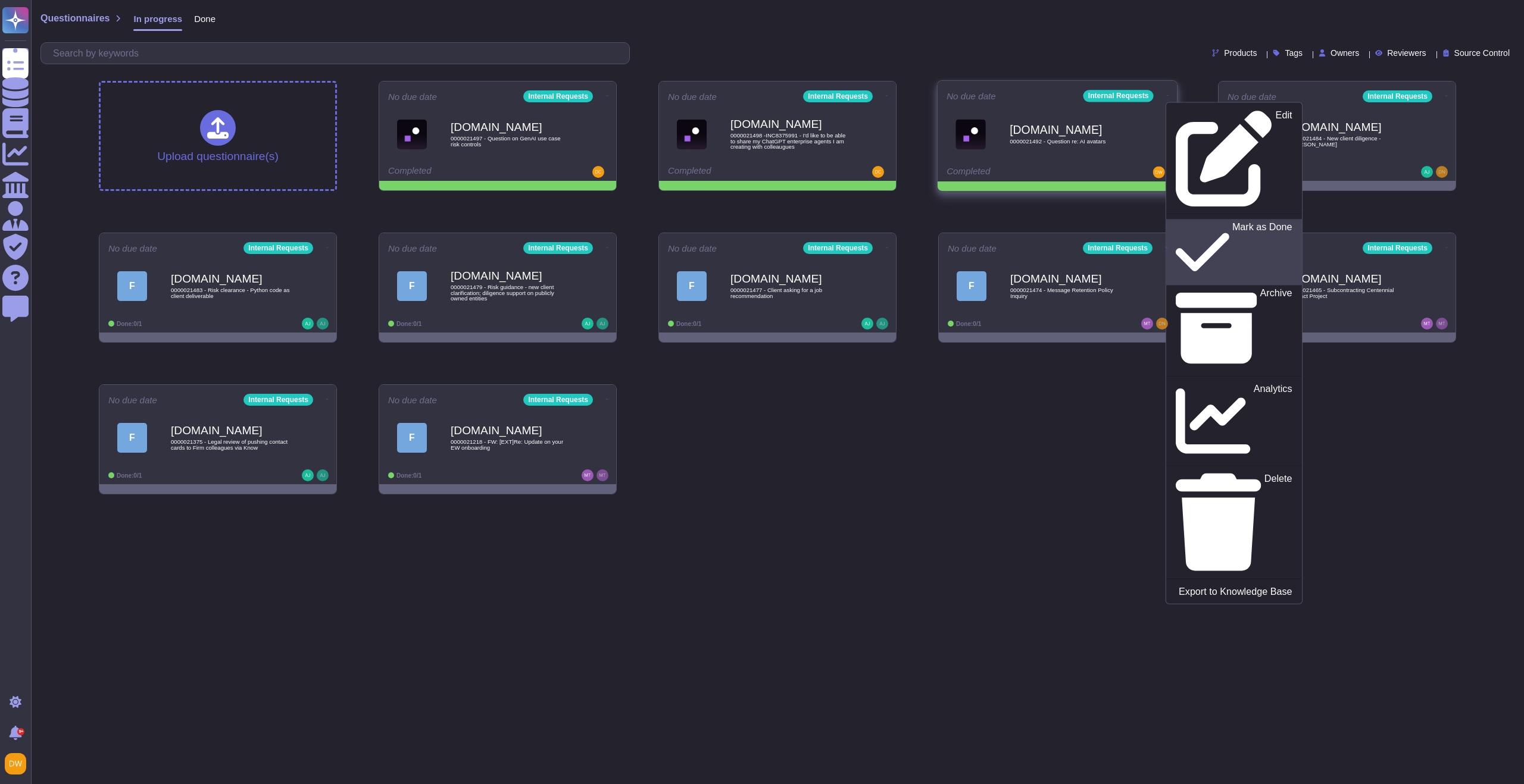
click at [1232, 222] on p "Mark as Done" at bounding box center [1262, 252] width 60 height 61
